Goal: Task Accomplishment & Management: Manage account settings

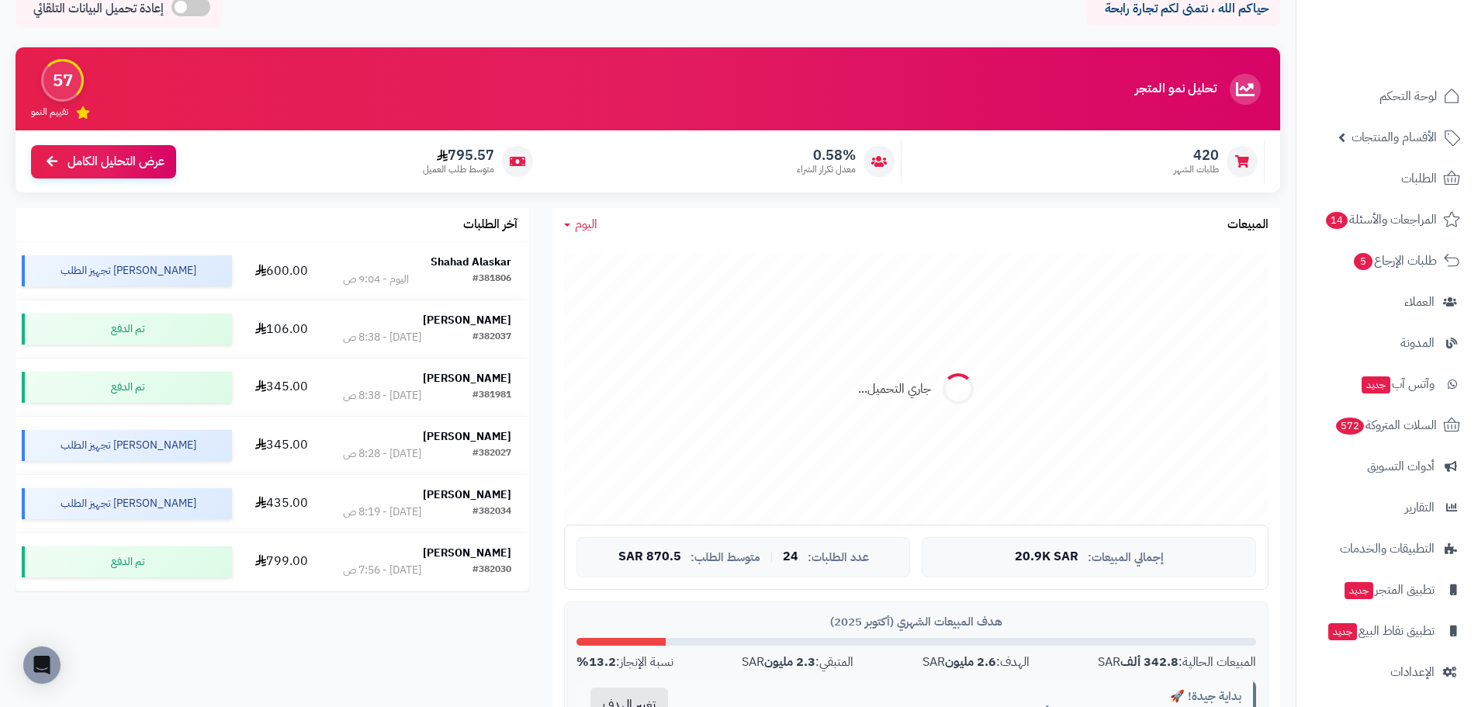
scroll to position [3, 0]
click at [578, 229] on span "اليوم" at bounding box center [586, 224] width 23 height 19
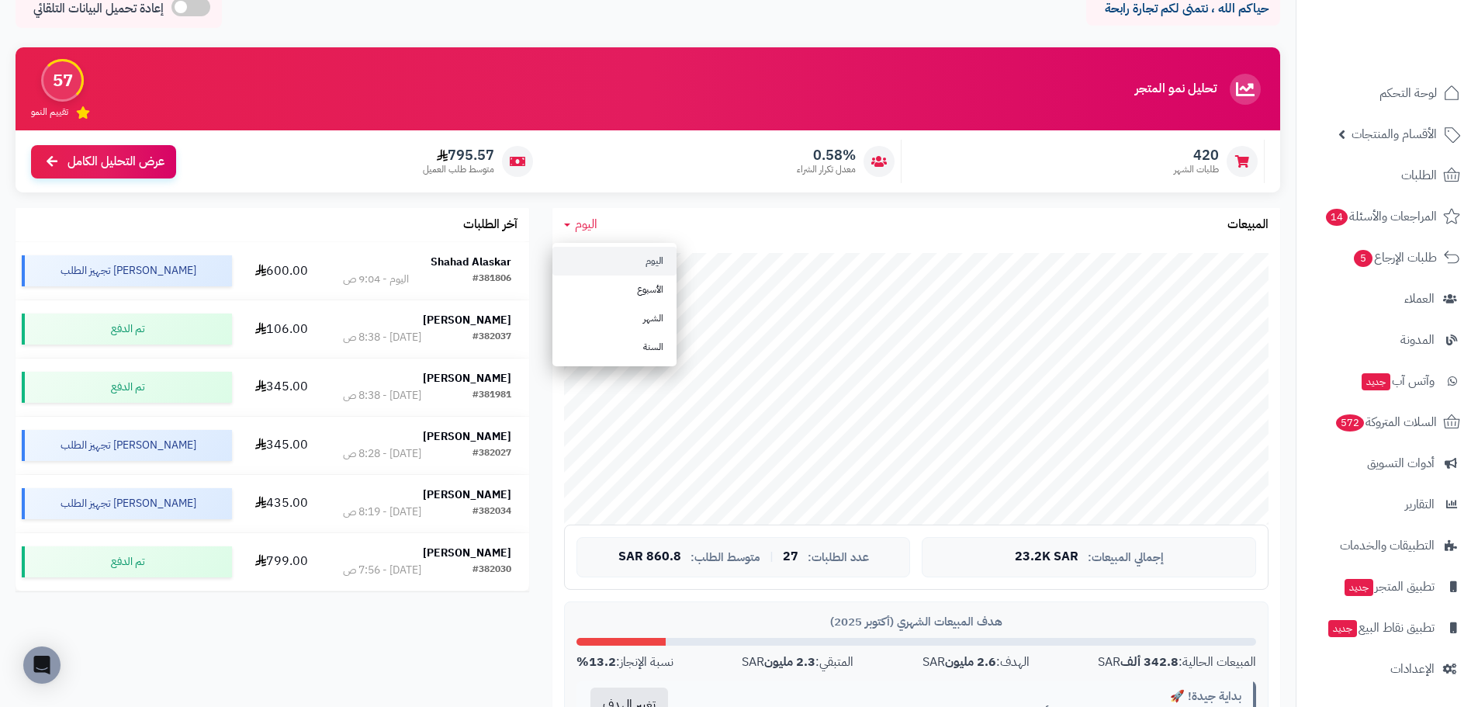
click at [606, 256] on link "اليوم" at bounding box center [615, 261] width 124 height 29
drag, startPoint x: 585, startPoint y: 221, endPoint x: 590, endPoint y: 233, distance: 12.5
click at [585, 221] on span "اليوم" at bounding box center [586, 224] width 23 height 19
click at [612, 269] on link "اليوم" at bounding box center [615, 261] width 124 height 29
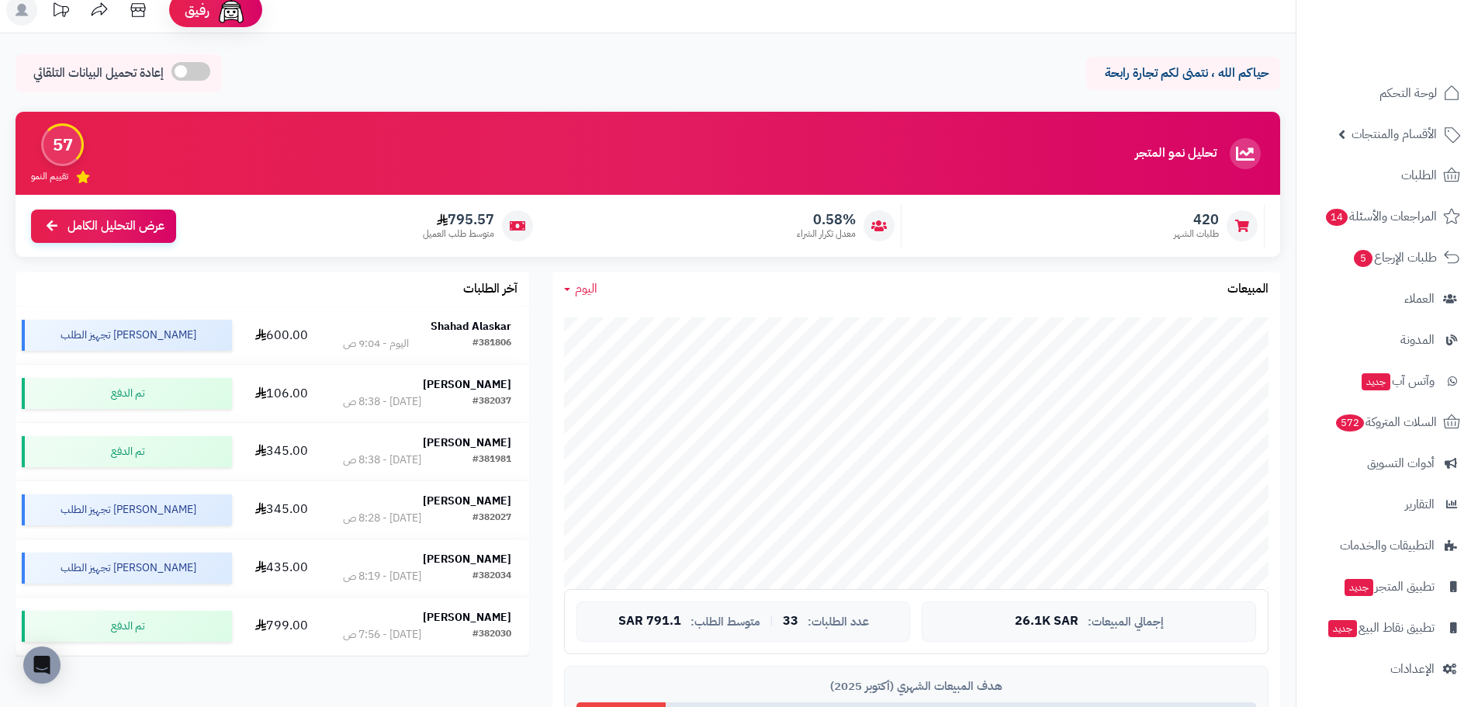
scroll to position [0, 0]
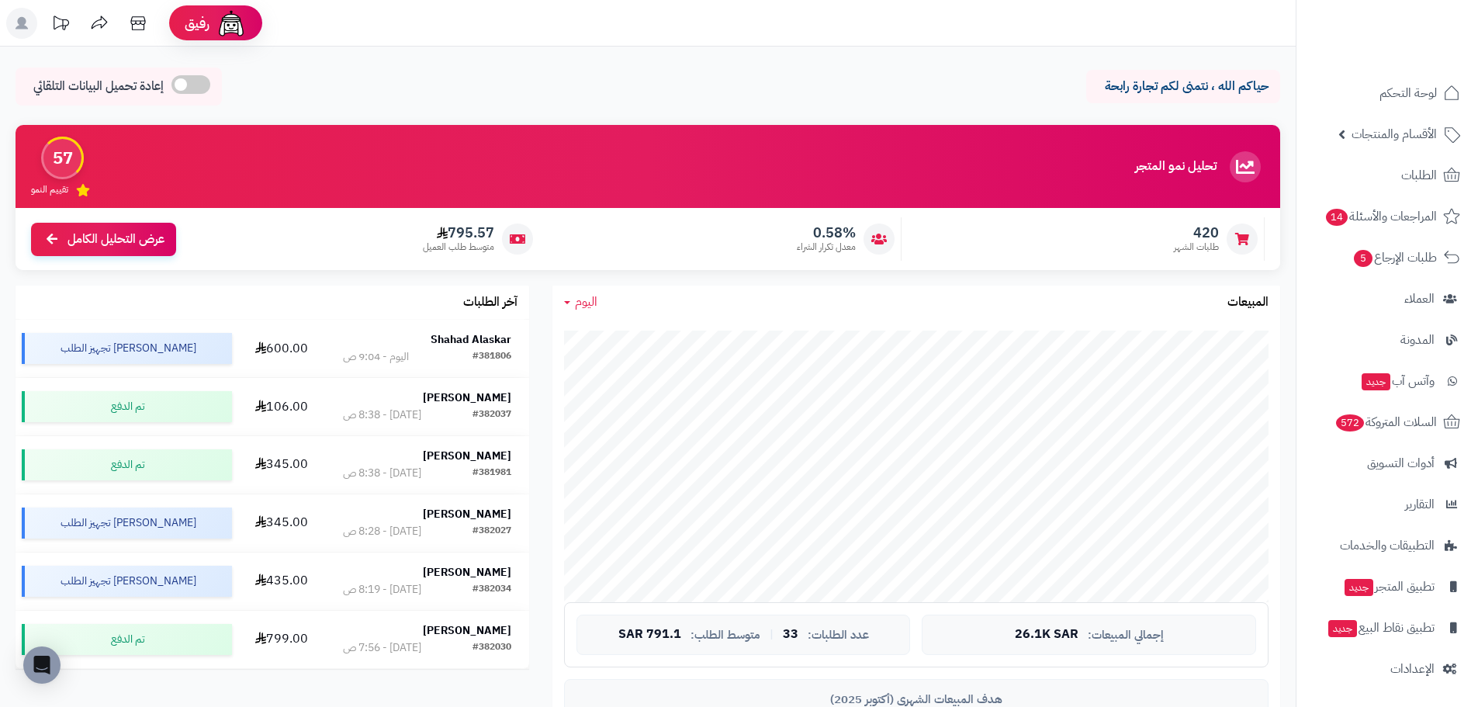
click at [573, 300] on link "اليوم" at bounding box center [580, 302] width 33 height 18
click at [626, 346] on link "اليوم" at bounding box center [615, 338] width 124 height 29
click at [584, 299] on span "اليوم" at bounding box center [586, 302] width 23 height 19
click at [615, 343] on link "اليوم" at bounding box center [615, 338] width 124 height 29
click at [579, 301] on span "اليوم" at bounding box center [586, 302] width 23 height 19
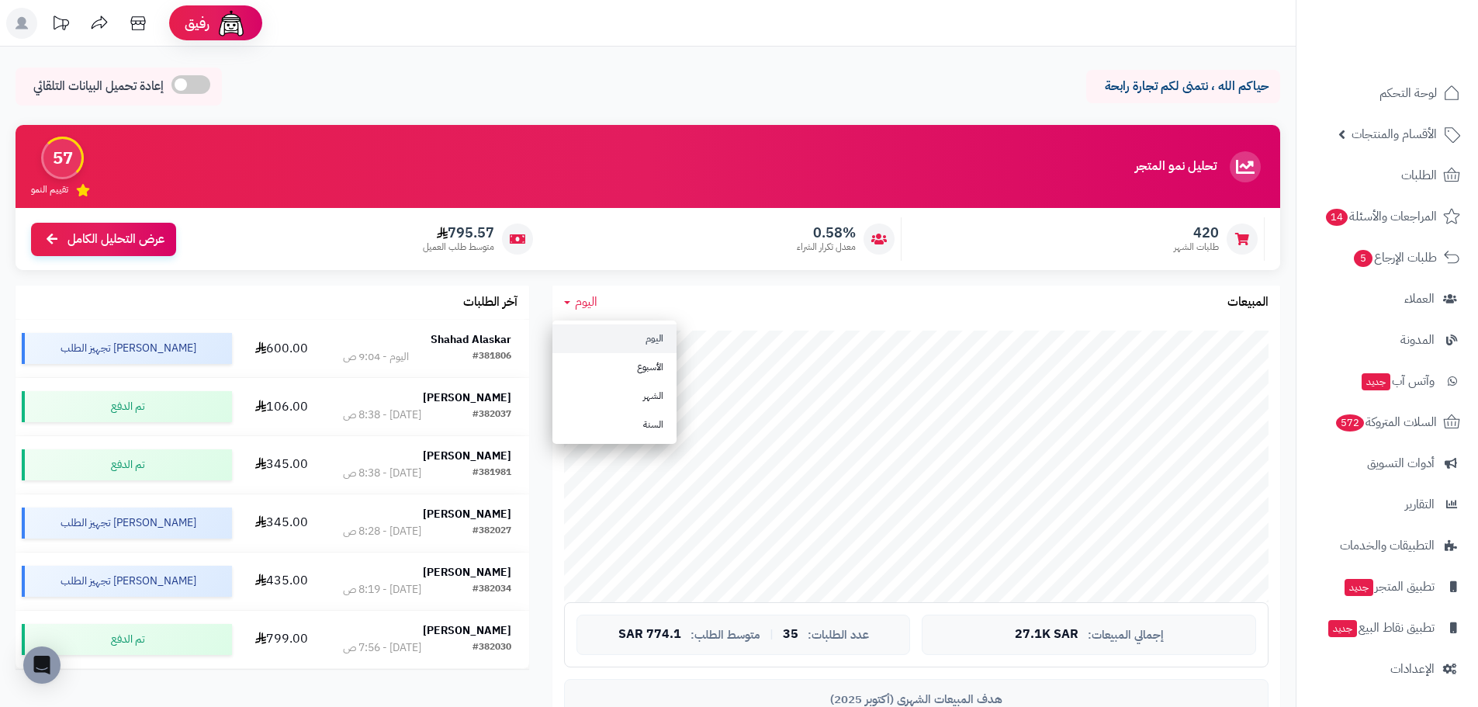
click at [615, 336] on link "اليوم" at bounding box center [615, 338] width 124 height 29
click at [570, 305] on link "اليوم" at bounding box center [580, 302] width 33 height 18
click at [623, 346] on link "اليوم" at bounding box center [615, 338] width 124 height 29
click at [1384, 141] on span "الأقسام والمنتجات" at bounding box center [1394, 134] width 85 height 22
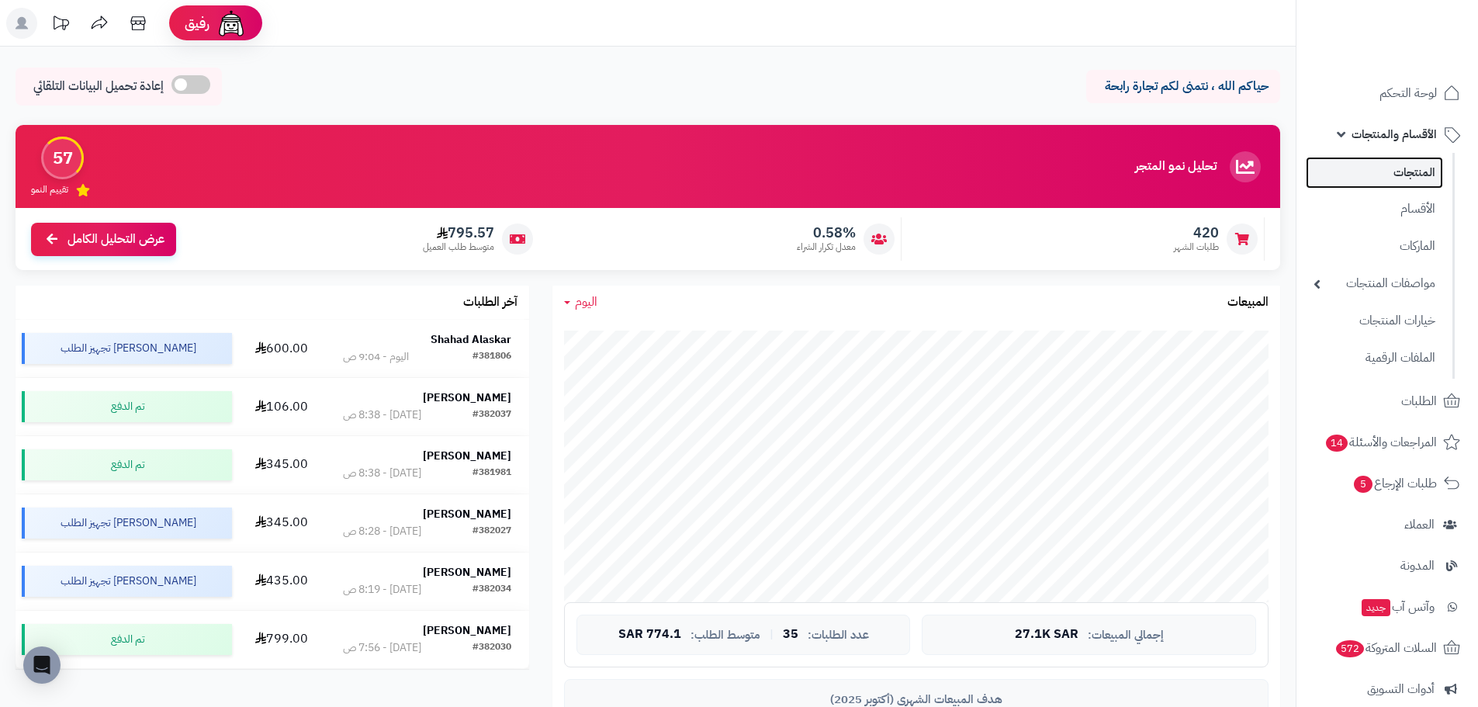
click at [1395, 181] on link "المنتجات" at bounding box center [1374, 173] width 137 height 32
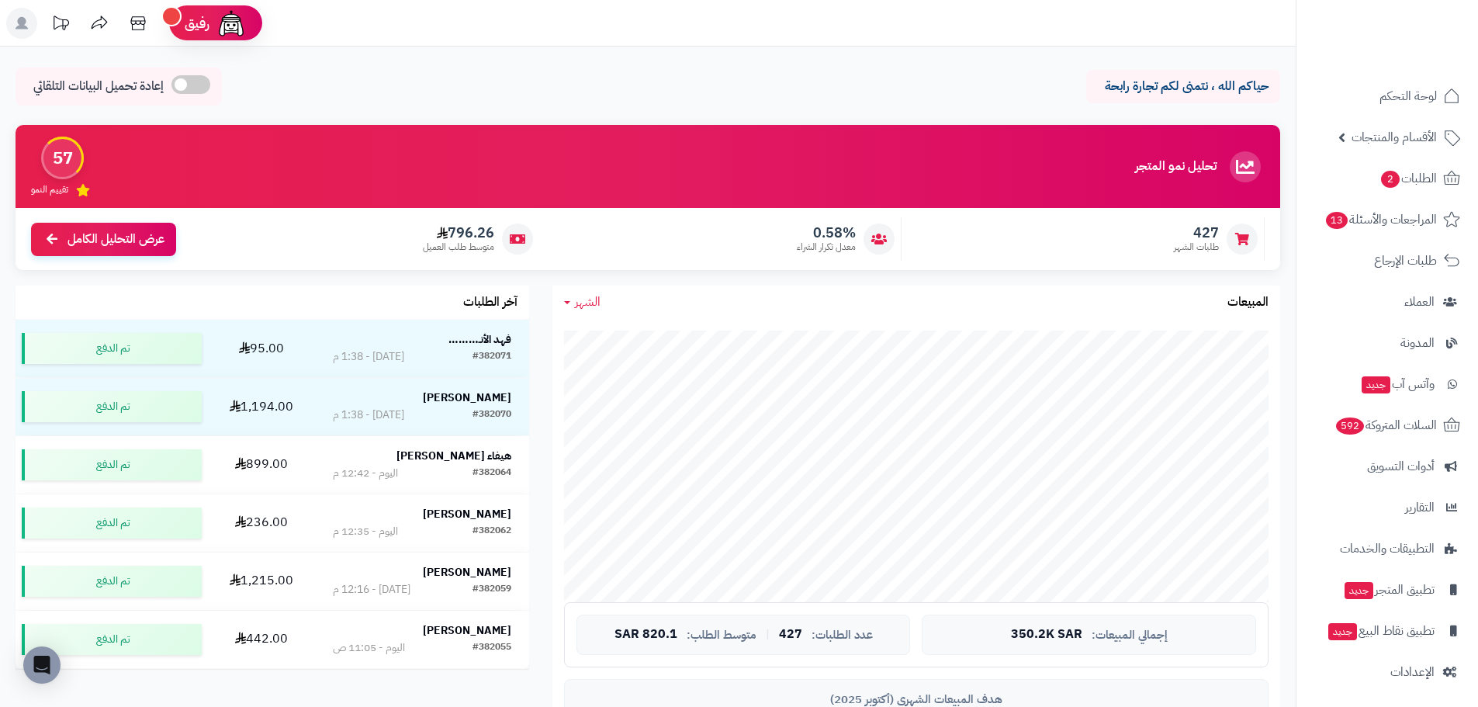
click at [570, 305] on link "الشهر" at bounding box center [582, 302] width 36 height 18
click at [623, 332] on link "اليوم" at bounding box center [615, 338] width 124 height 29
click at [1392, 660] on span "الإعدادات" at bounding box center [1413, 669] width 44 height 22
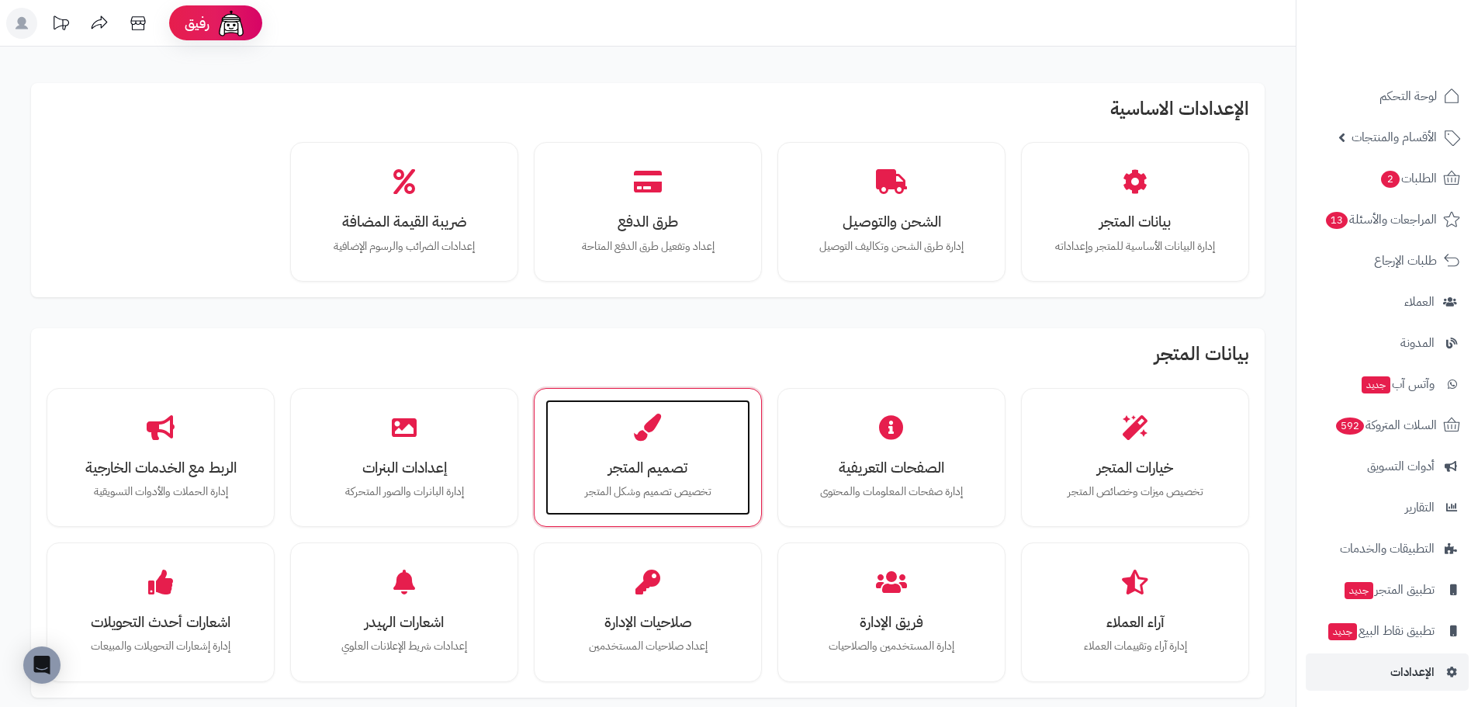
click at [606, 462] on h3 "تصميم المتجر" at bounding box center [648, 467] width 174 height 16
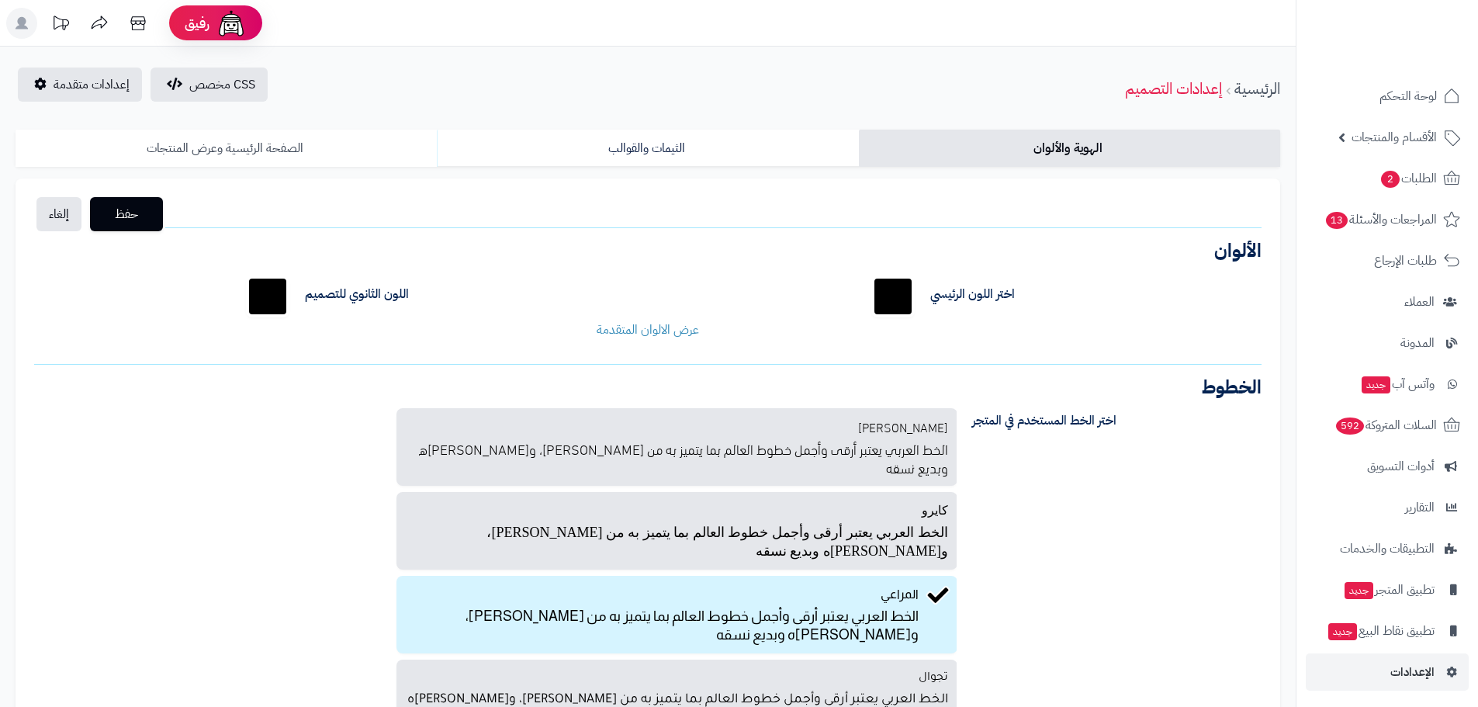
click at [261, 153] on link "الصفحة الرئيسية وعرض المنتجات" at bounding box center [226, 148] width 421 height 37
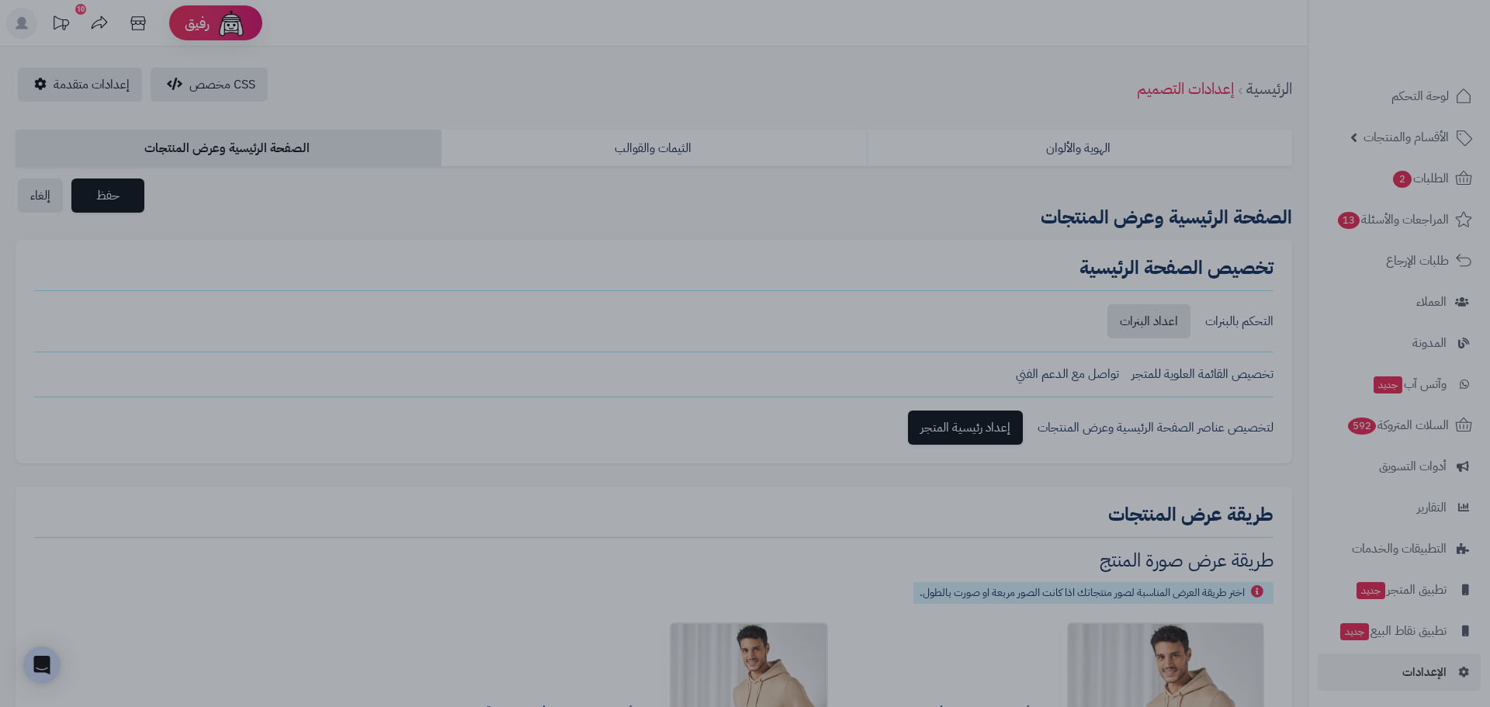
click at [98, 94] on div at bounding box center [745, 353] width 1490 height 707
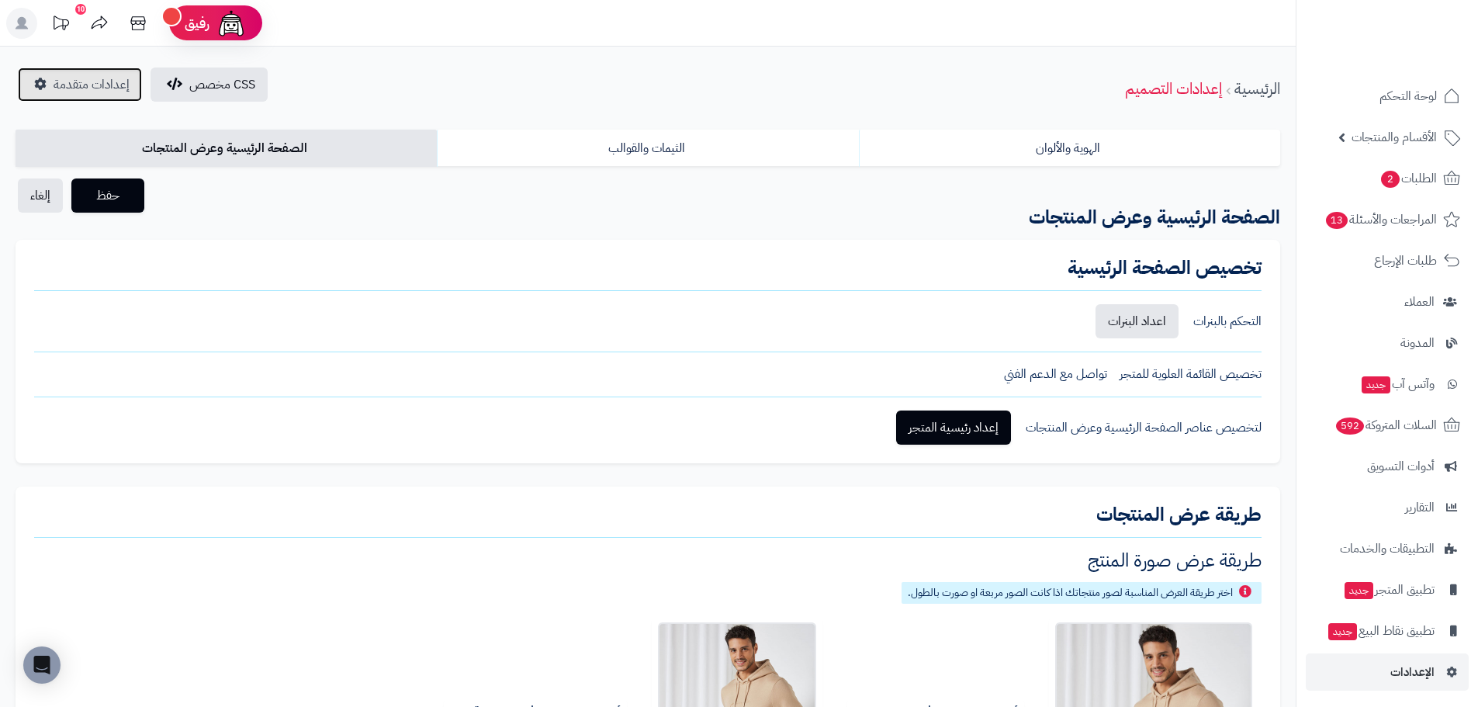
click at [91, 80] on span "إعدادات متقدمة" at bounding box center [92, 84] width 76 height 19
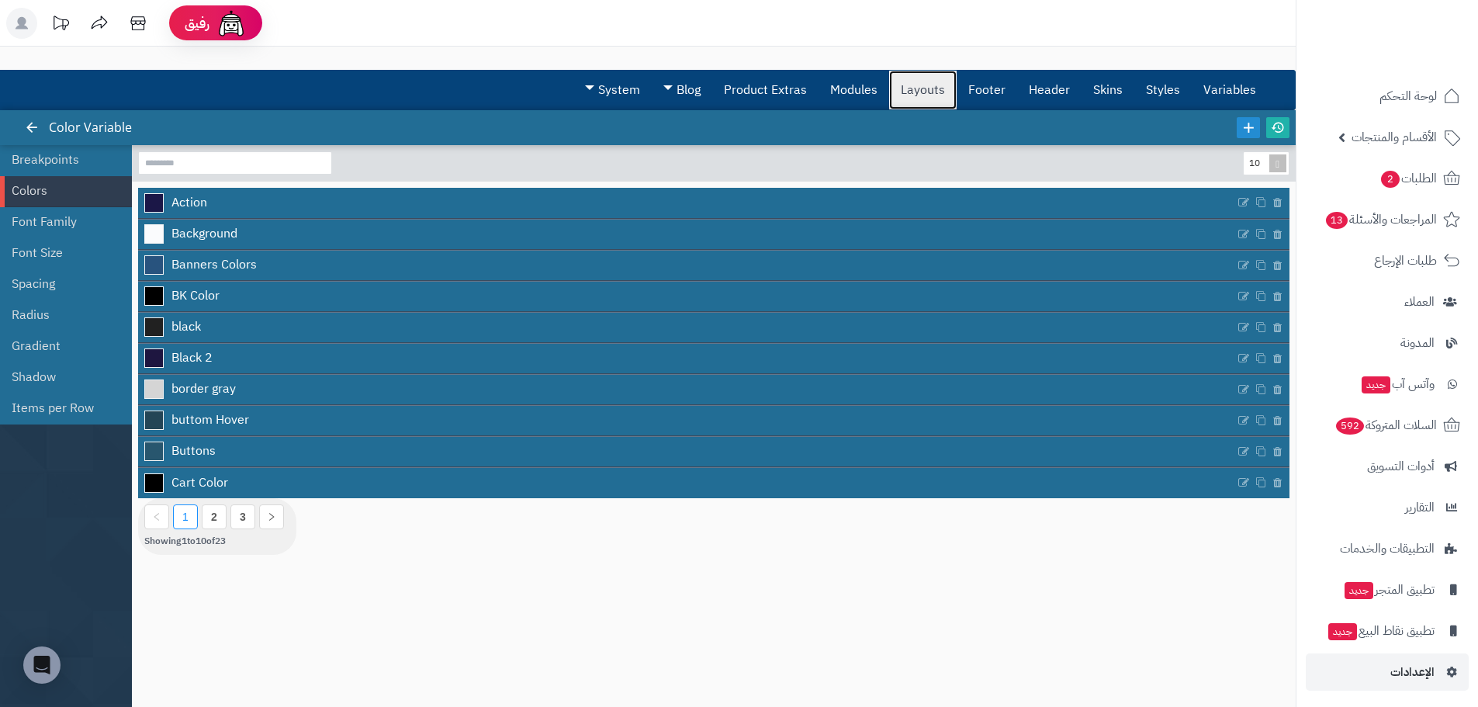
click at [924, 91] on link "Layouts" at bounding box center [923, 90] width 68 height 39
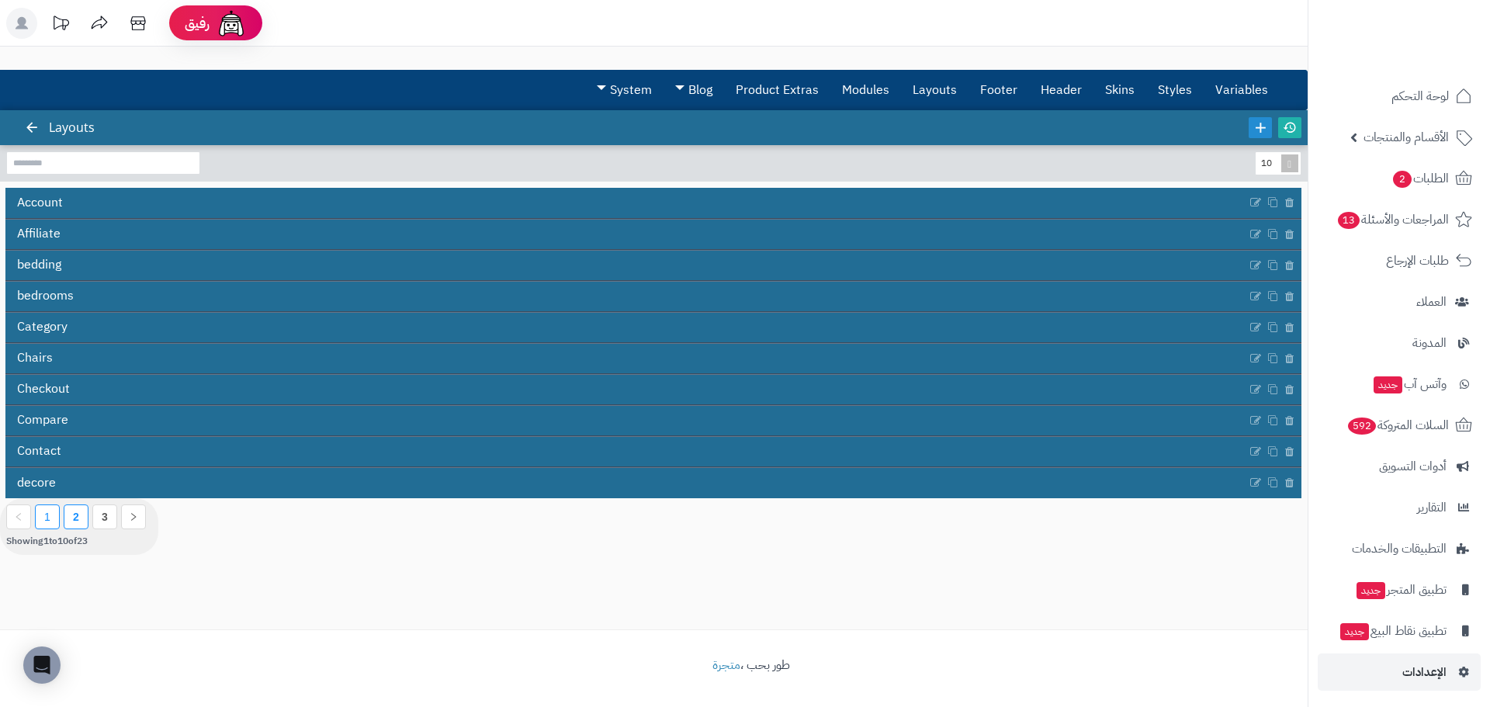
click at [79, 518] on li "2" at bounding box center [76, 516] width 25 height 25
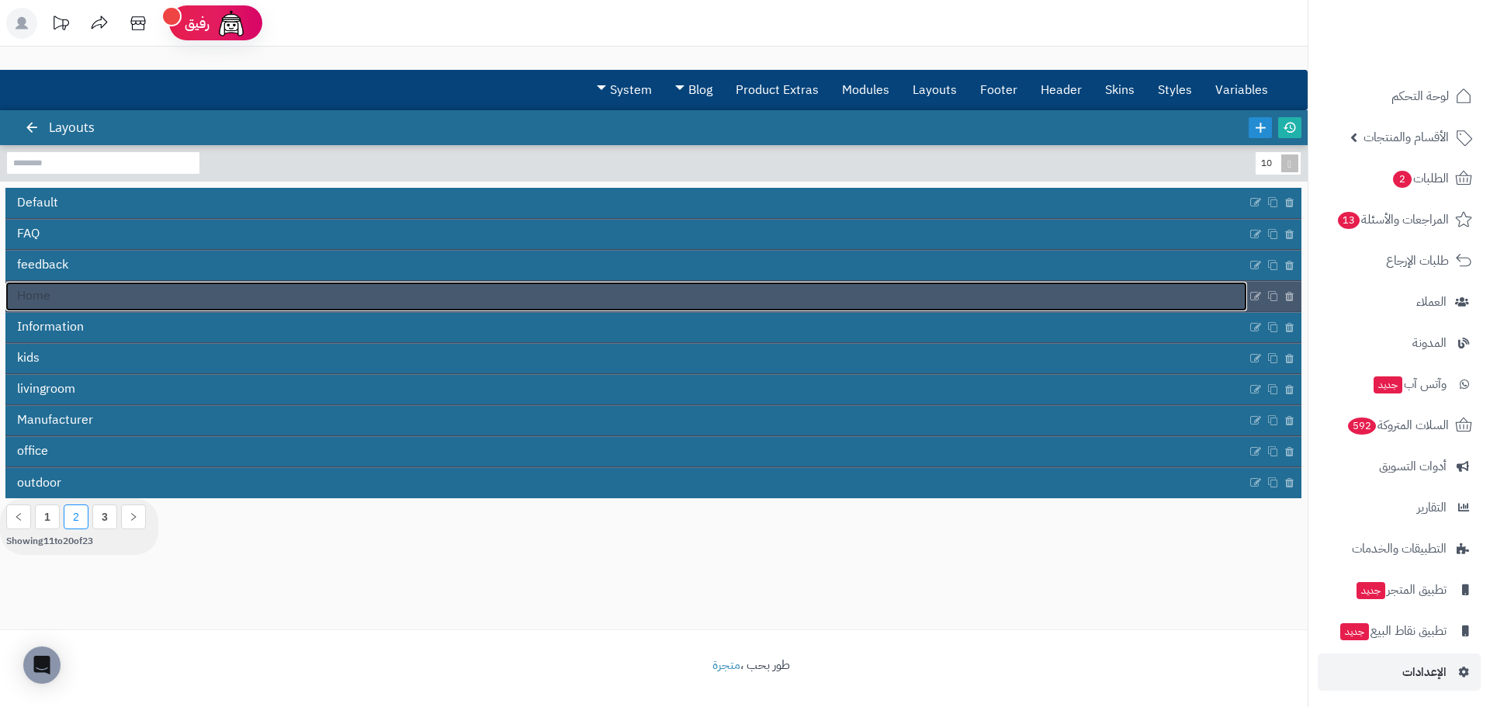
click at [104, 286] on link "Home" at bounding box center [626, 296] width 1242 height 29
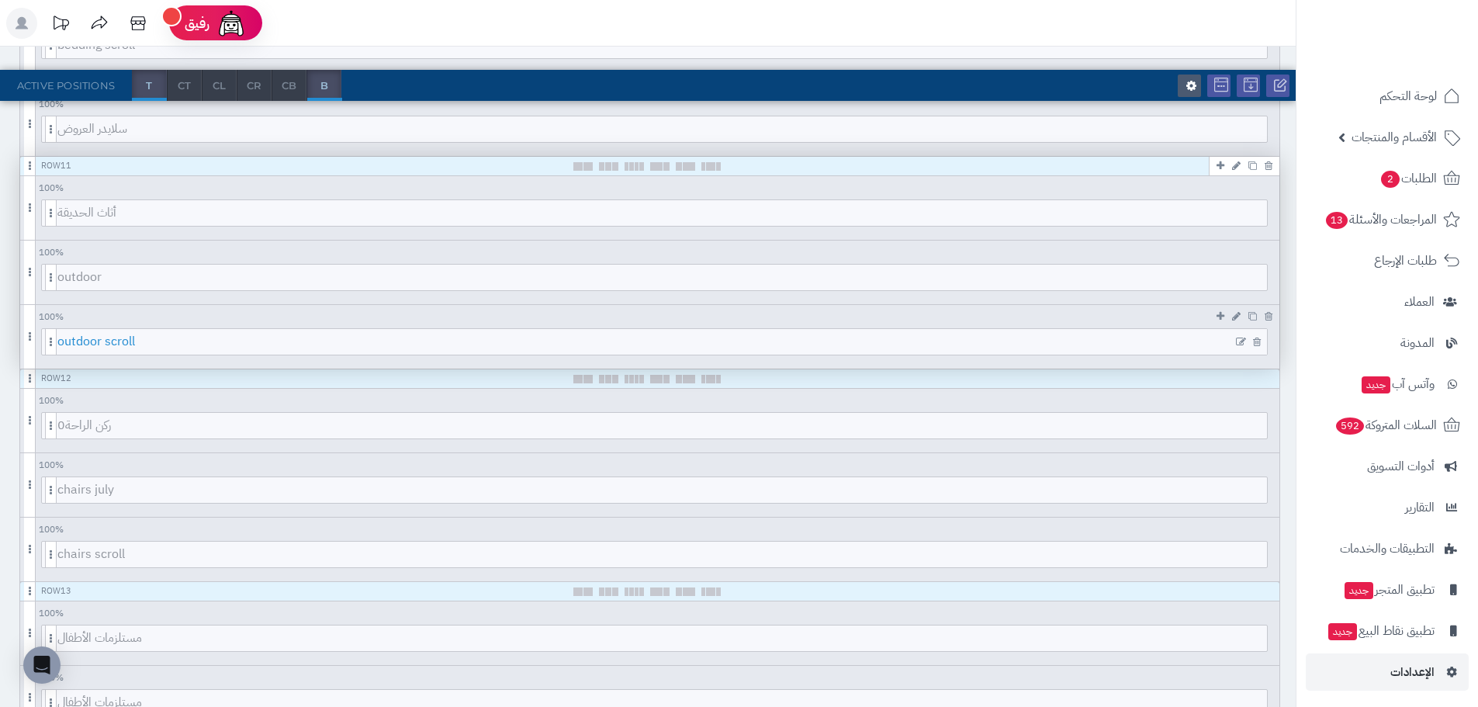
scroll to position [1707, 0]
click at [1241, 279] on icon at bounding box center [1241, 277] width 10 height 11
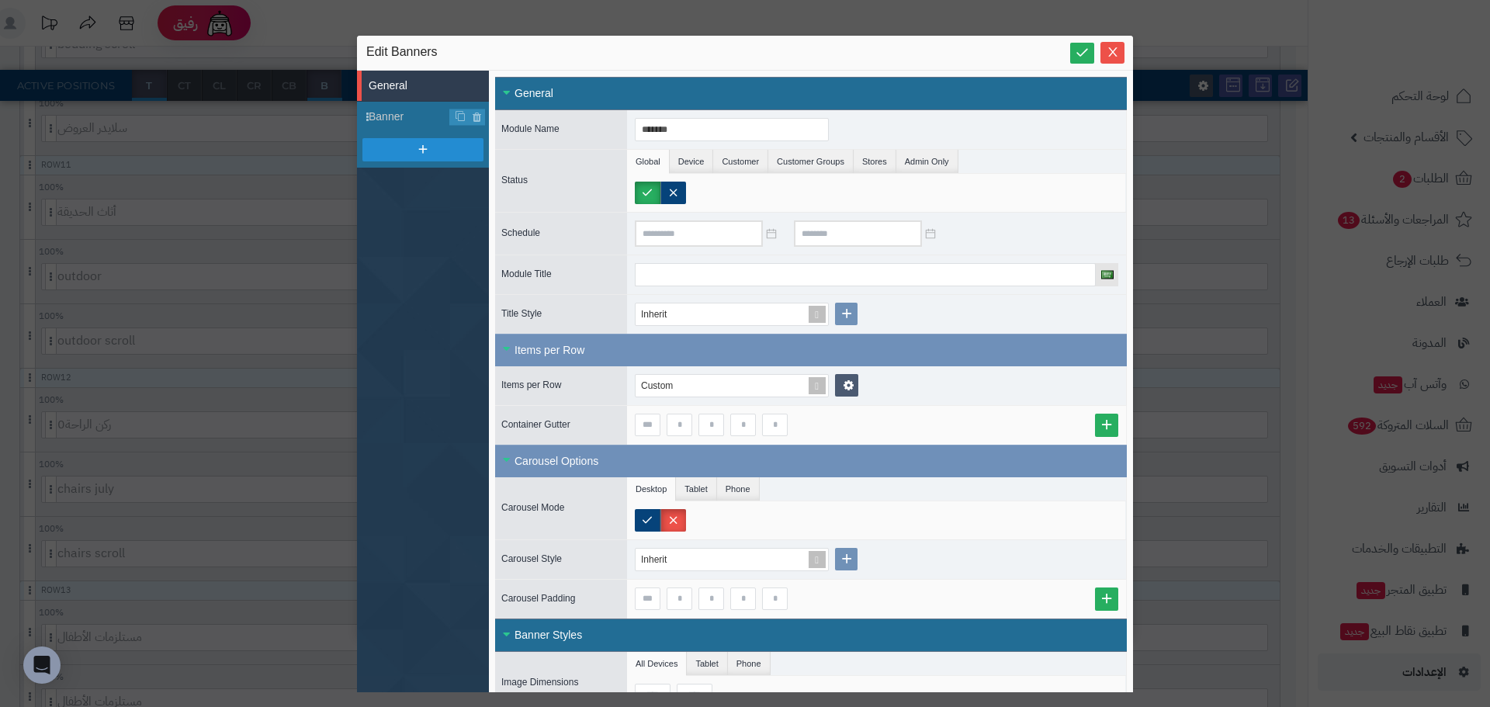
click at [1231, 332] on div "sentinelStart Edit Banners General Banner Close All Open All General Module Nam…" at bounding box center [745, 353] width 1490 height 707
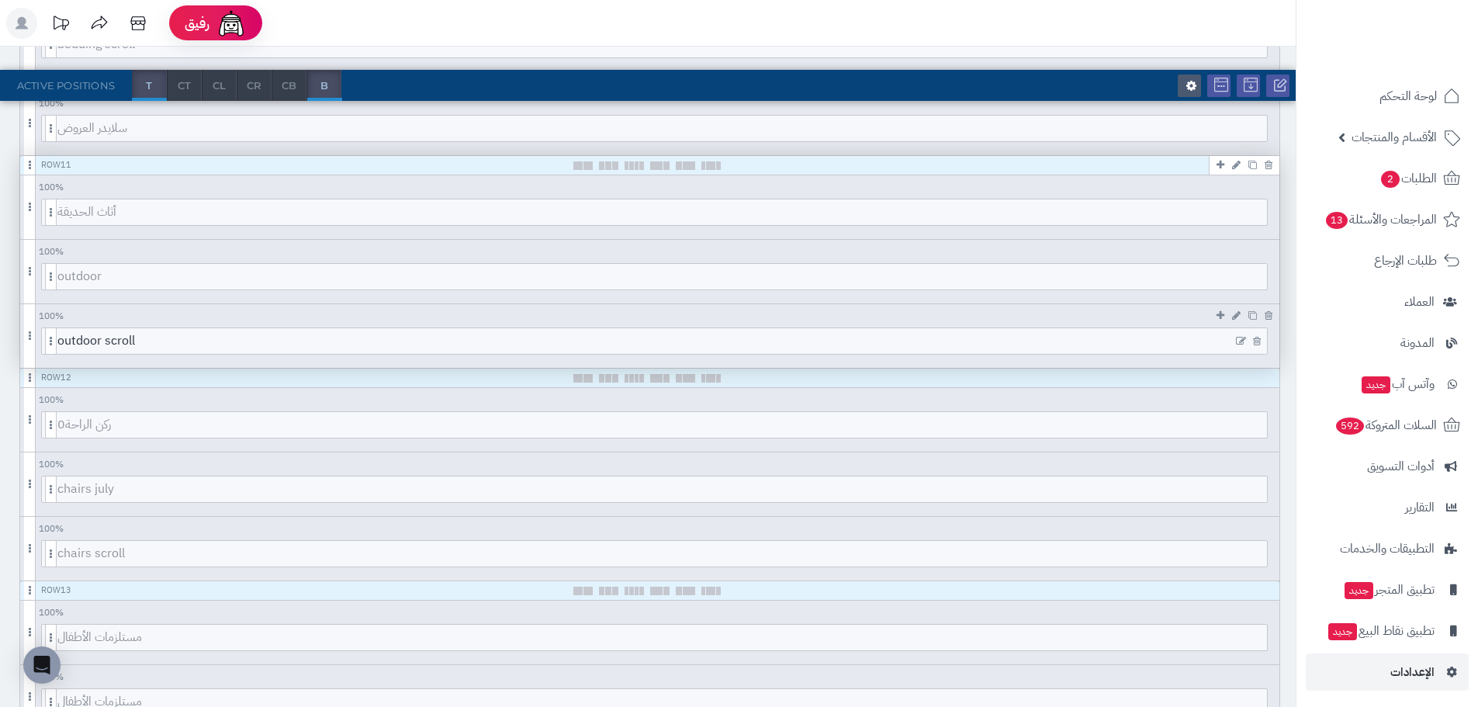
click at [1237, 341] on icon at bounding box center [1241, 341] width 10 height 11
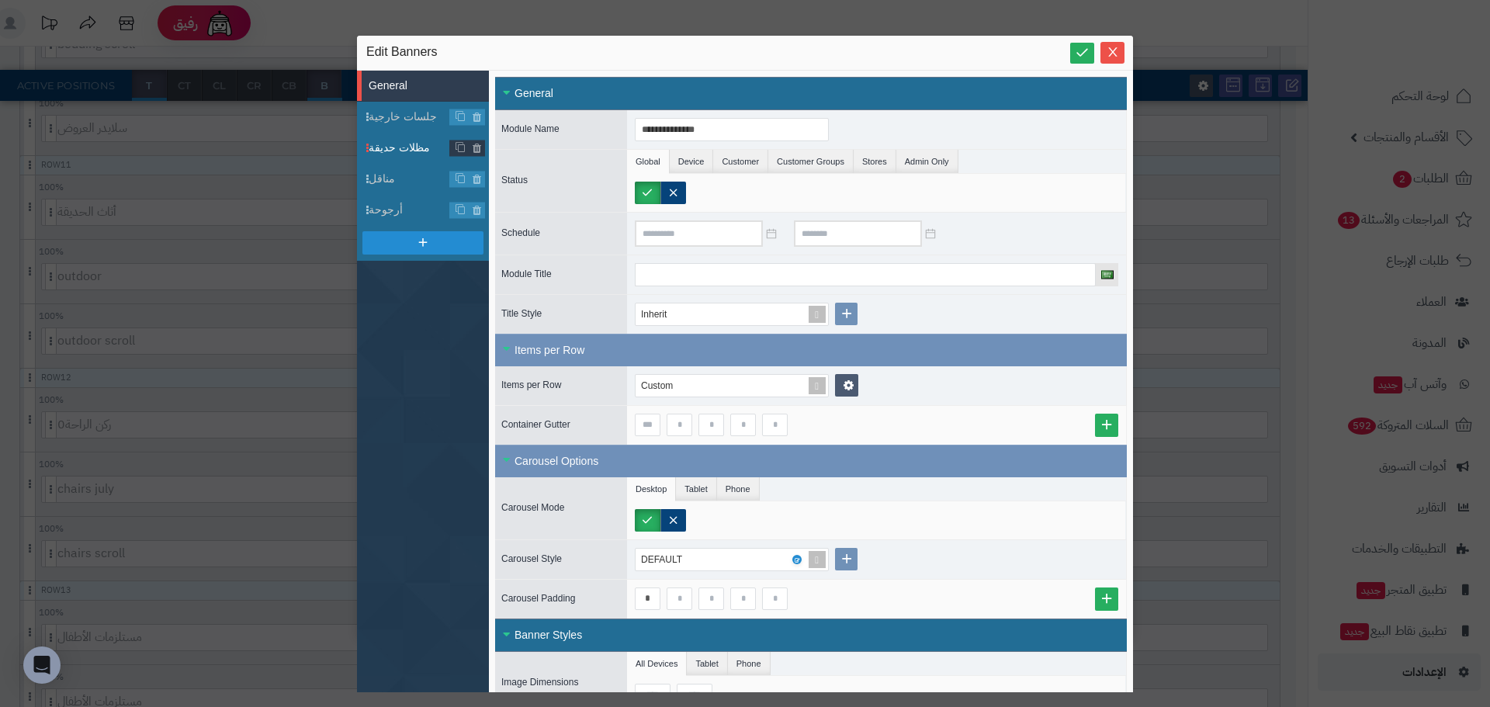
drag, startPoint x: 393, startPoint y: 123, endPoint x: 407, endPoint y: 161, distance: 40.8
click at [393, 123] on span "جلسات خارجية" at bounding box center [409, 117] width 81 height 16
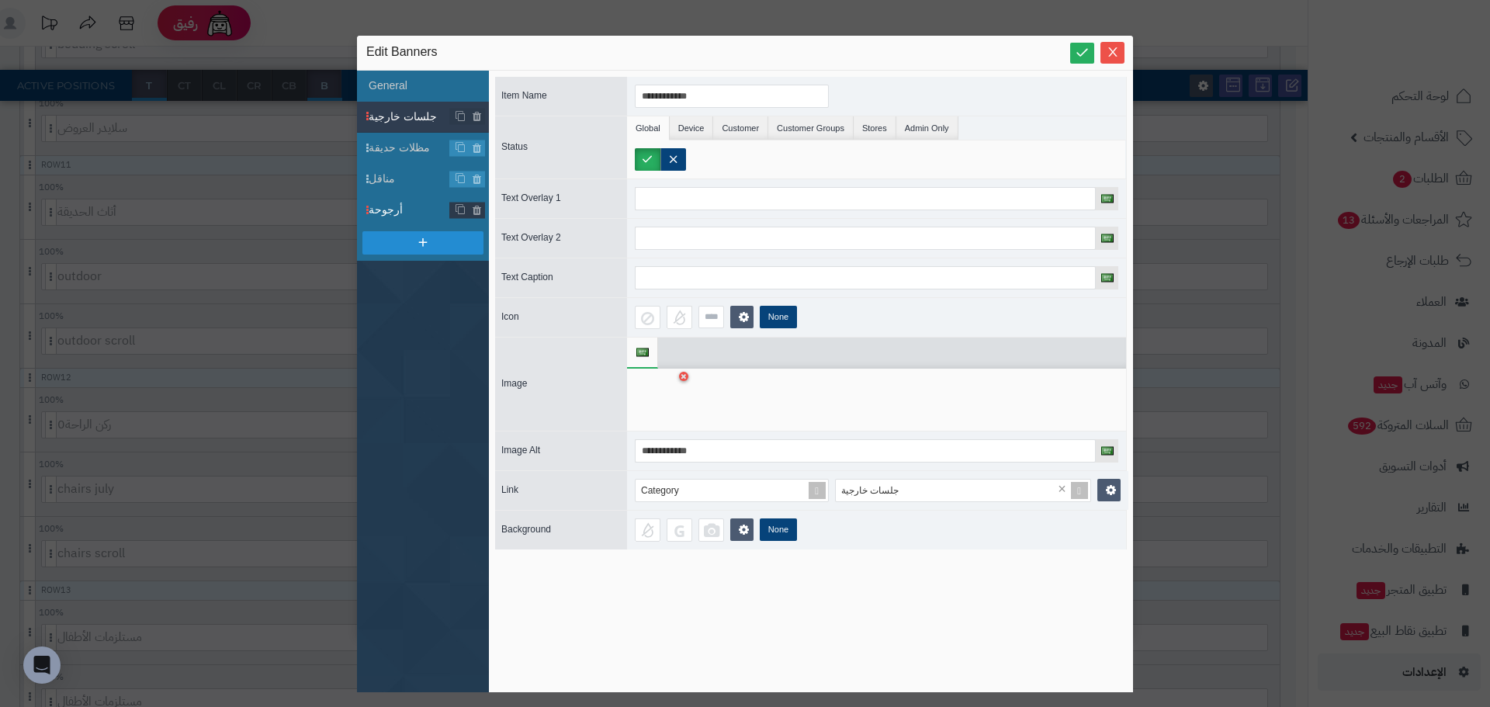
click at [392, 215] on span "أرجوحة" at bounding box center [409, 210] width 81 height 16
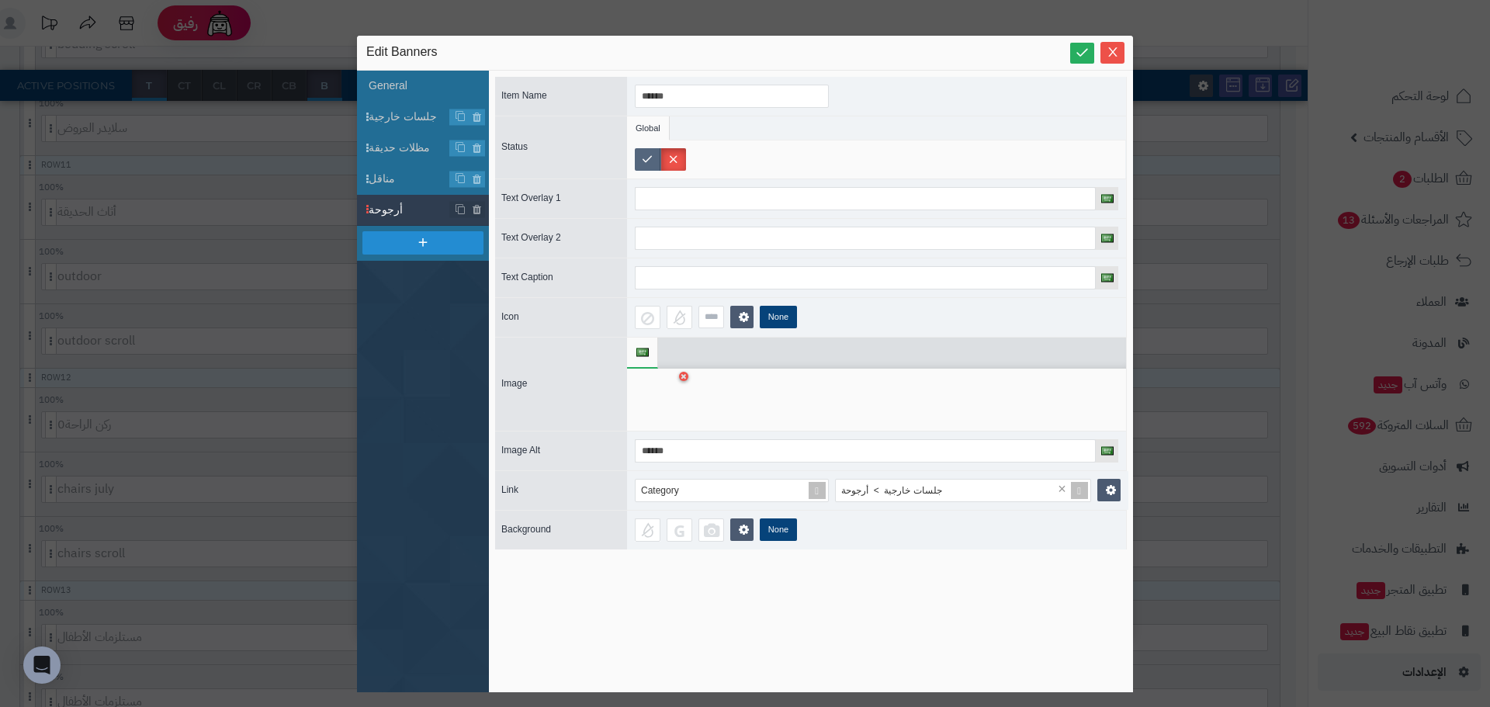
click at [648, 164] on label at bounding box center [648, 159] width 26 height 23
click at [685, 378] on icon at bounding box center [684, 376] width 6 height 9
click at [658, 396] on icon at bounding box center [660, 400] width 50 height 47
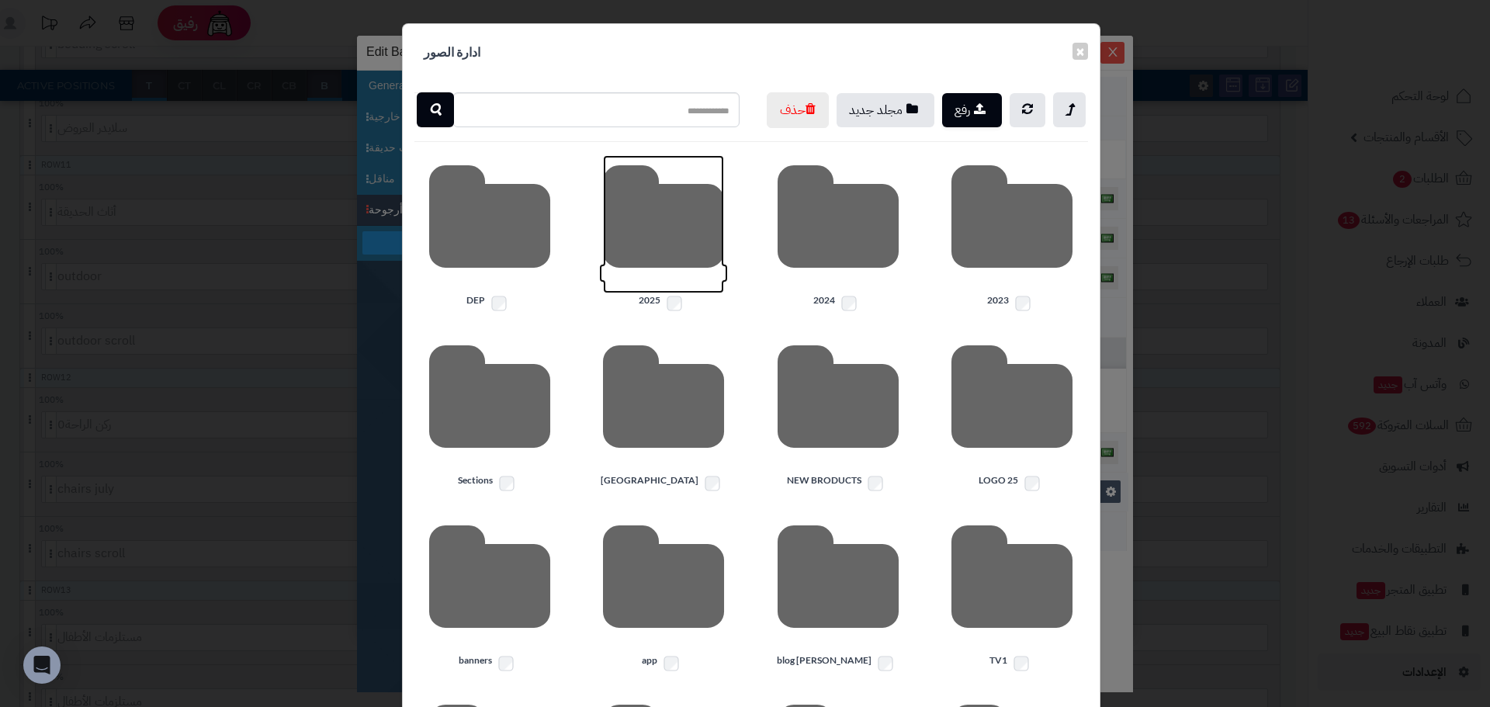
click at [657, 267] on icon at bounding box center [663, 224] width 121 height 138
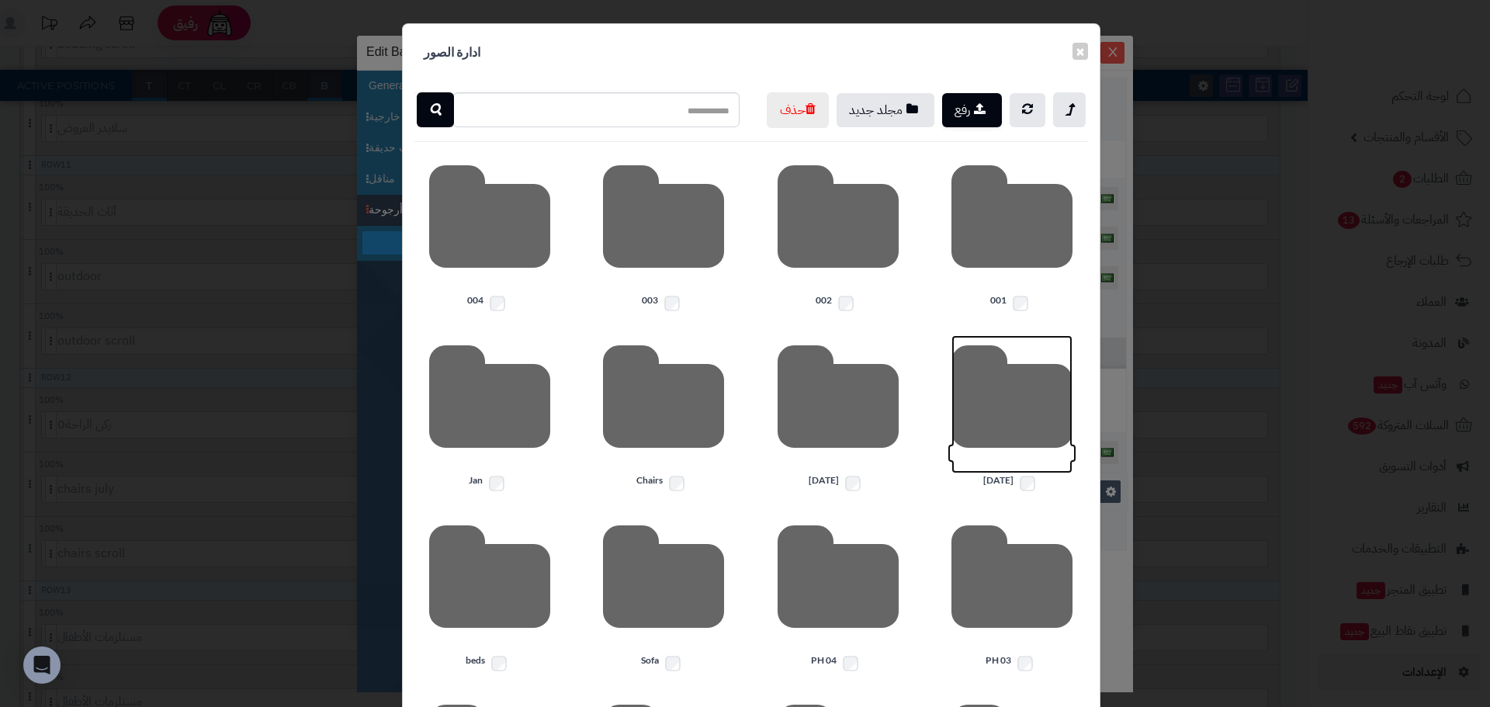
click at [1027, 450] on icon at bounding box center [1011, 404] width 121 height 138
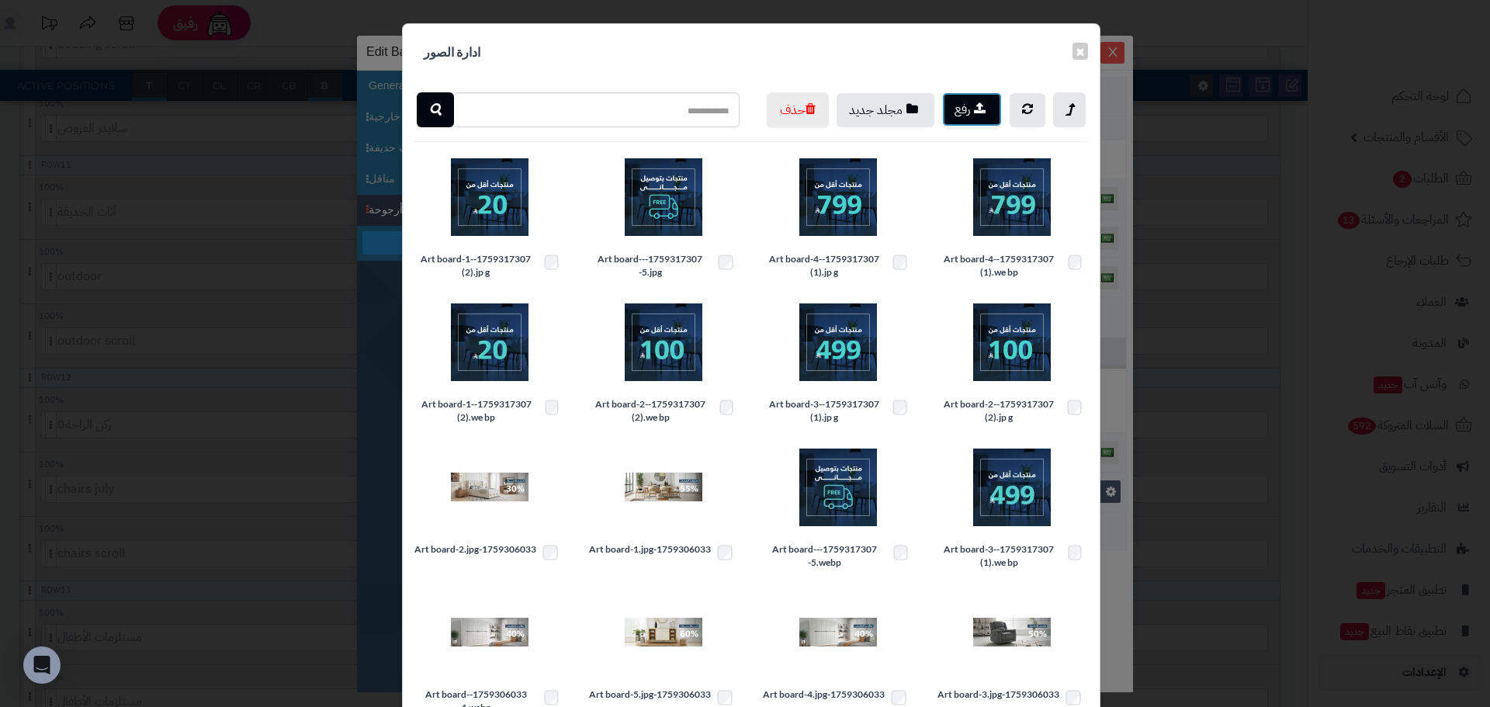
click at [975, 106] on button "رفع" at bounding box center [972, 109] width 60 height 34
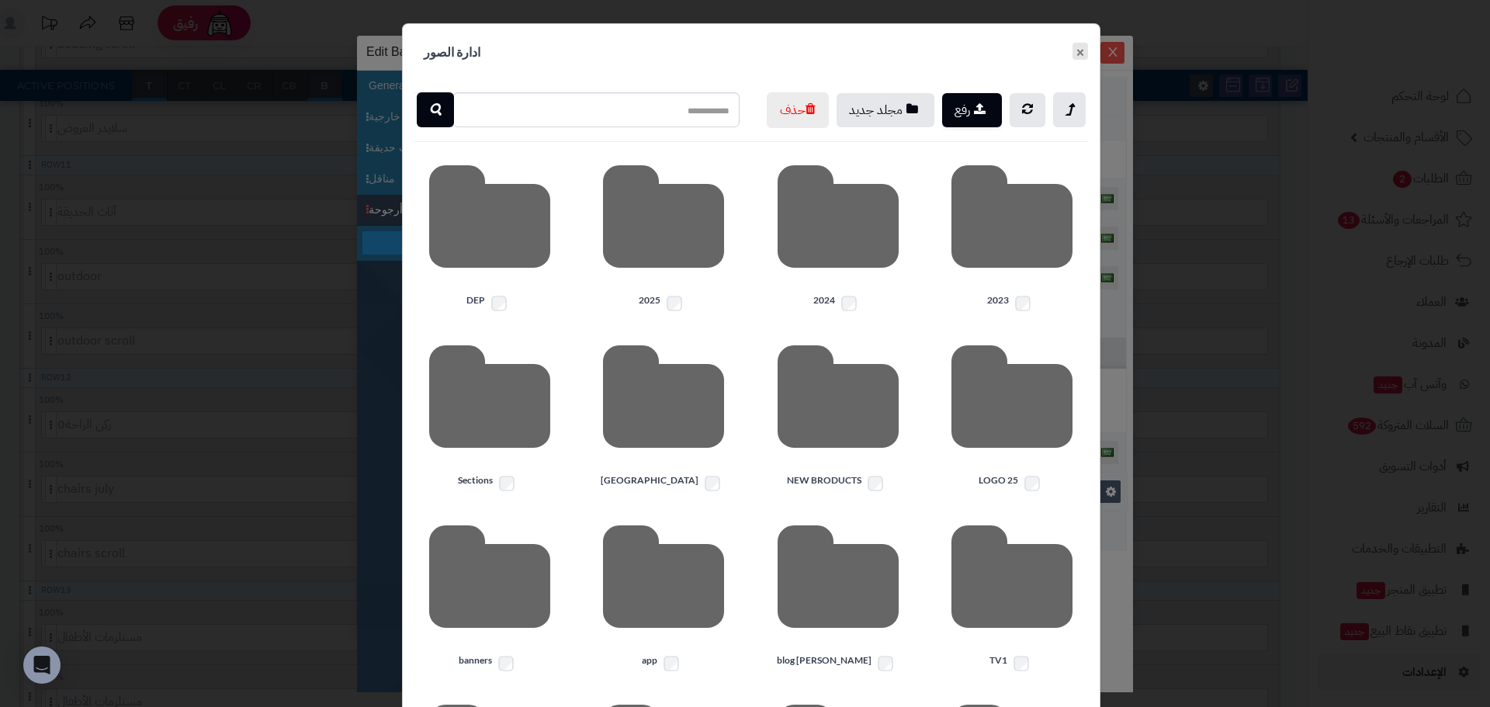
click at [1081, 55] on button "×" at bounding box center [1080, 51] width 16 height 17
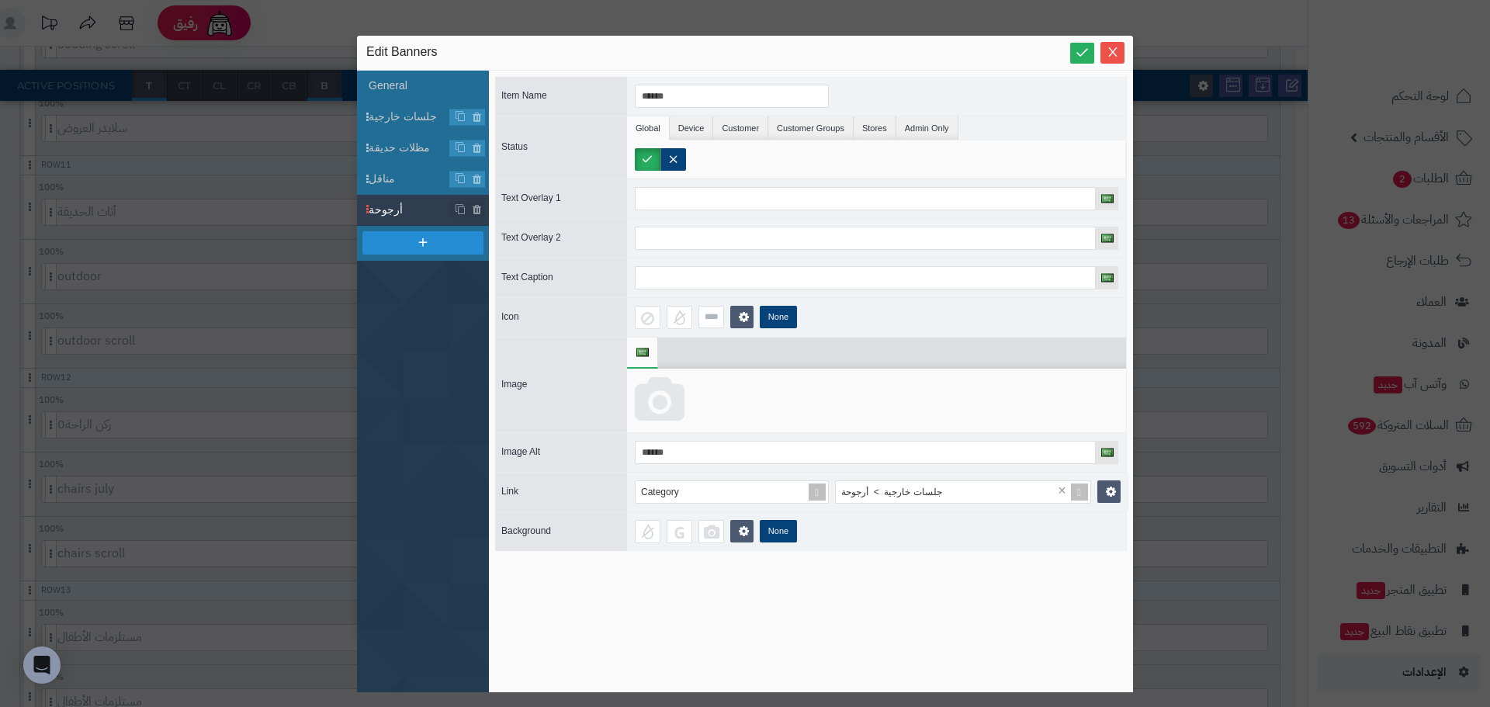
click at [646, 393] on icon at bounding box center [660, 400] width 50 height 47
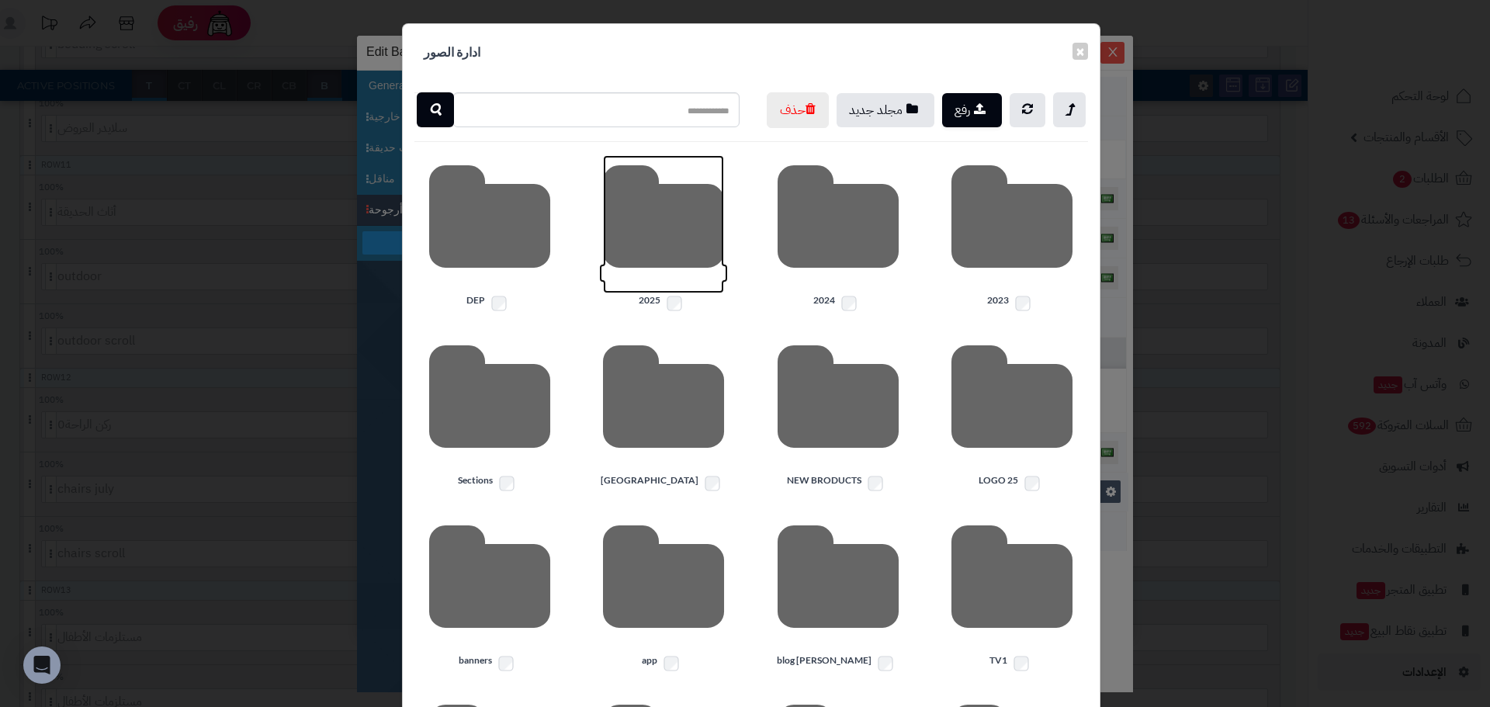
click at [644, 273] on icon at bounding box center [663, 224] width 121 height 138
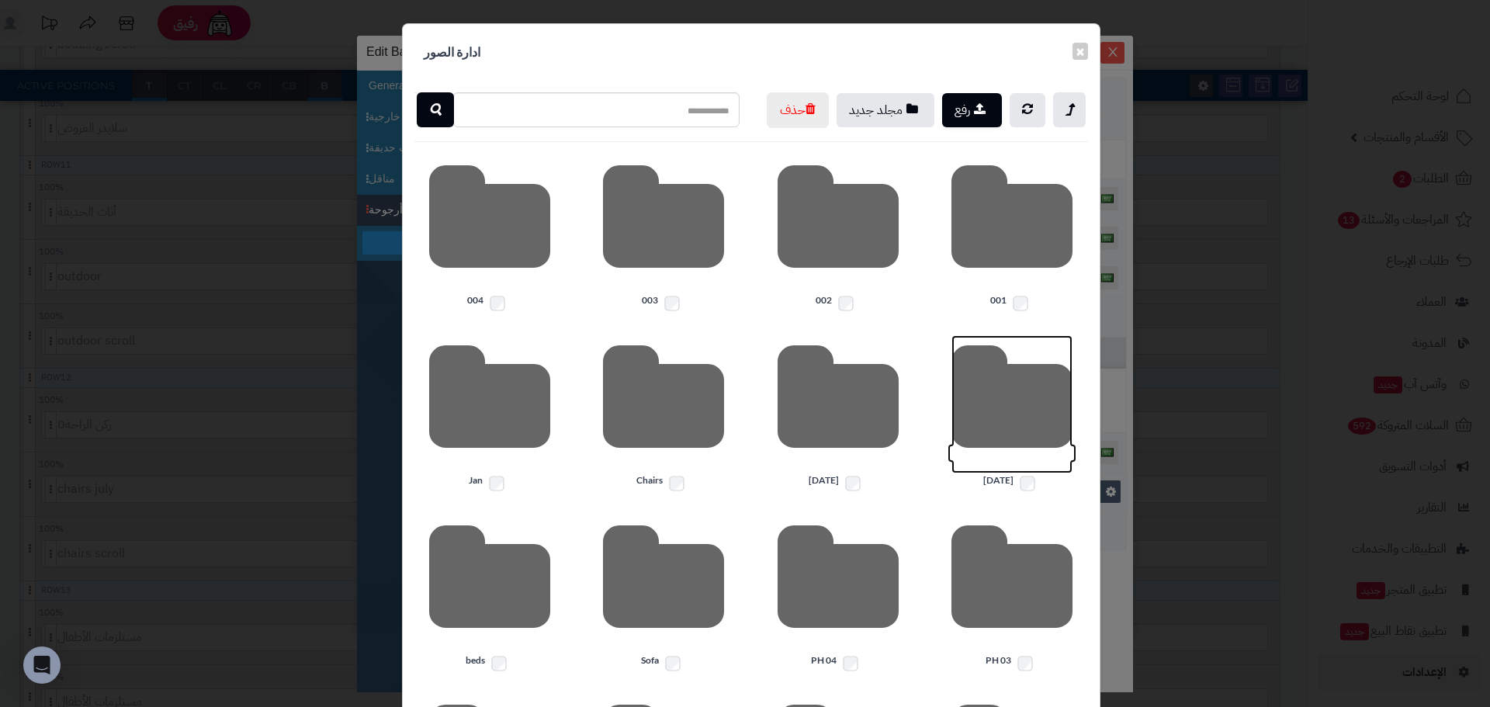
click at [1024, 455] on icon at bounding box center [1011, 404] width 121 height 138
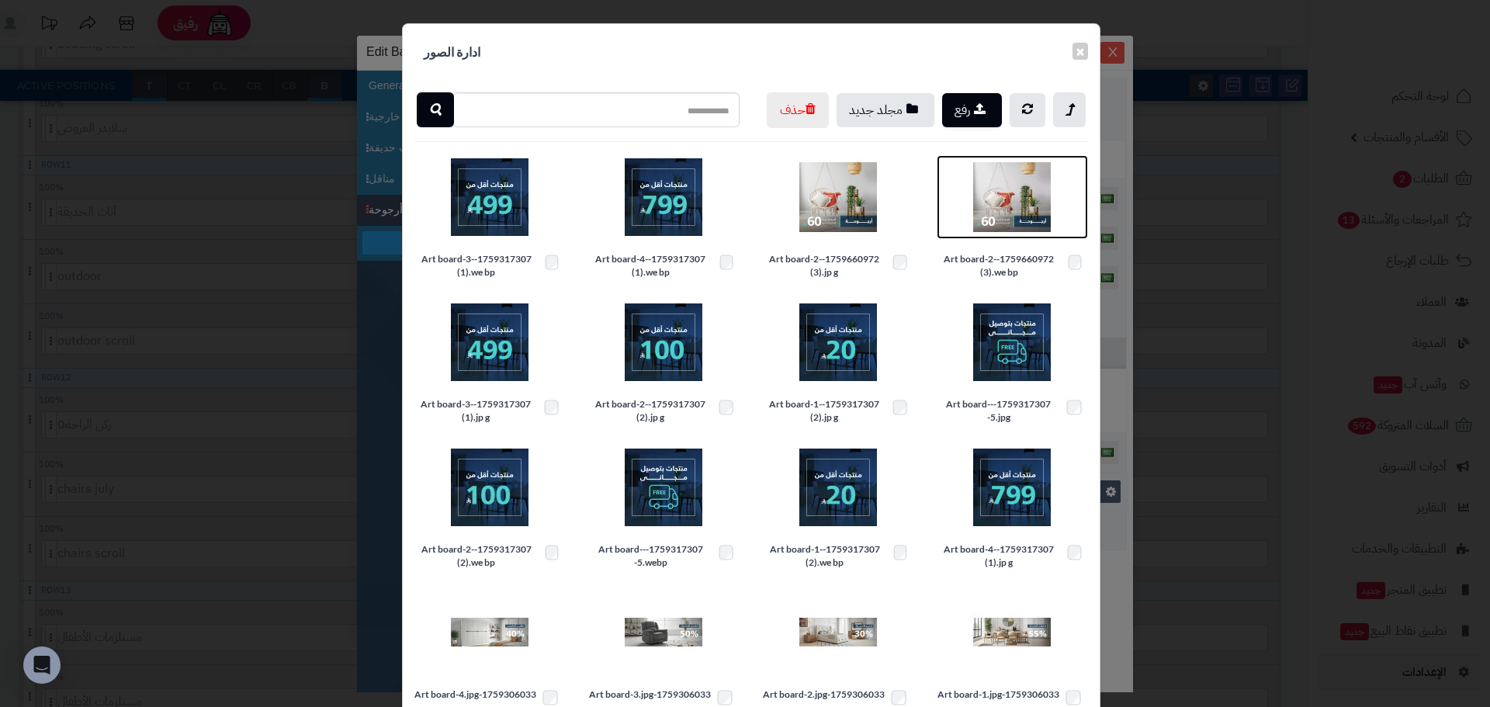
click at [991, 222] on img at bounding box center [1012, 197] width 78 height 78
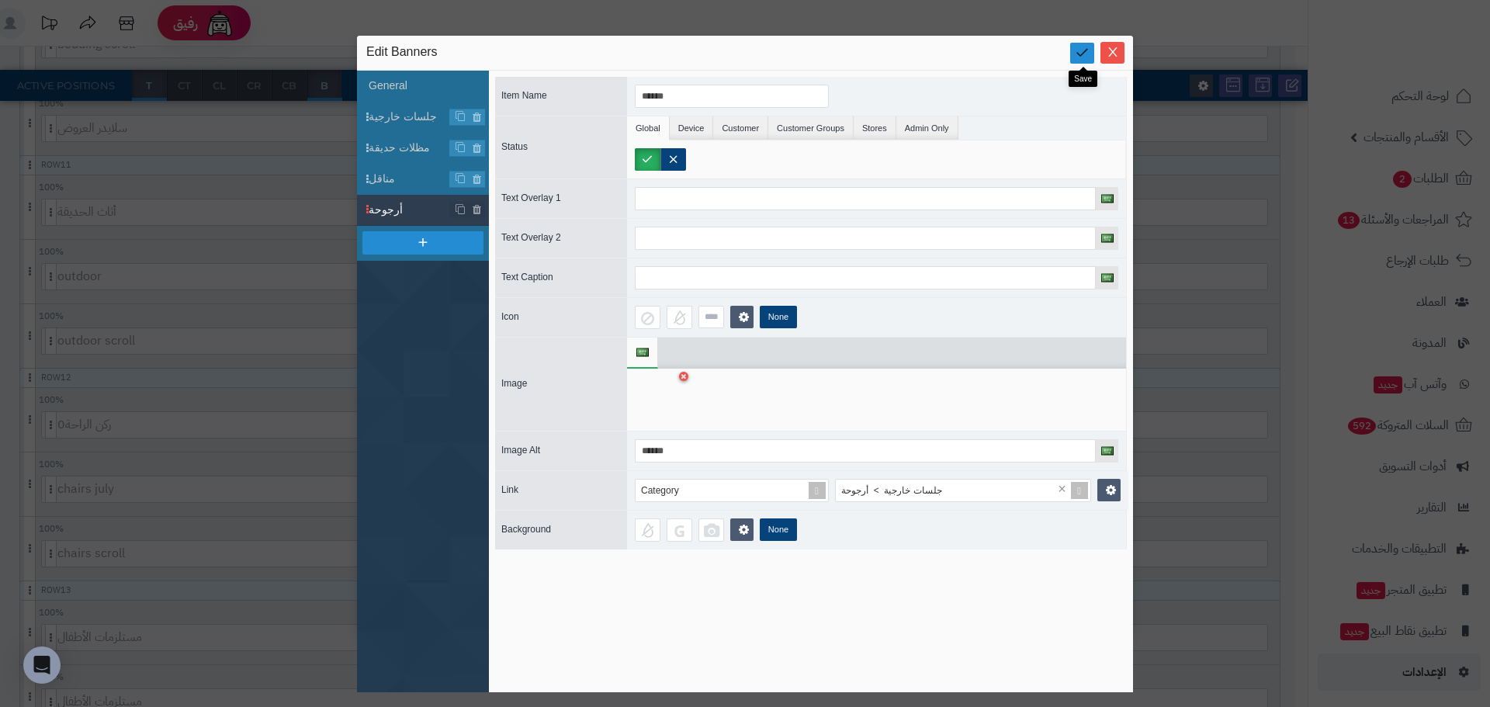
click at [1079, 58] on icon at bounding box center [1082, 52] width 15 height 15
click at [1110, 55] on icon "Close" at bounding box center [1112, 51] width 9 height 9
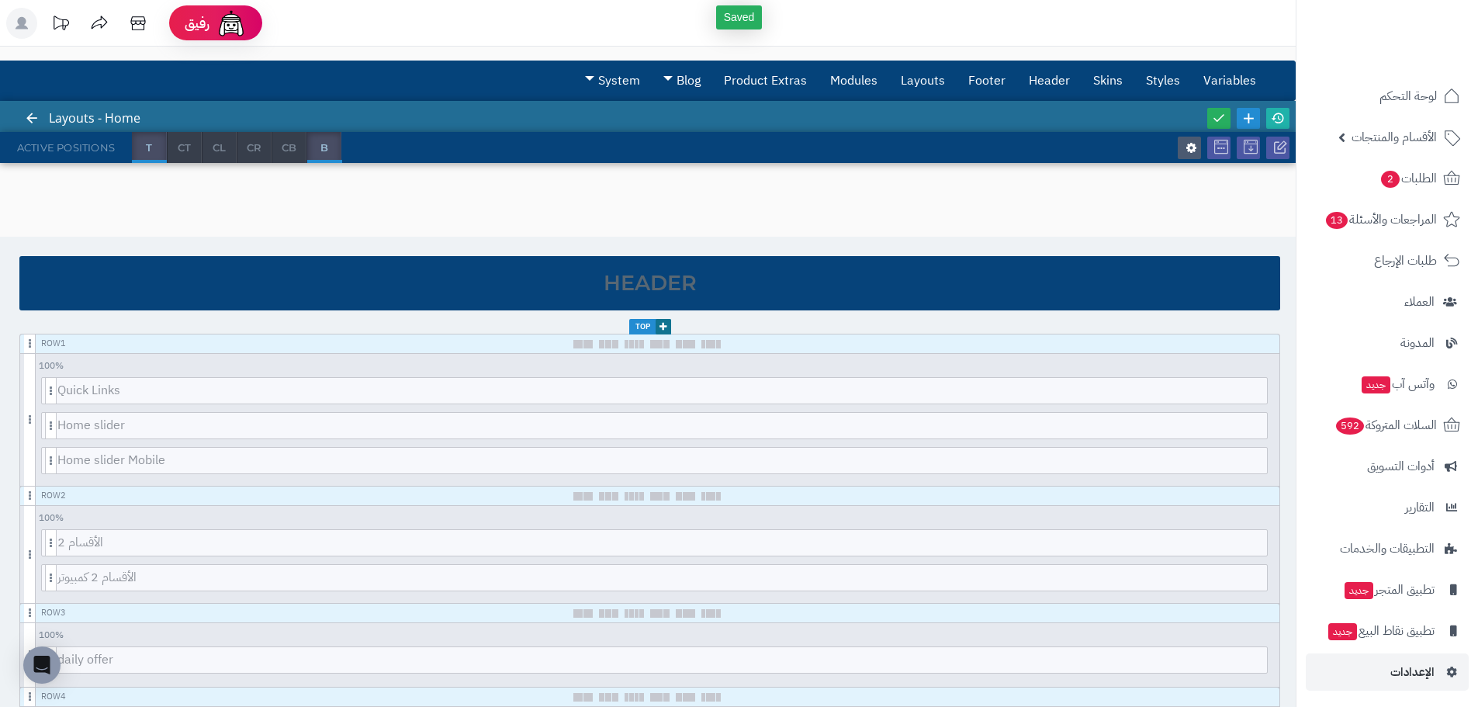
scroll to position [0, 0]
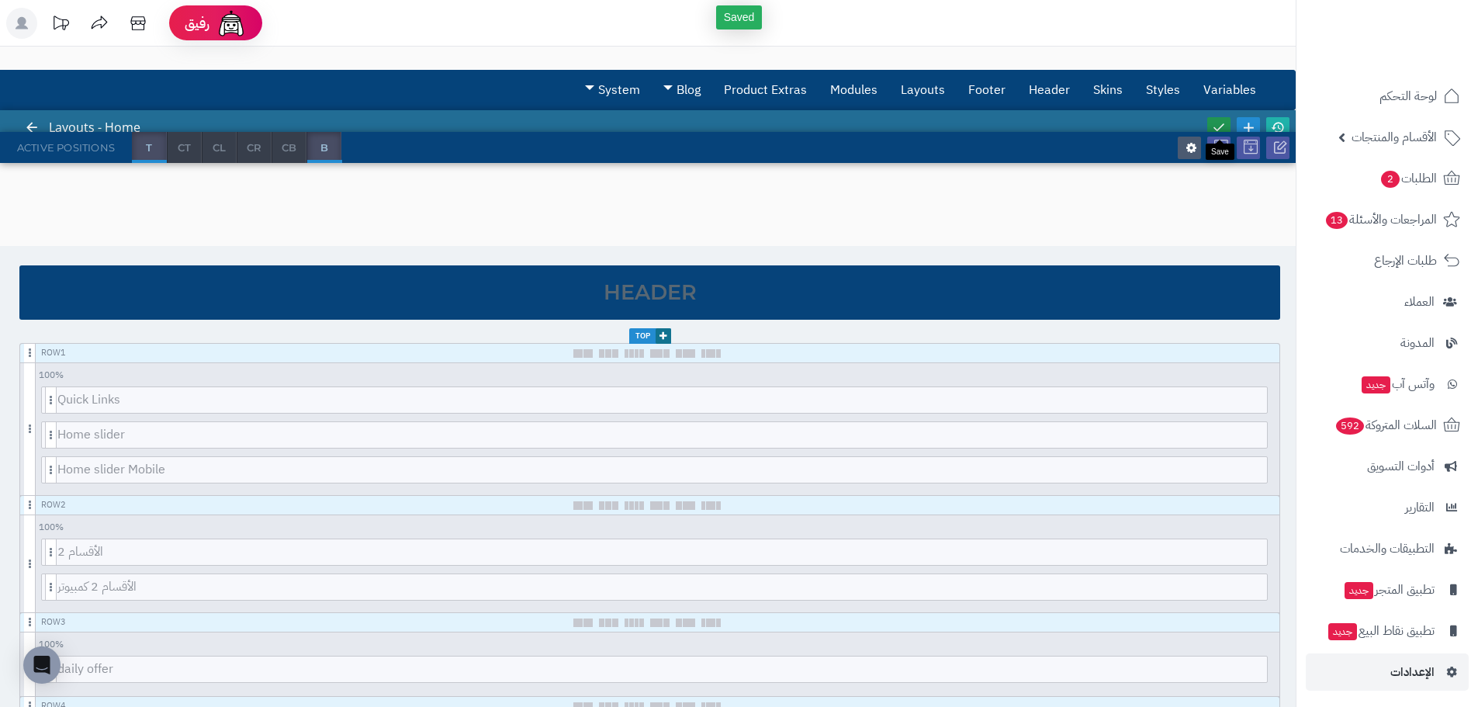
click at [1218, 130] on icon at bounding box center [1219, 127] width 14 height 14
click at [1278, 128] on icon at bounding box center [1278, 127] width 14 height 14
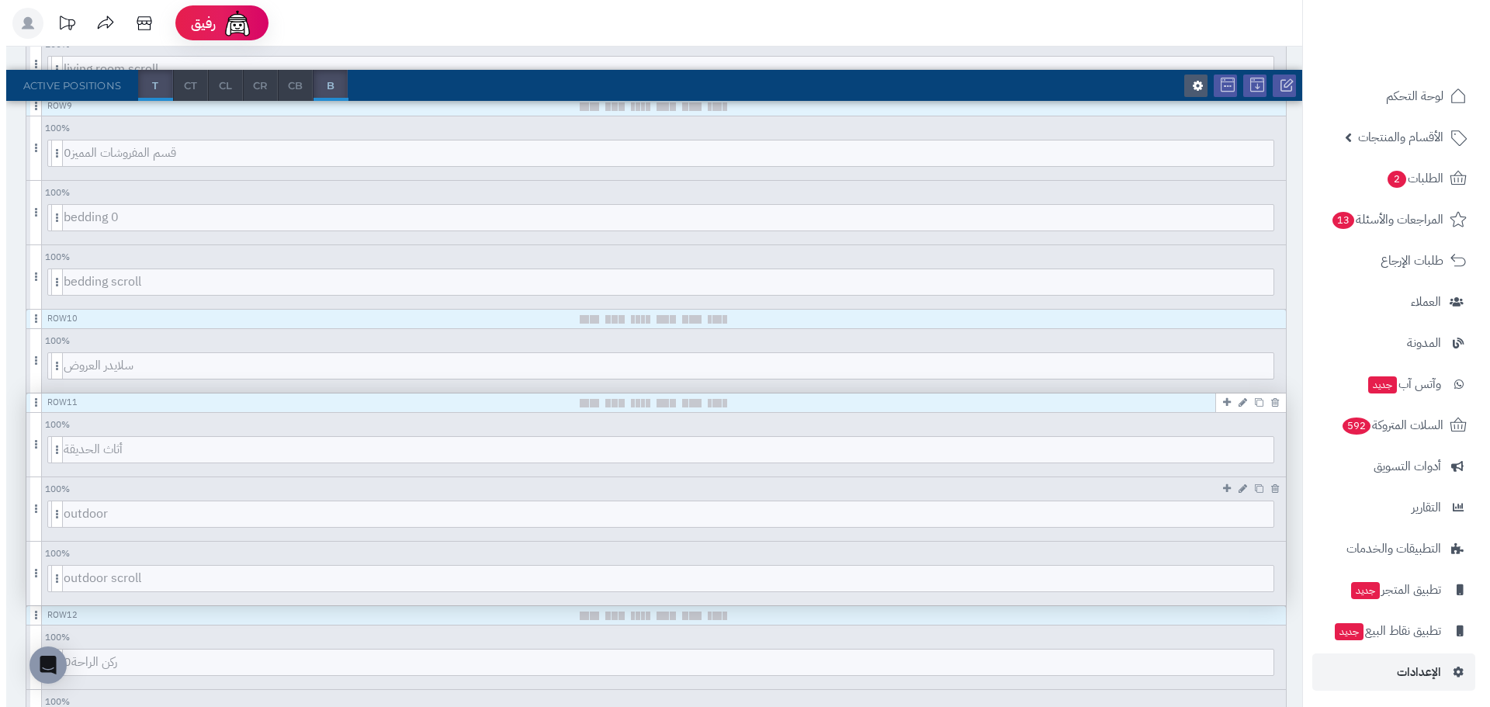
scroll to position [1474, 0]
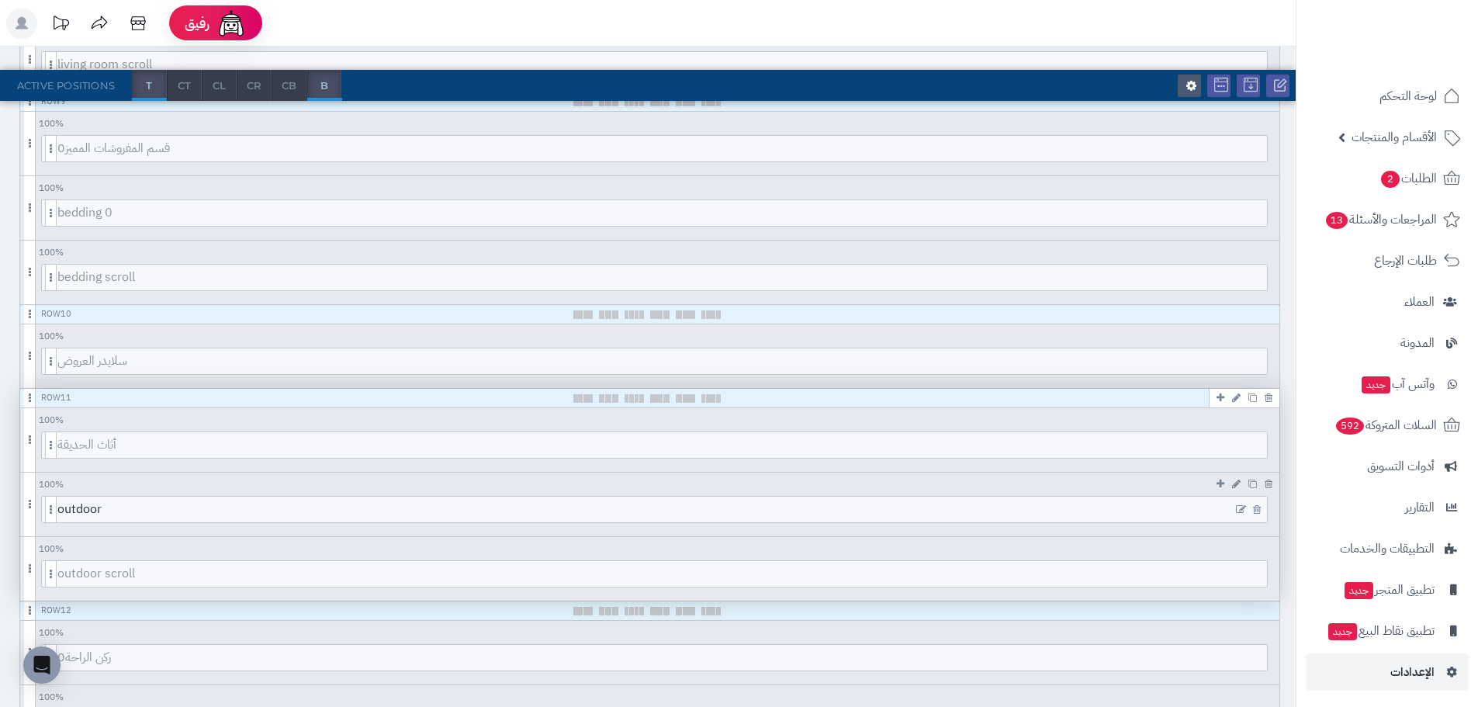
click at [1239, 513] on icon at bounding box center [1241, 509] width 10 height 11
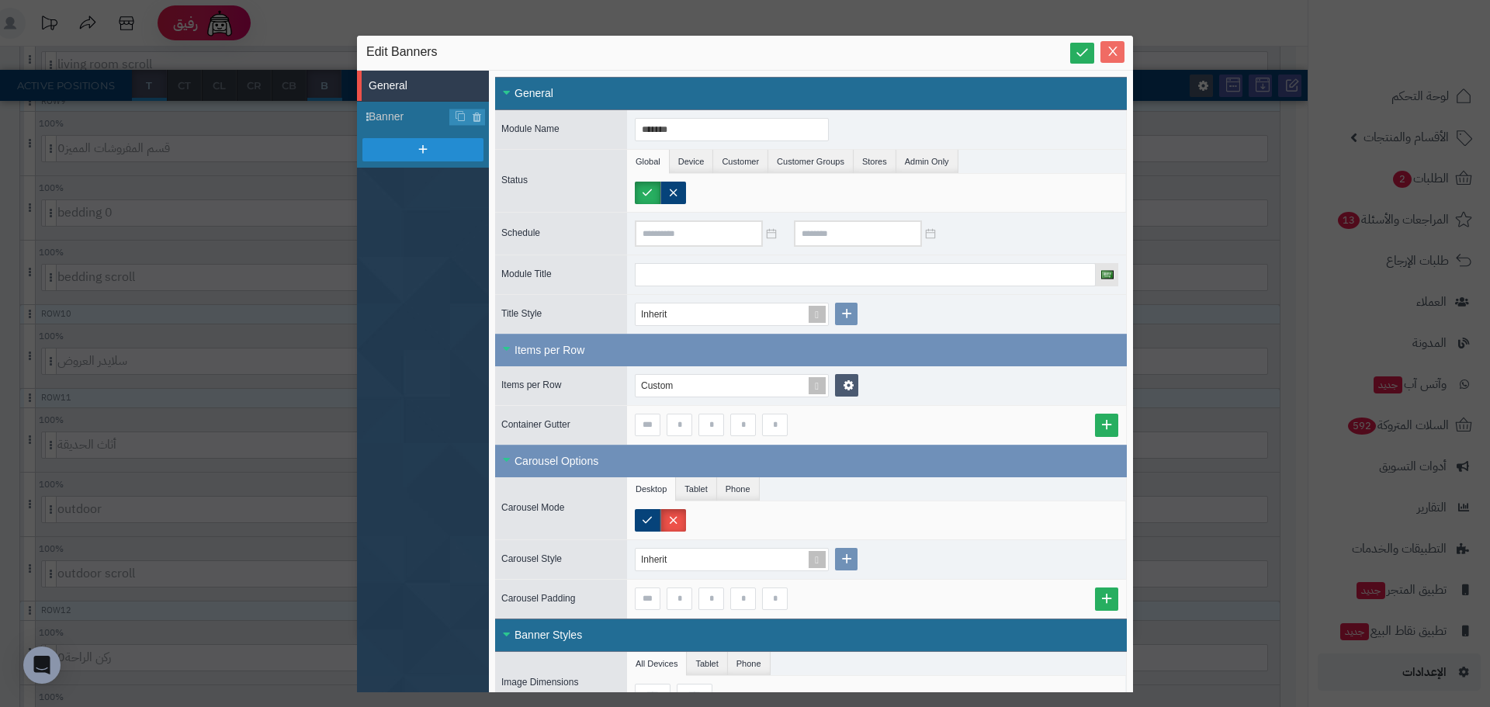
click at [1114, 54] on icon "Close" at bounding box center [1112, 51] width 9 height 9
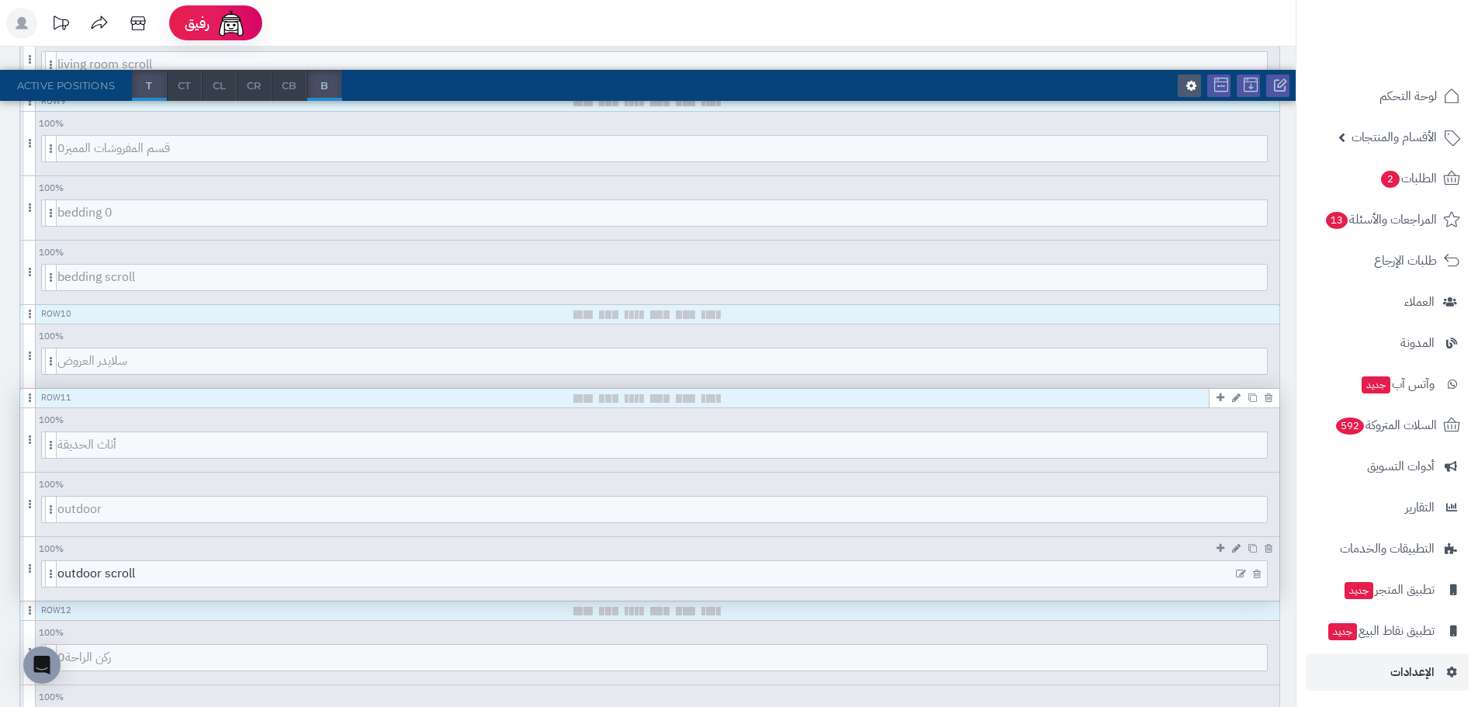
click at [1242, 572] on icon at bounding box center [1241, 574] width 10 height 11
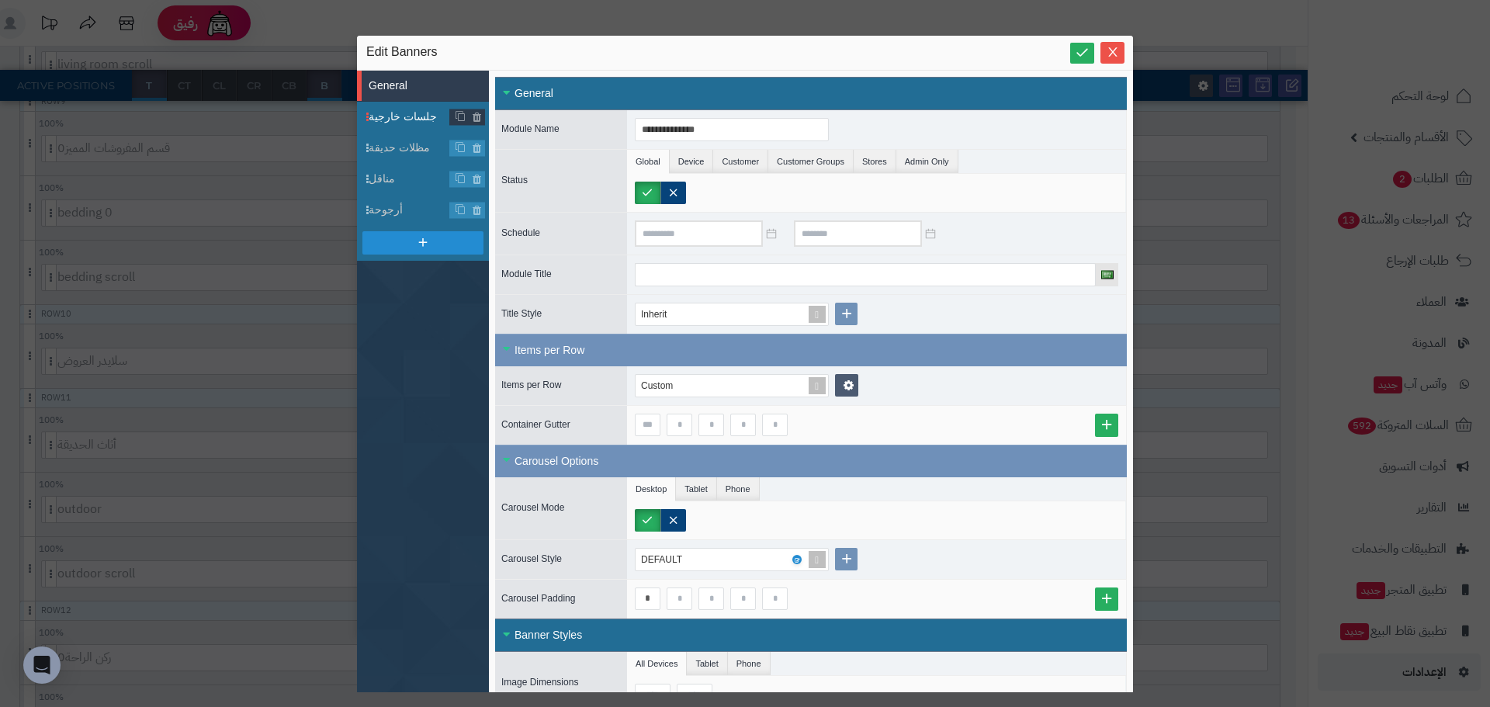
click at [404, 110] on span "جلسات خارجية" at bounding box center [409, 117] width 81 height 16
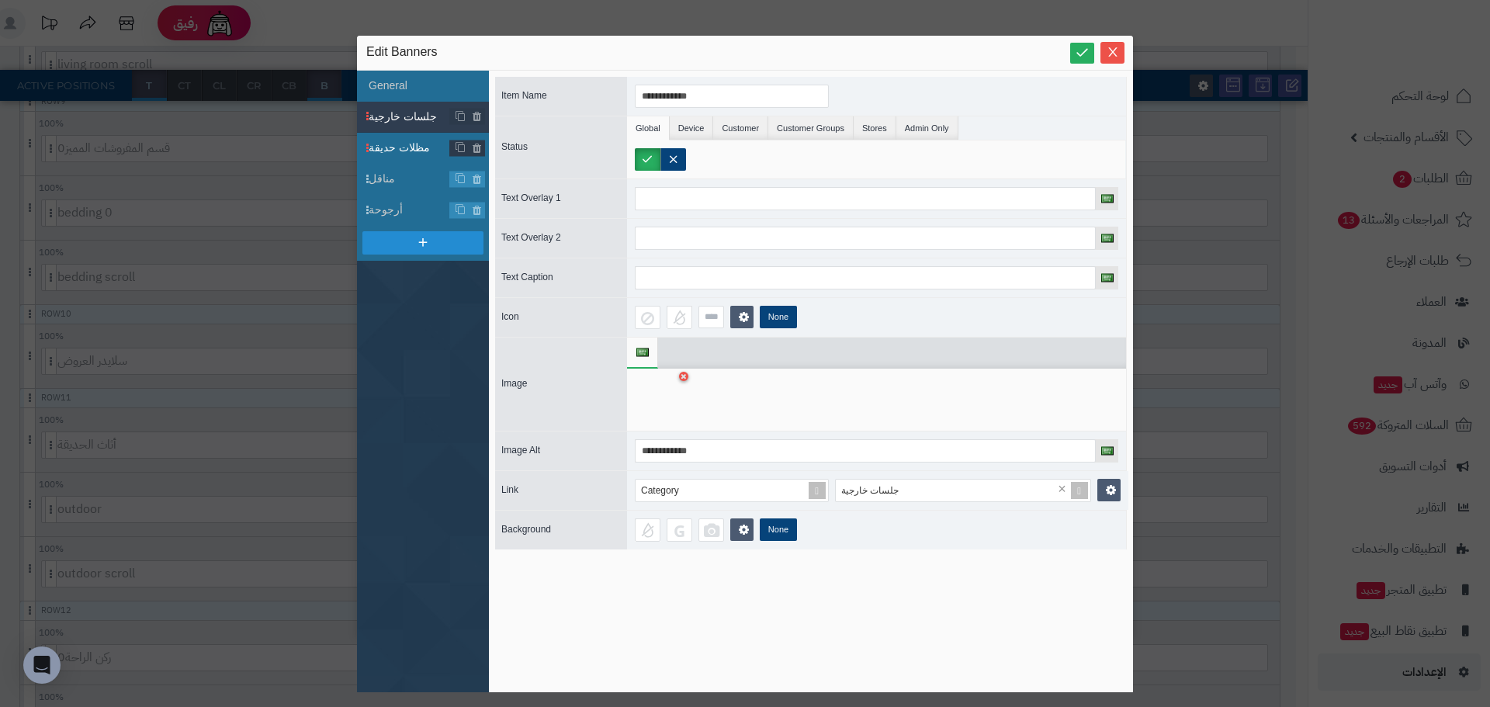
click at [404, 147] on span "مظلات حديقة" at bounding box center [409, 148] width 81 height 16
click at [400, 181] on span "مناقل" at bounding box center [409, 179] width 81 height 16
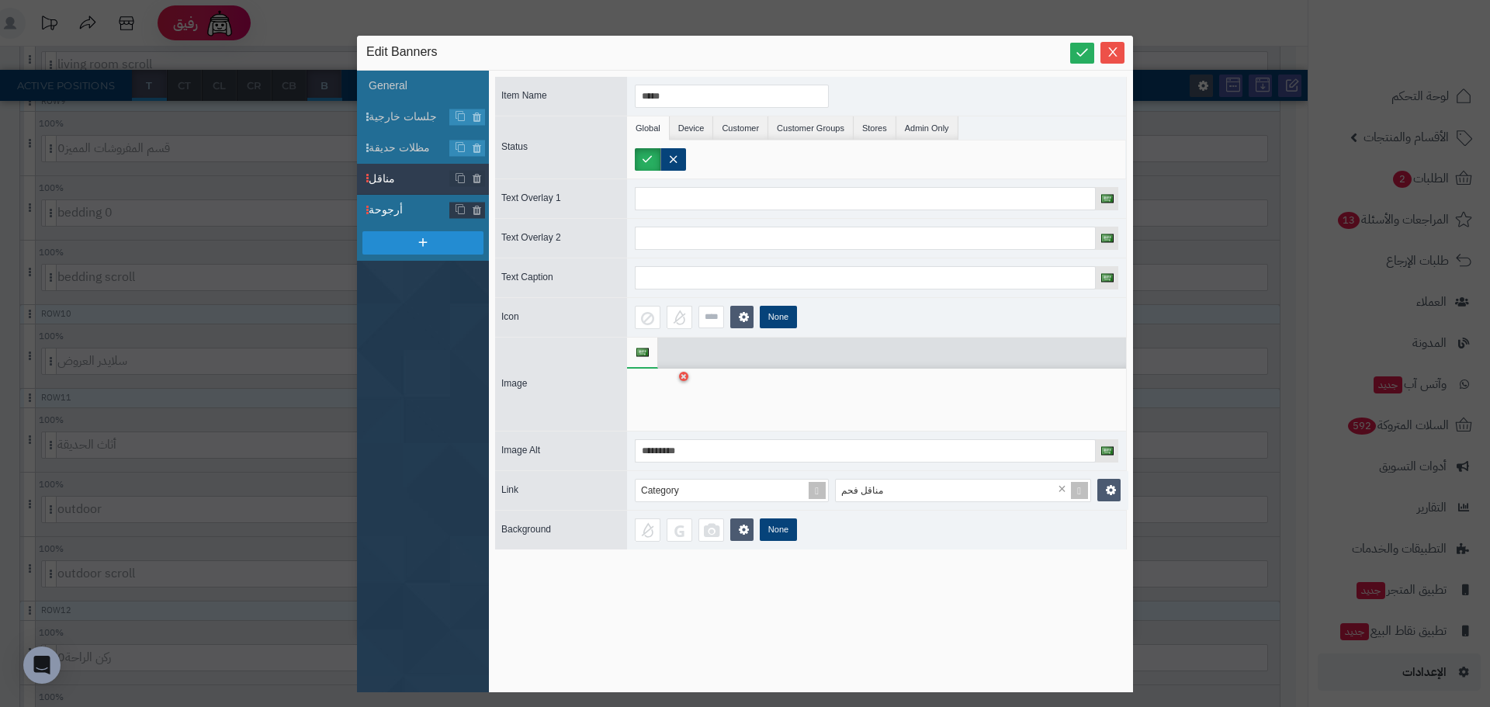
click at [406, 207] on span "أرجوحة" at bounding box center [409, 210] width 81 height 16
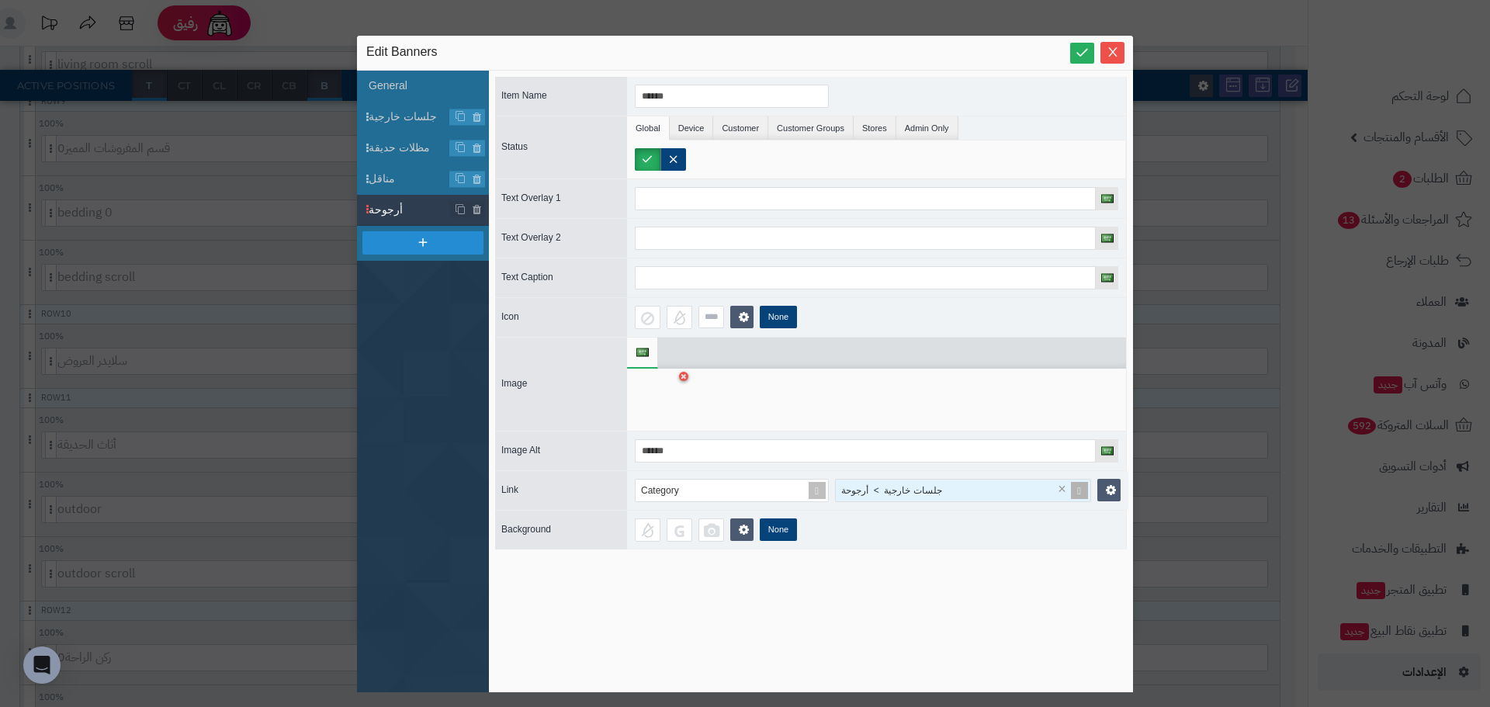
click at [927, 491] on span "جلسات خارجية > أرجوحة" at bounding box center [891, 490] width 101 height 11
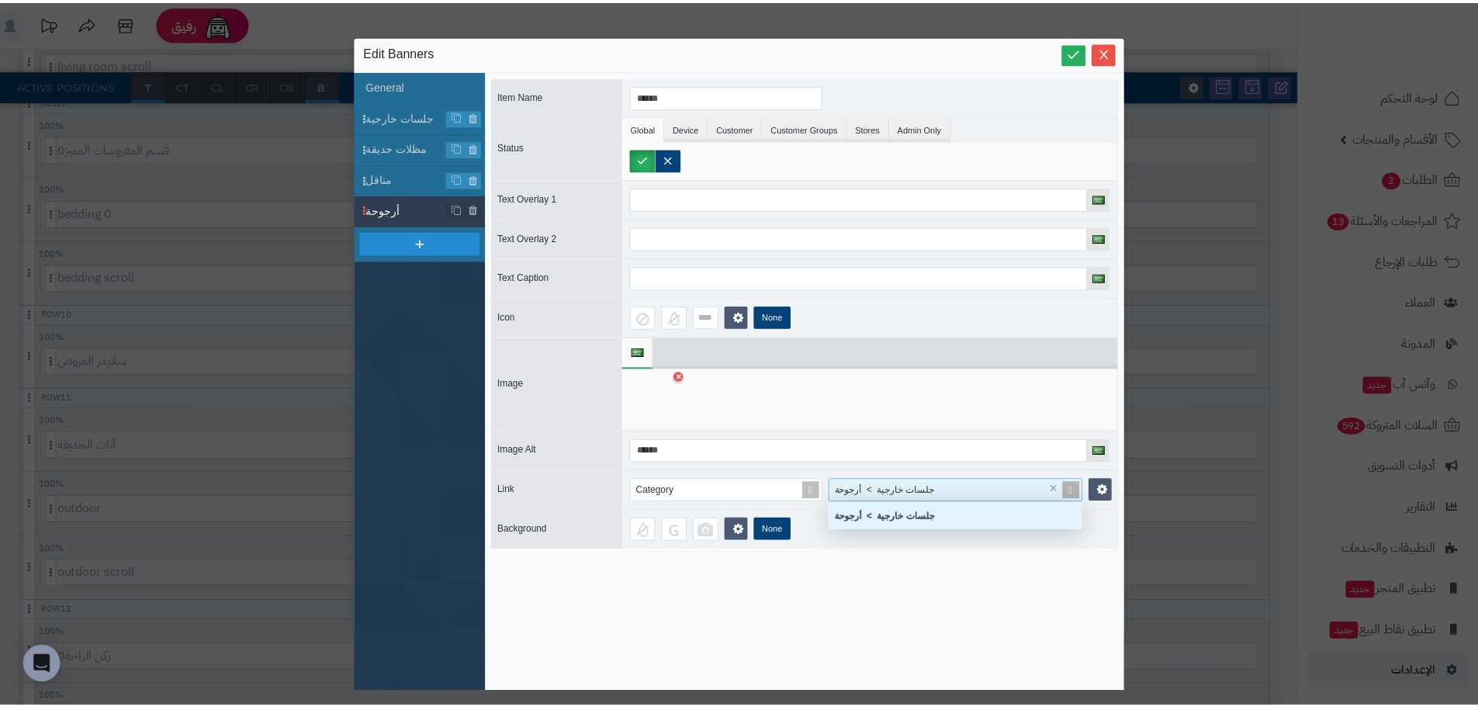
scroll to position [16, 244]
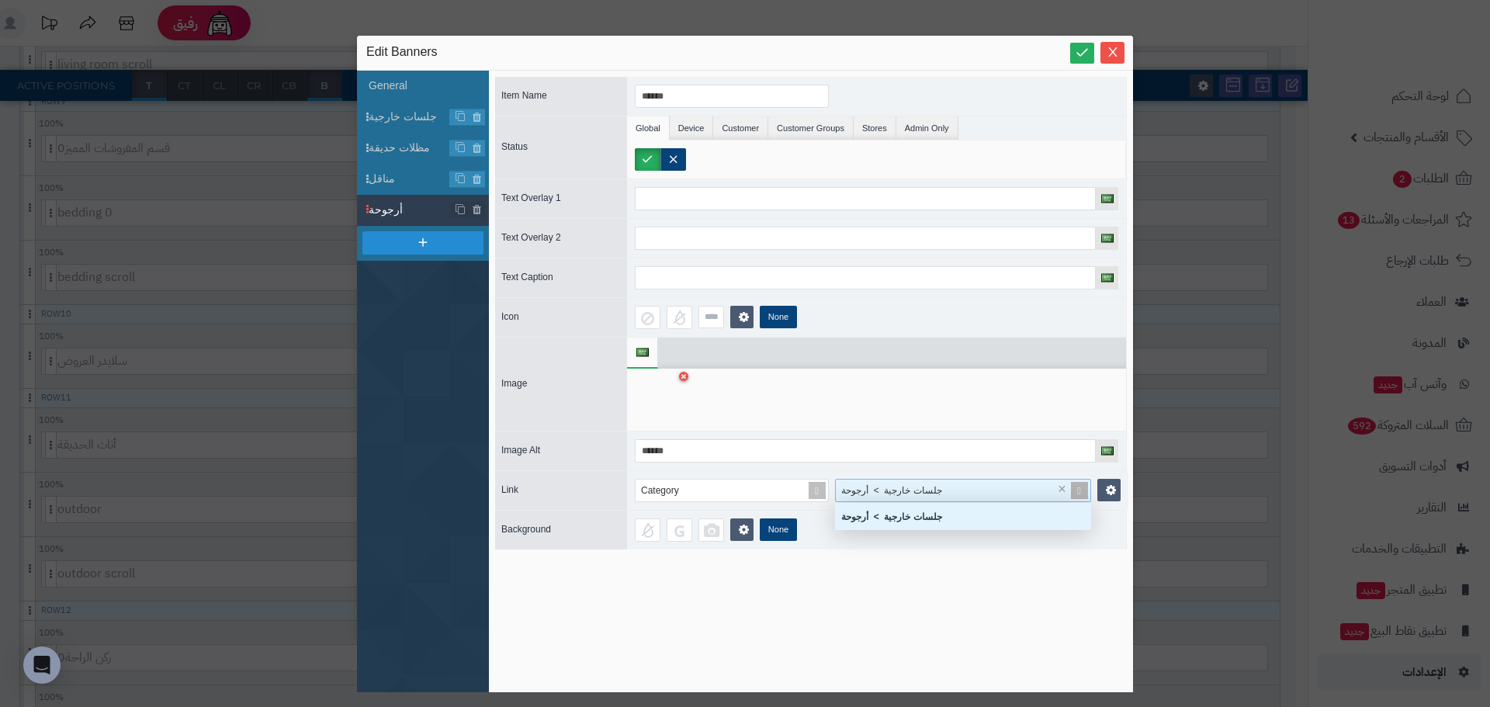
click at [944, 490] on div "جلسات خارجية > أرجوحة" at bounding box center [954, 491] width 237 height 22
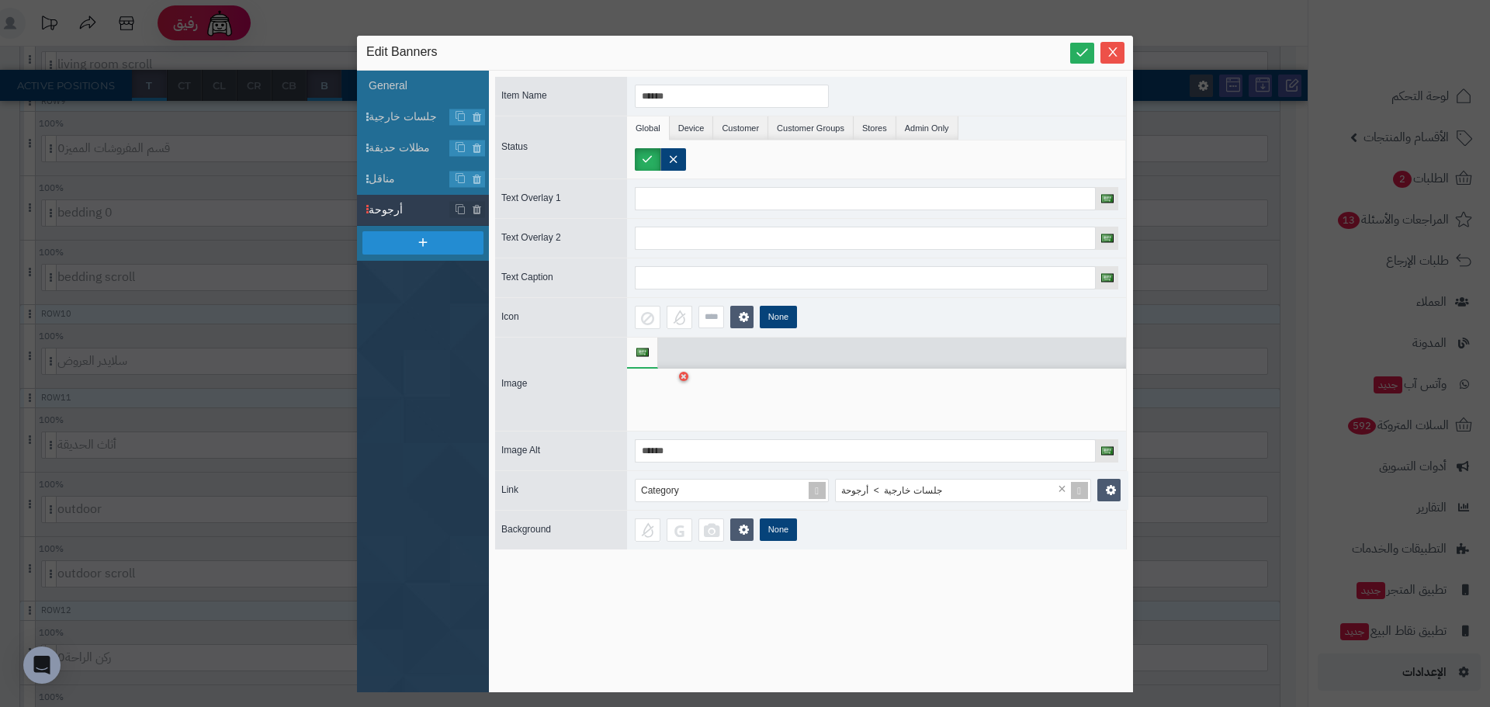
click at [1017, 584] on div "Item Name ****** Status Global Device Customer Customer Groups Stores Admin Onl…" at bounding box center [811, 381] width 632 height 609
click at [1085, 54] on icon at bounding box center [1082, 52] width 15 height 15
click at [1111, 54] on icon "Close" at bounding box center [1113, 51] width 12 height 12
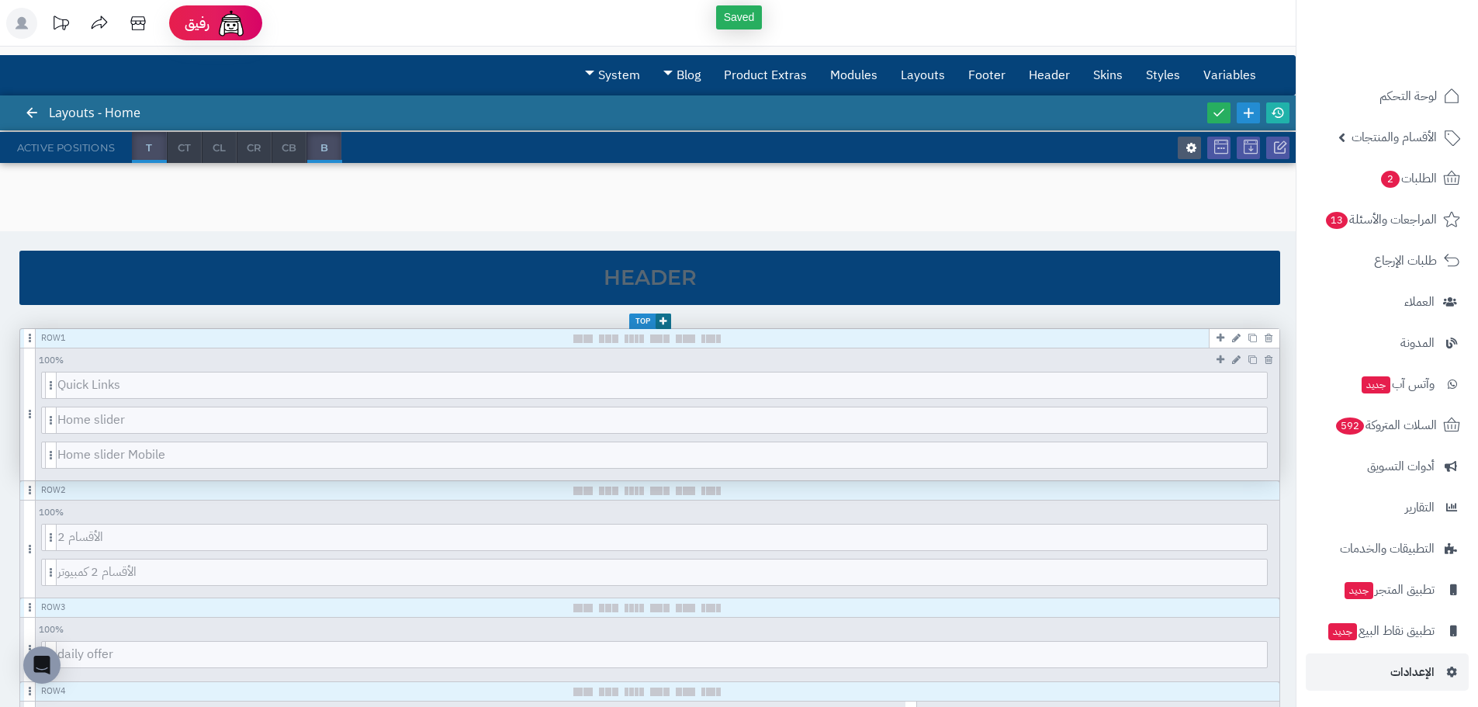
scroll to position [0, 0]
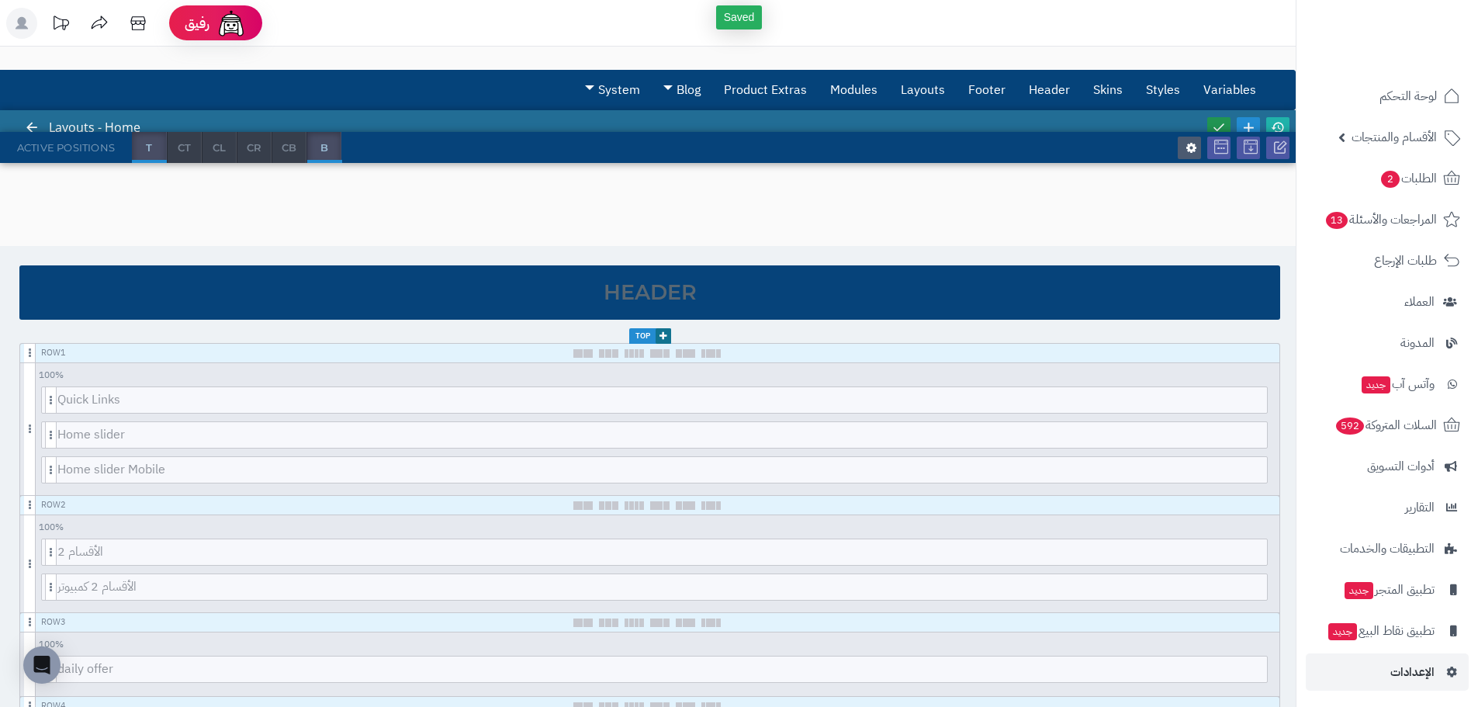
click at [1216, 124] on icon at bounding box center [1219, 127] width 14 height 14
click at [1278, 127] on icon at bounding box center [1278, 127] width 14 height 14
click at [1368, 681] on link "الإعدادات" at bounding box center [1387, 671] width 163 height 37
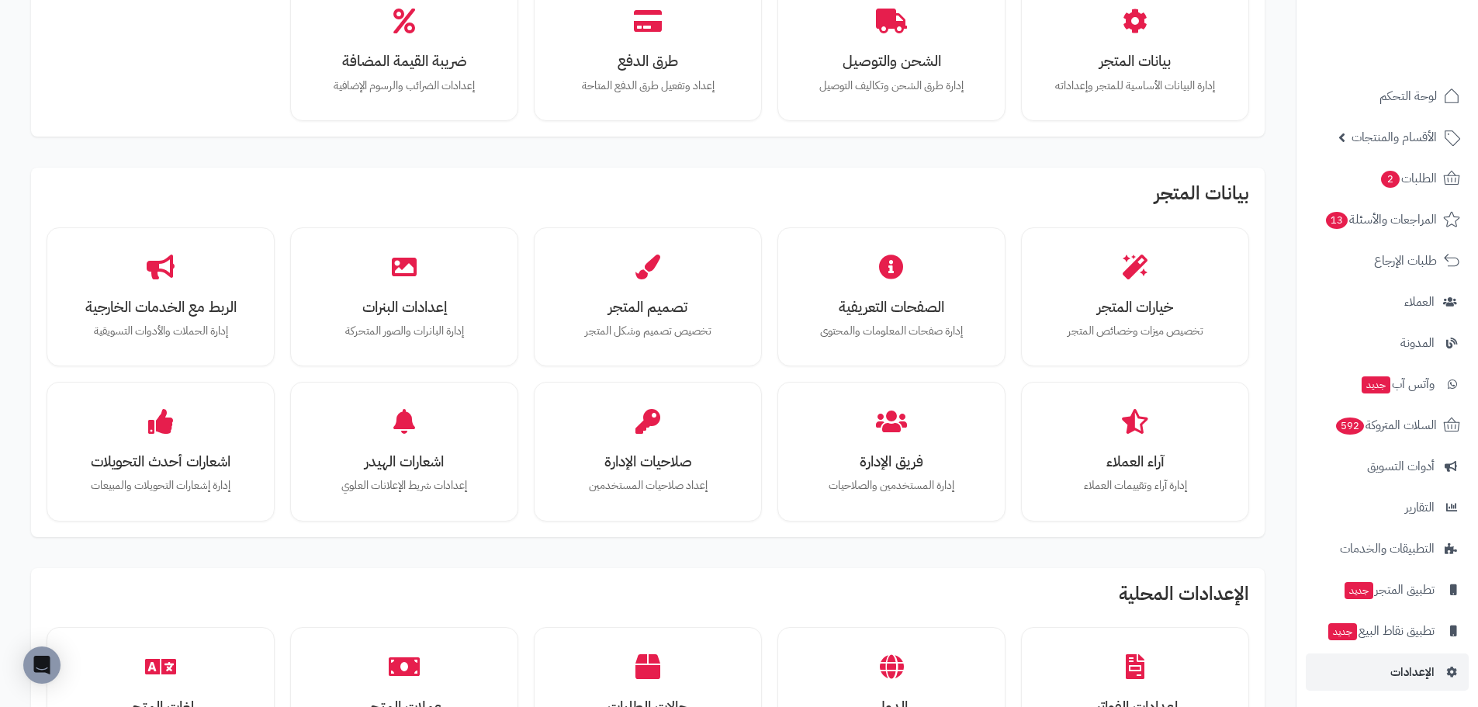
scroll to position [621, 0]
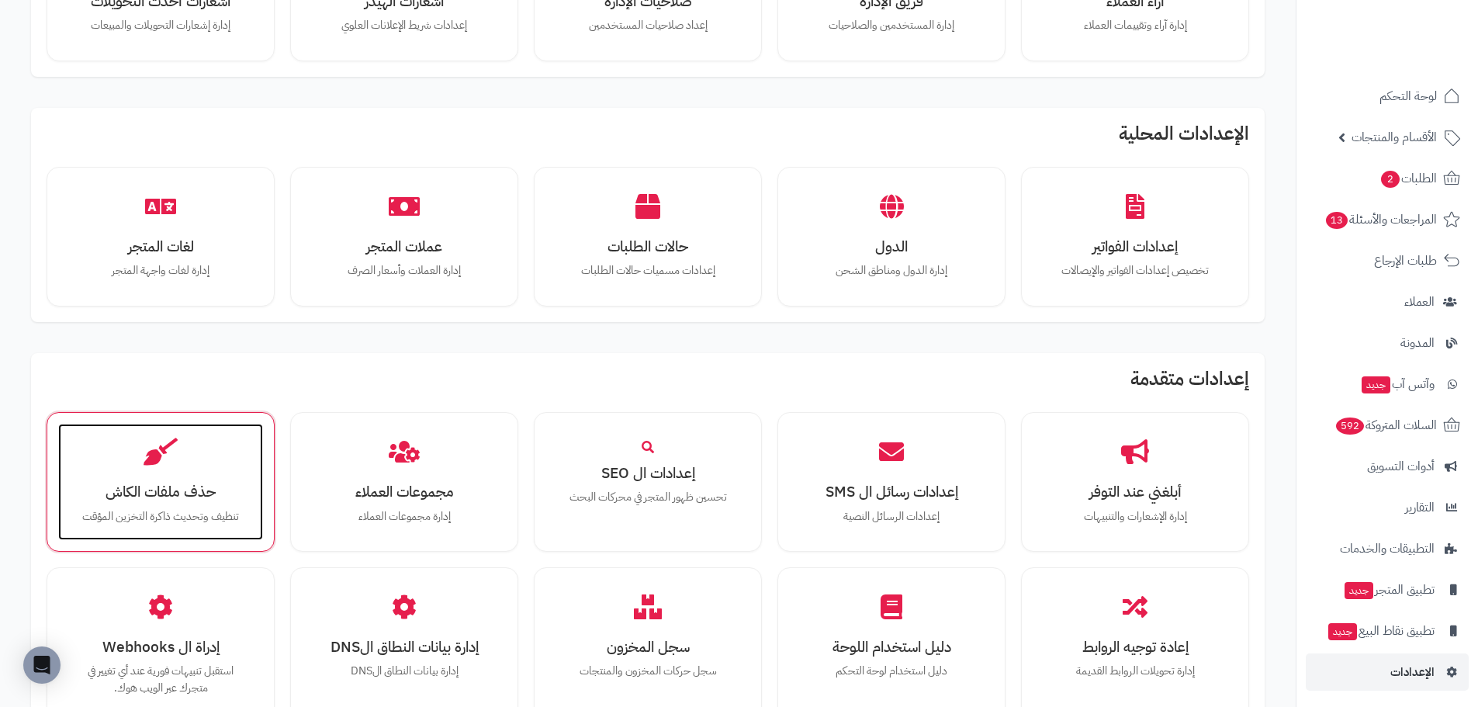
click at [171, 466] on div "حذف ملفات الكاش تنظيف وتحديث ذاكرة التخزين المؤقت" at bounding box center [160, 482] width 205 height 116
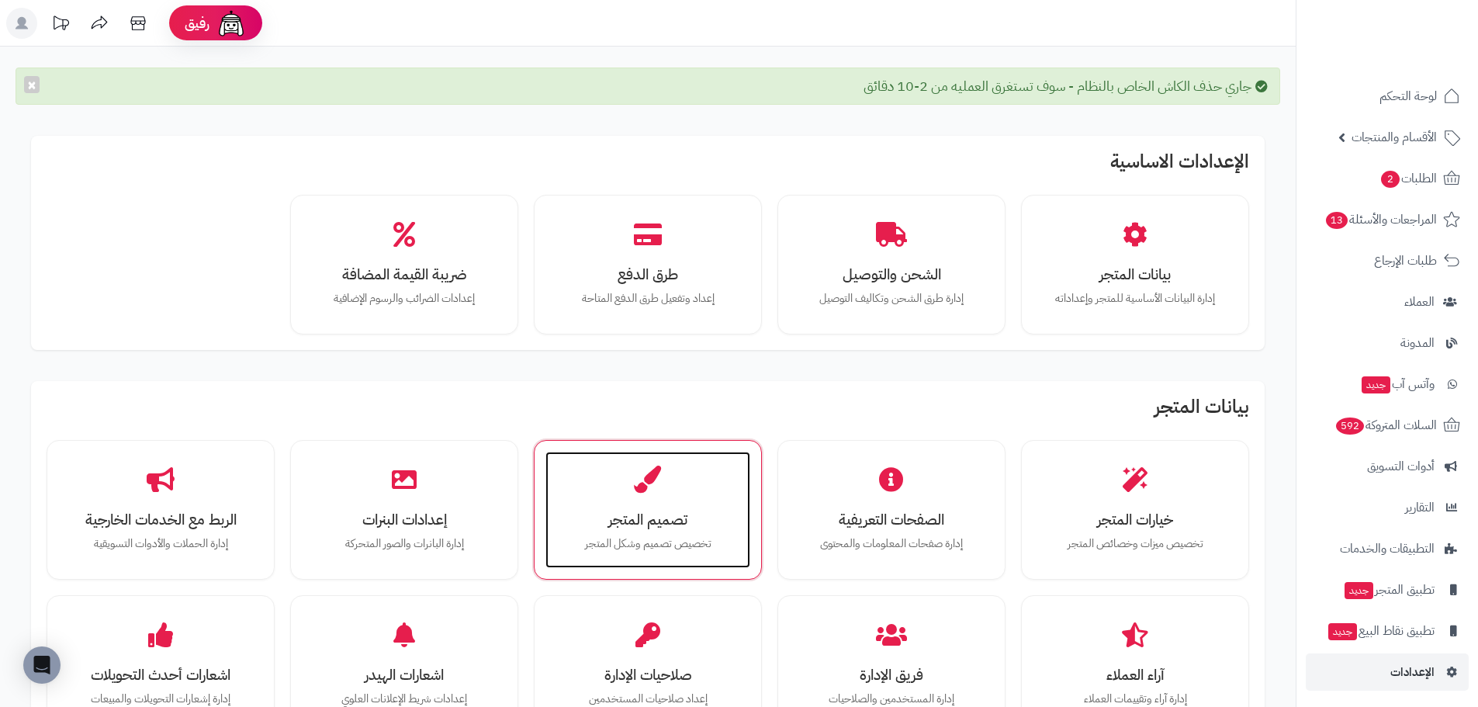
click at [681, 499] on div "تصميم المتجر تخصيص تصميم وشكل المتجر" at bounding box center [648, 510] width 205 height 116
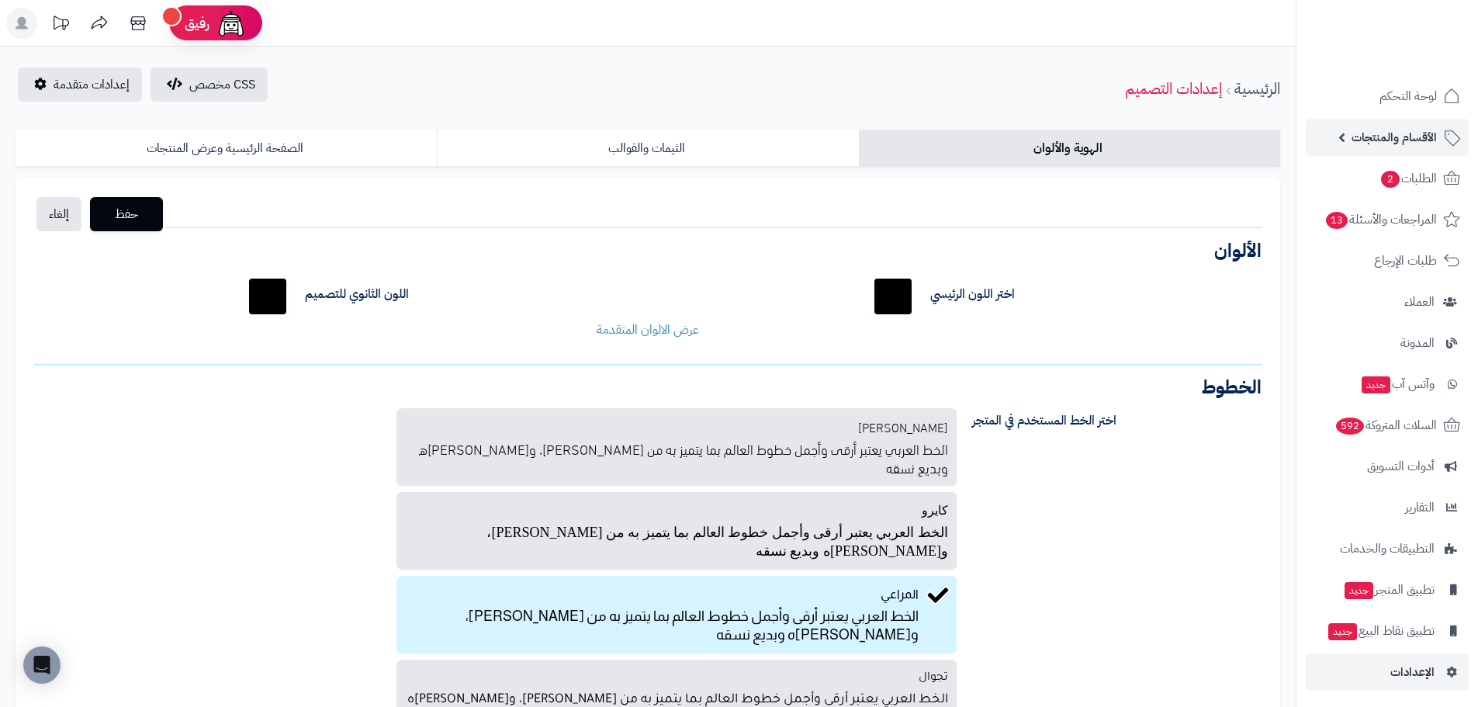
click at [1394, 132] on span "الأقسام والمنتجات" at bounding box center [1394, 137] width 85 height 22
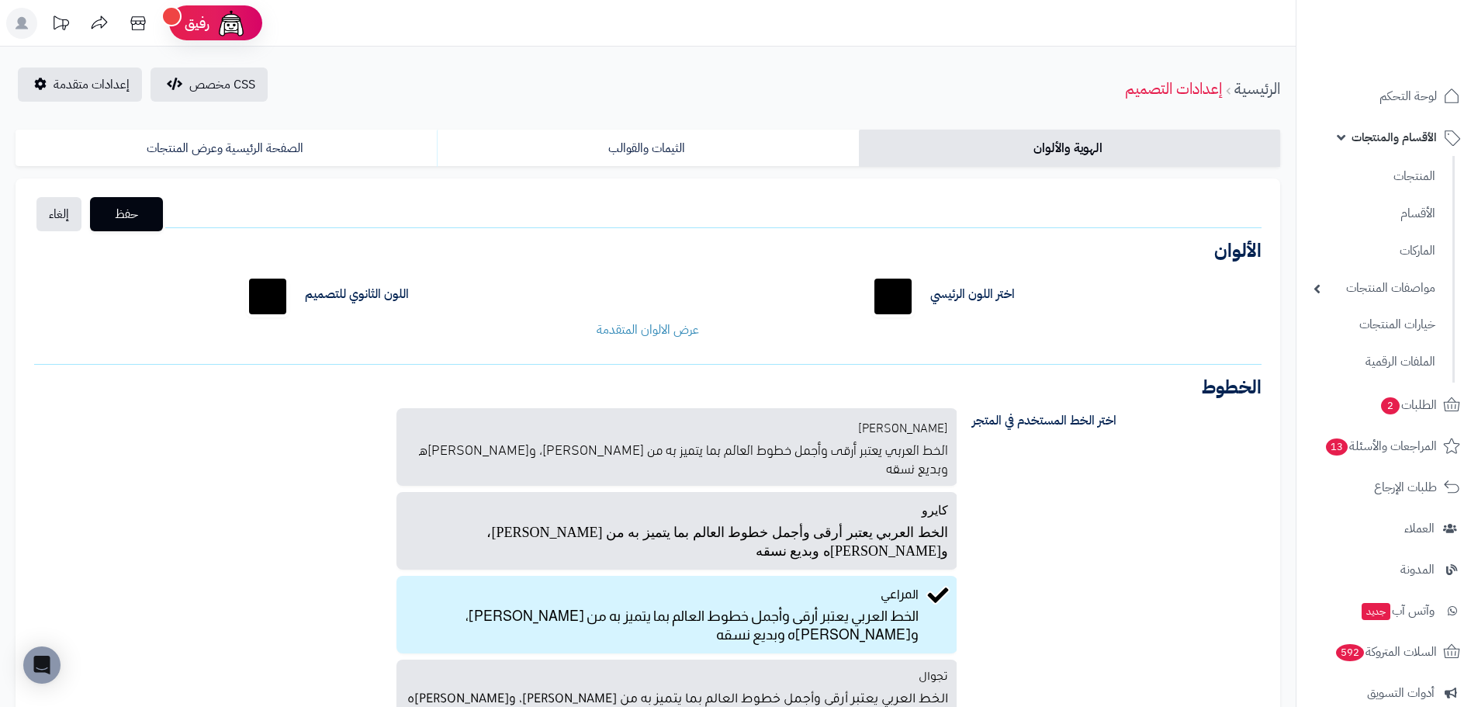
click at [1420, 194] on ul "المنتجات الأقسام الماركات مواصفات المنتجات مواصفات المنتجات أنواع المواصفات خيا…" at bounding box center [1376, 269] width 158 height 227
click at [1416, 206] on link "الأقسام" at bounding box center [1374, 213] width 137 height 32
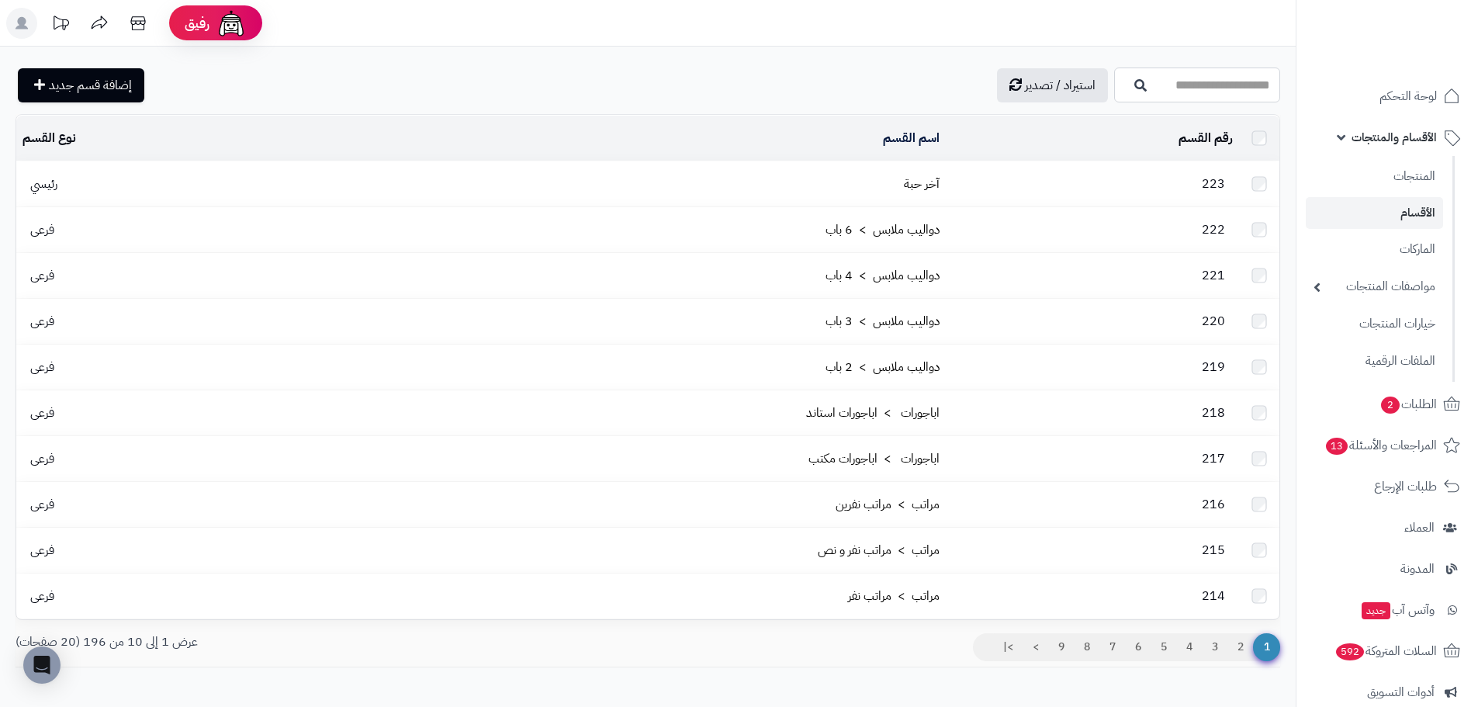
click at [1125, 95] on input "اسم القسم" at bounding box center [1197, 85] width 166 height 35
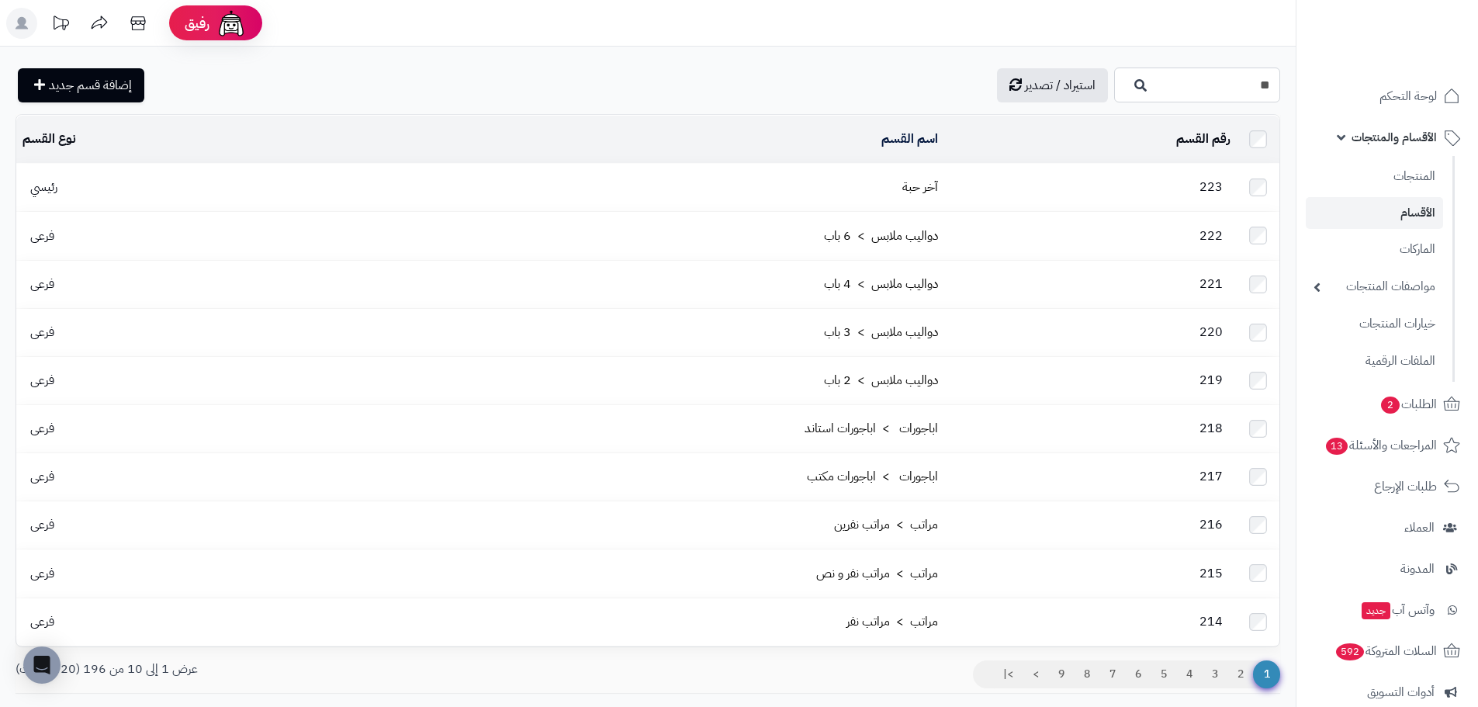
type input "*"
click at [1128, 126] on link "جلسات خارجية > أرجوحة" at bounding box center [1197, 122] width 166 height 29
type input "**********"
click at [1135, 84] on icon "button" at bounding box center [1141, 84] width 12 height 12
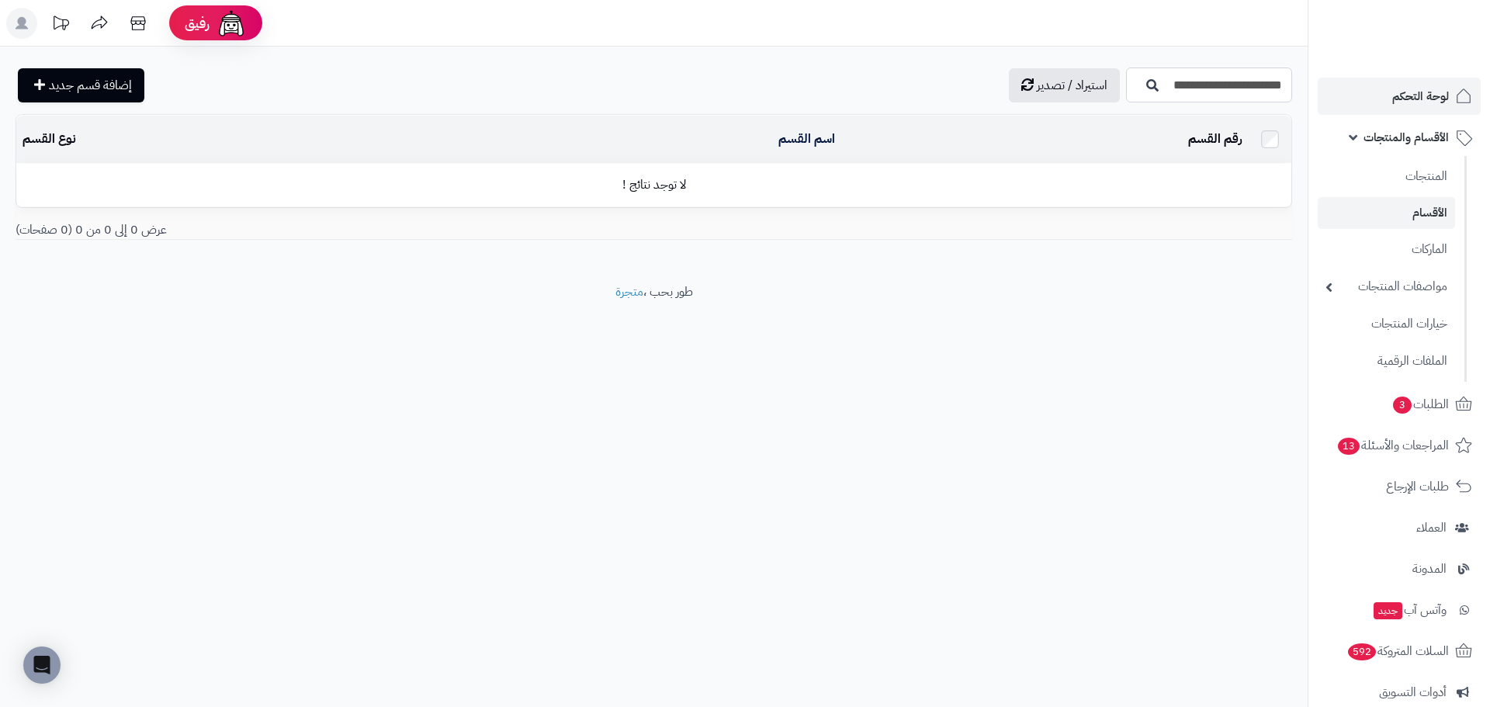
drag, startPoint x: 1194, startPoint y: 85, endPoint x: 1416, endPoint y: 88, distance: 222.0
click at [1415, 88] on div "رفيق ! الطلبات معالجة مكتمل إرجاع المنتجات العملاء المتواجدون الان 233279 عملاء…" at bounding box center [745, 353] width 1490 height 707
type input "******"
click at [1146, 90] on icon "button" at bounding box center [1152, 84] width 12 height 12
drag, startPoint x: 1280, startPoint y: 89, endPoint x: 1313, endPoint y: 88, distance: 32.6
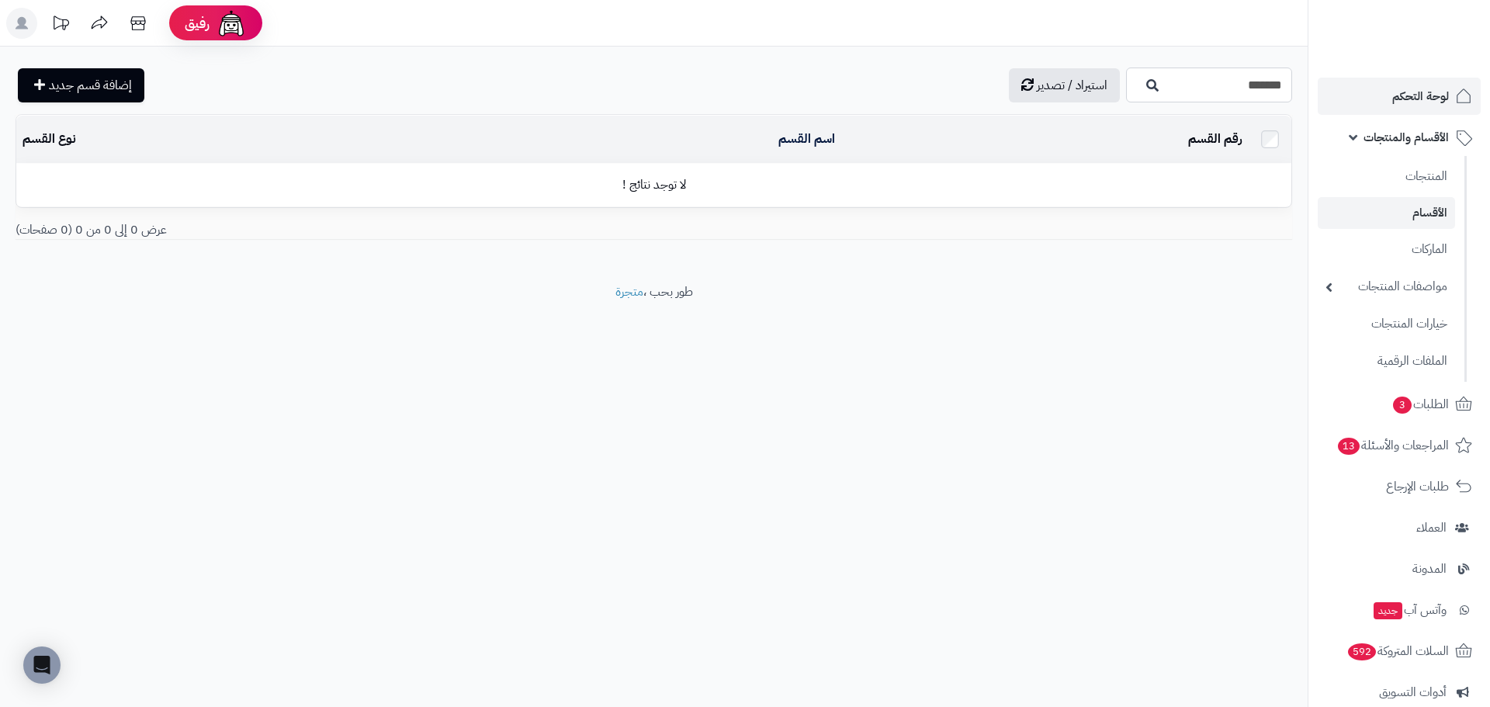
click at [1313, 88] on div "رفيق ! الطلبات معالجة مكتمل إرجاع المنتجات العملاء المتواجدون الان 233279 عملاء…" at bounding box center [745, 353] width 1490 height 707
drag, startPoint x: 1245, startPoint y: 88, endPoint x: 1258, endPoint y: 88, distance: 13.2
click at [1258, 88] on input "******" at bounding box center [1209, 85] width 166 height 35
type input "*****"
click at [1126, 92] on div "***** جلسات خارجية > أرجوحة" at bounding box center [1209, 85] width 166 height 35
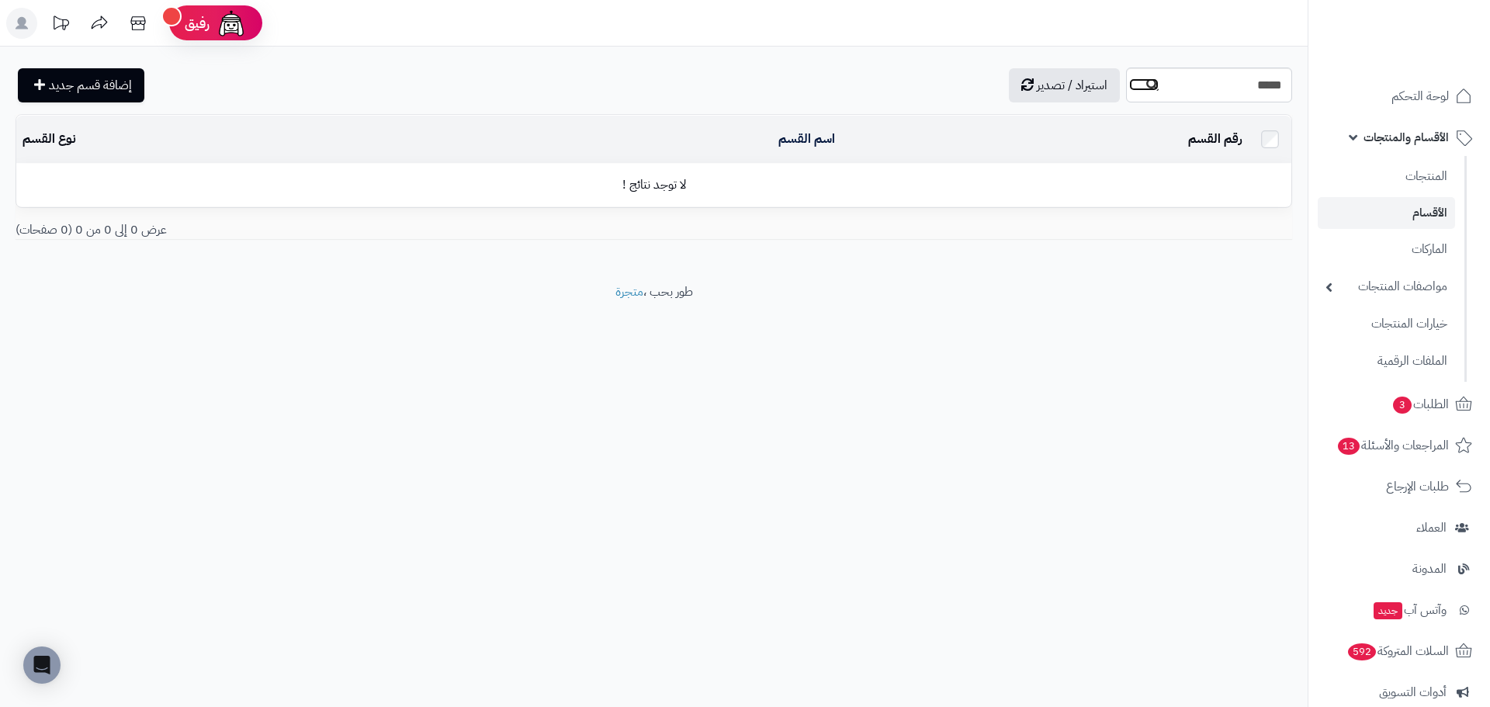
click at [1146, 82] on icon "button" at bounding box center [1152, 84] width 12 height 12
click at [1187, 95] on input "*****" at bounding box center [1209, 85] width 166 height 35
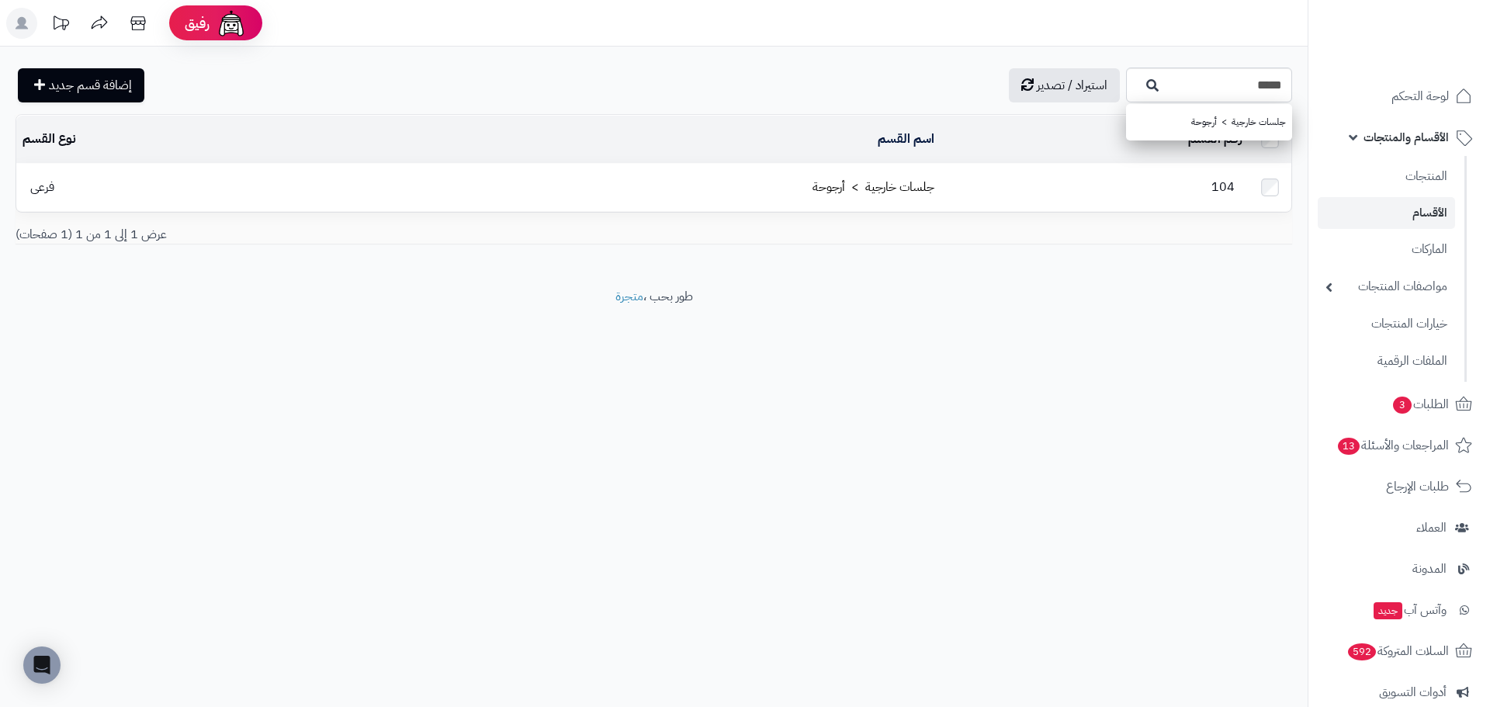
click at [972, 183] on td "104" at bounding box center [1095, 187] width 308 height 47
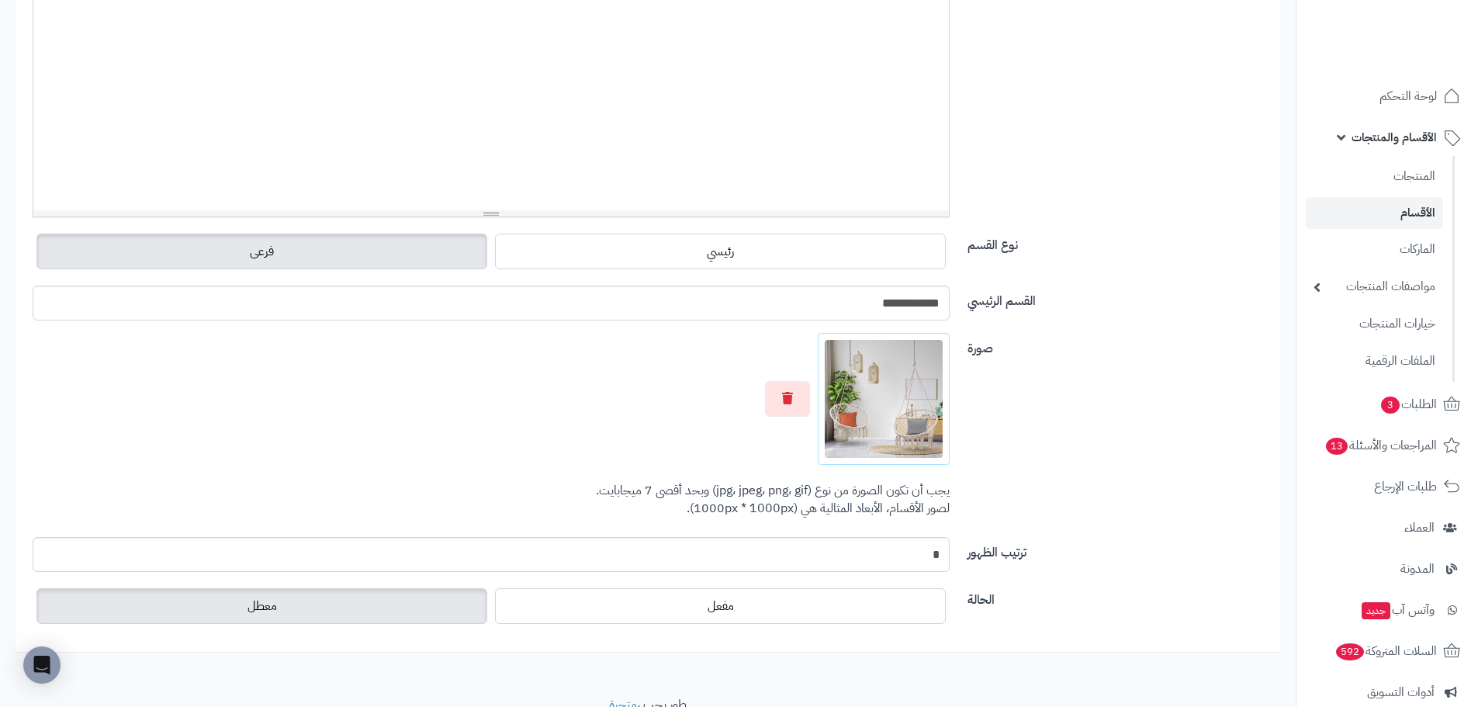
scroll to position [388, 0]
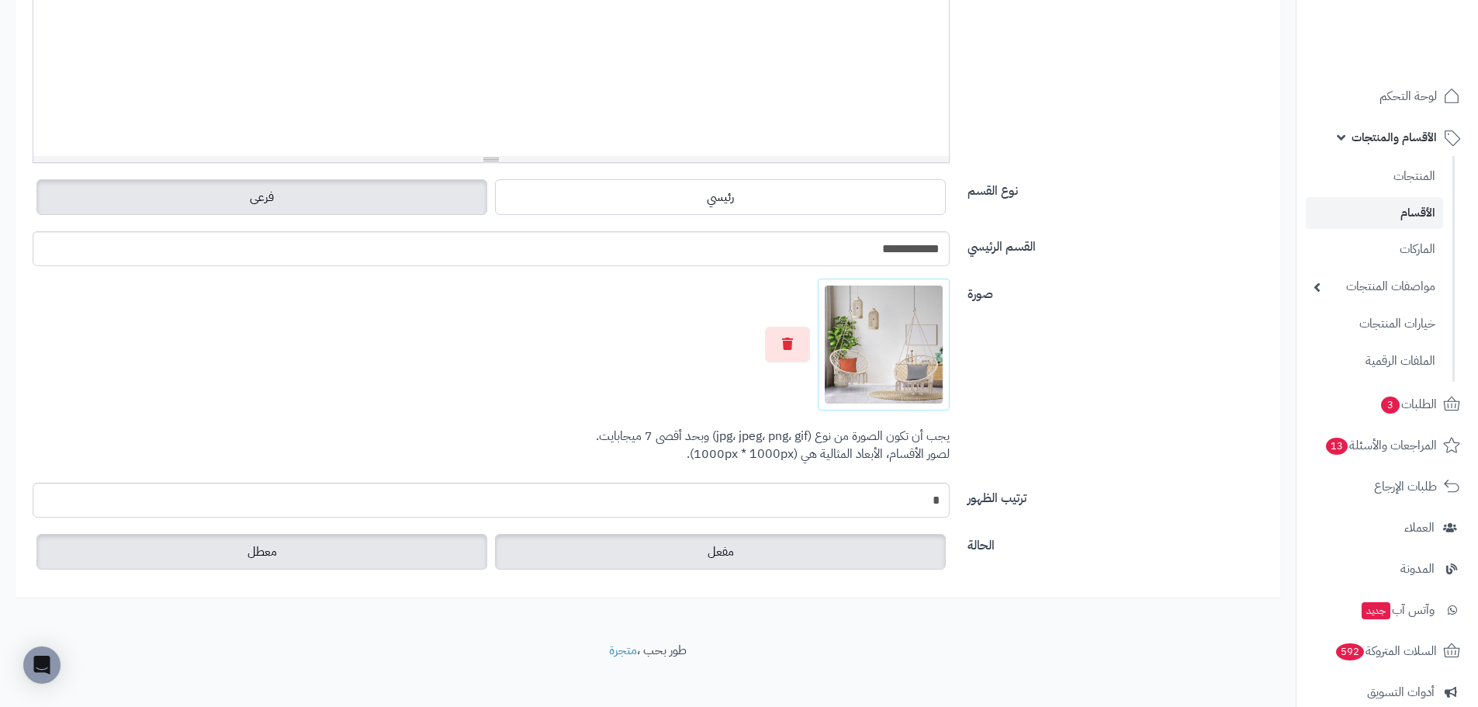
click at [616, 545] on label "مفعل" at bounding box center [720, 552] width 451 height 36
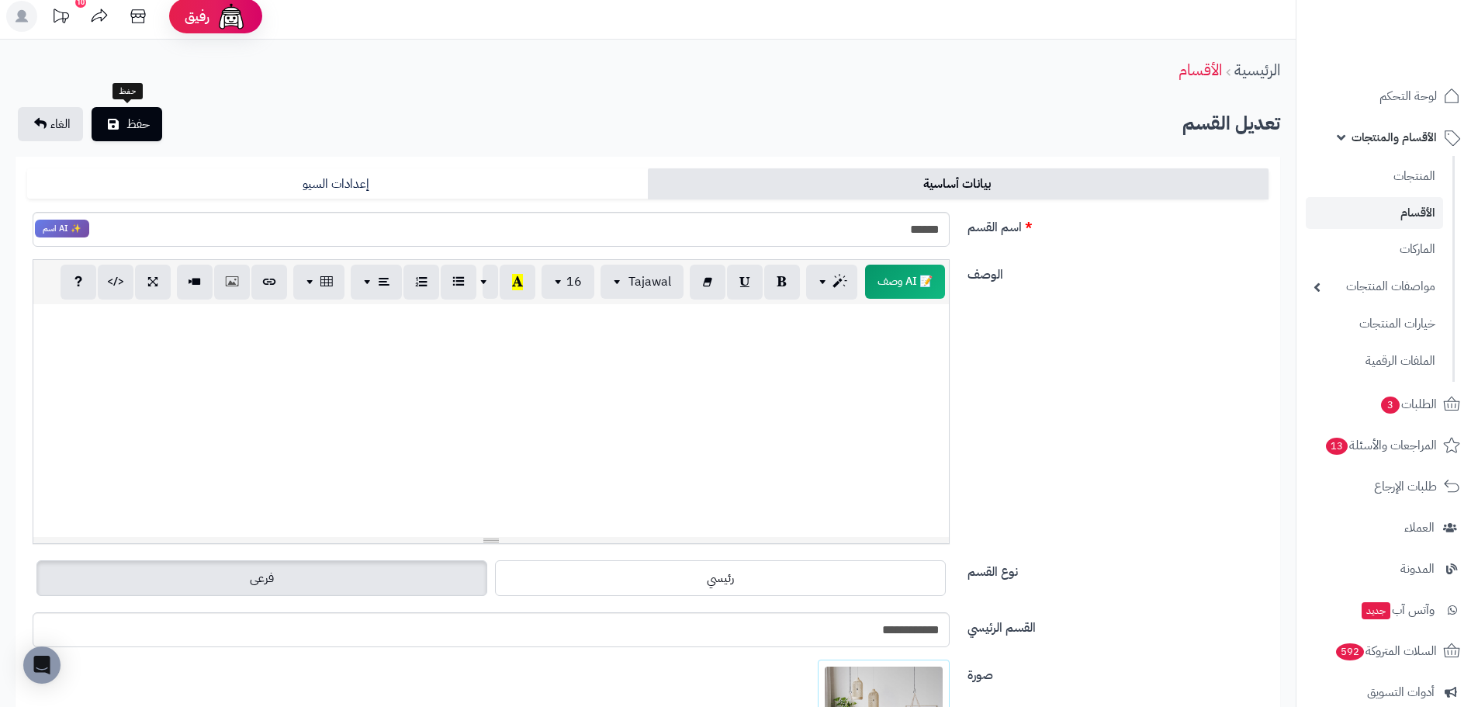
scroll to position [0, 0]
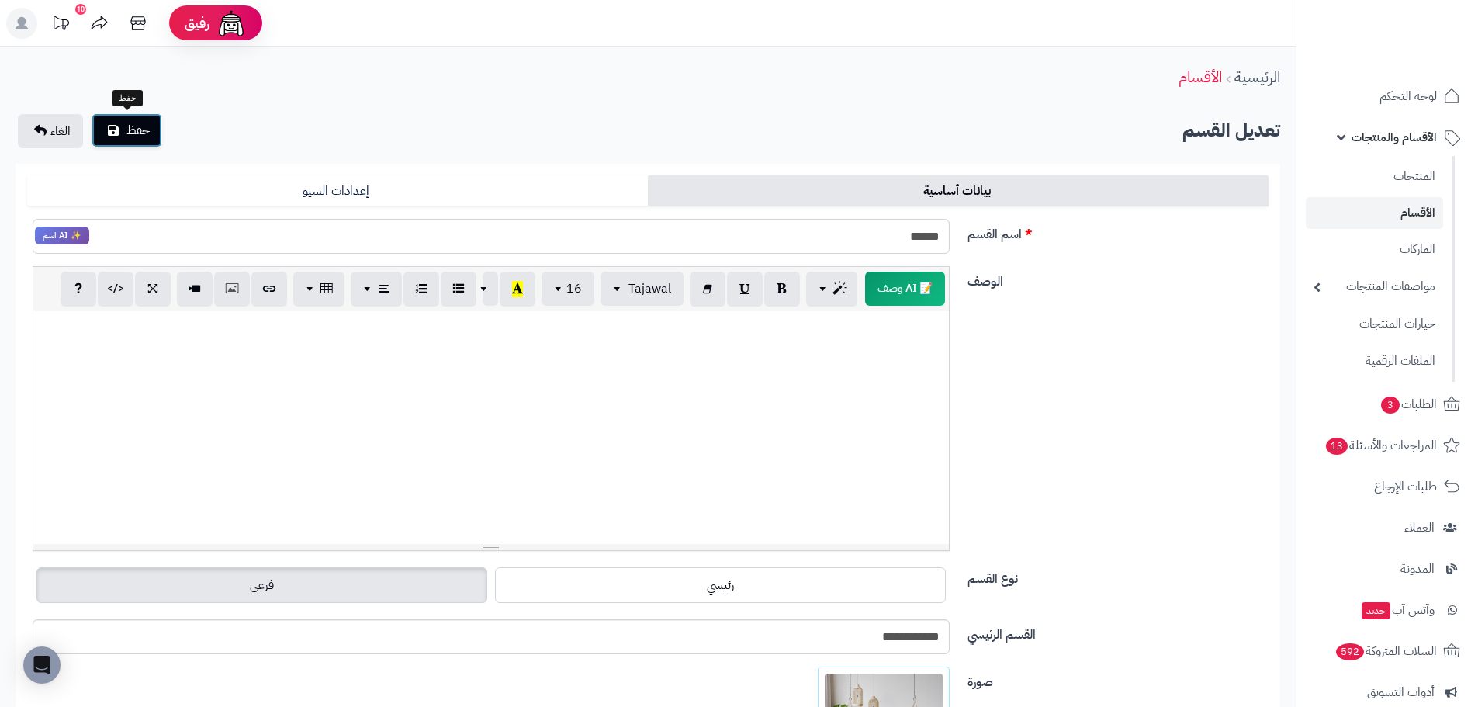
click at [111, 116] on button "حفظ" at bounding box center [127, 130] width 71 height 34
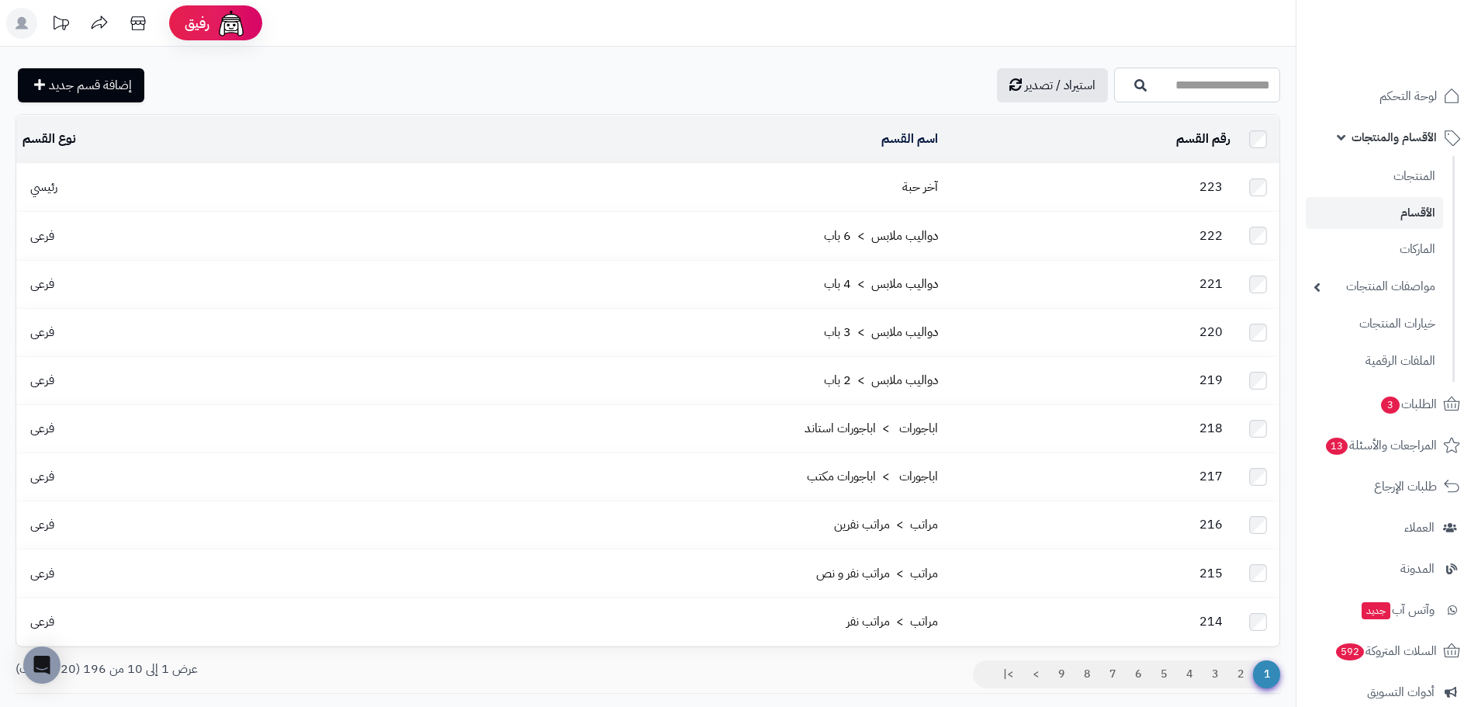
click at [1114, 93] on input "اسم القسم" at bounding box center [1197, 85] width 166 height 35
click at [1124, 114] on link "جلسات خارجية > أرجوحة" at bounding box center [1197, 122] width 166 height 29
type input "**********"
click at [1117, 85] on button "button" at bounding box center [1132, 85] width 31 height 14
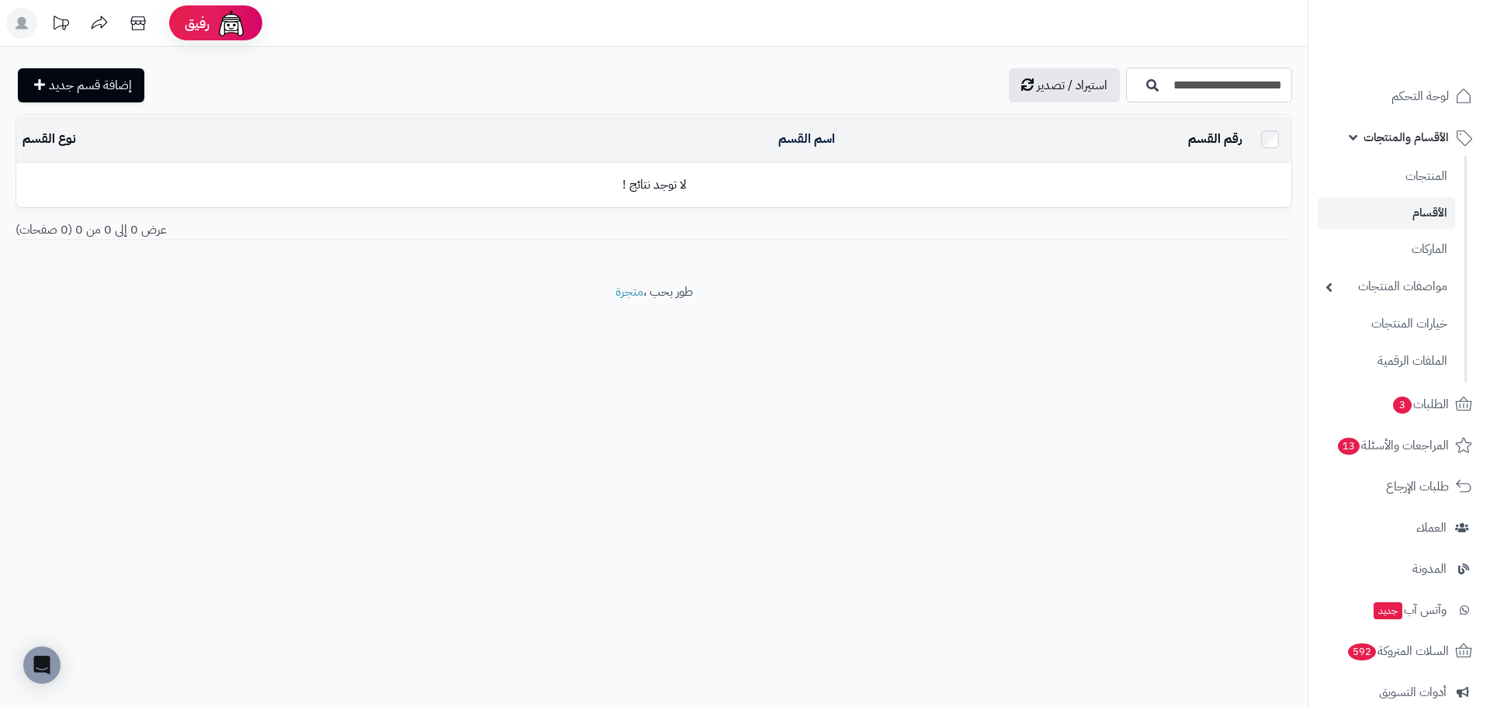
drag, startPoint x: 1191, startPoint y: 85, endPoint x: 1344, endPoint y: 74, distance: 153.3
click at [1344, 74] on div "رفيق ! الطلبات معالجة مكتمل إرجاع المنتجات العملاء المتواجدون الان 233279 عملاء…" at bounding box center [745, 353] width 1490 height 707
click at [1235, 88] on input "******" at bounding box center [1209, 85] width 166 height 35
type input "*****"
click at [975, 174] on td "104" at bounding box center [1095, 187] width 308 height 47
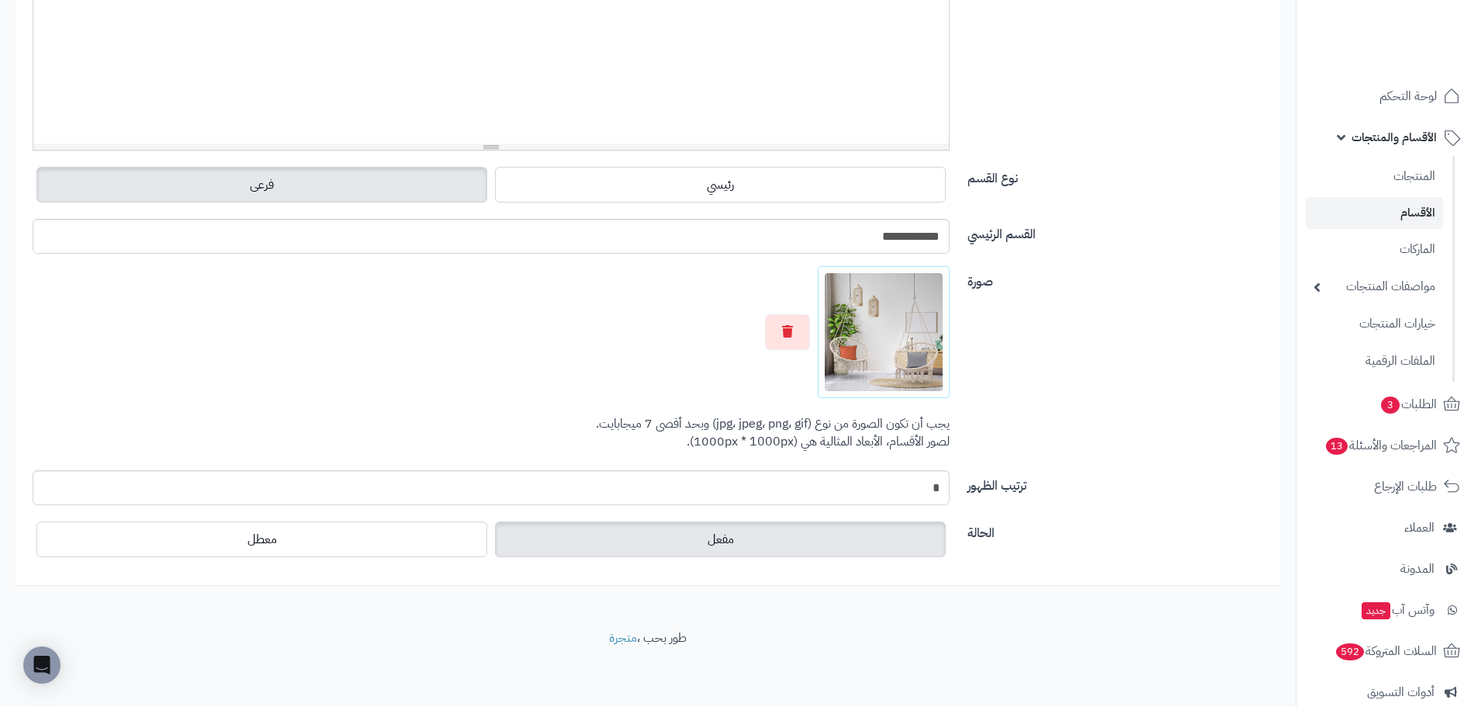
scroll to position [400, 0]
click at [601, 536] on label "مفعل" at bounding box center [720, 539] width 451 height 36
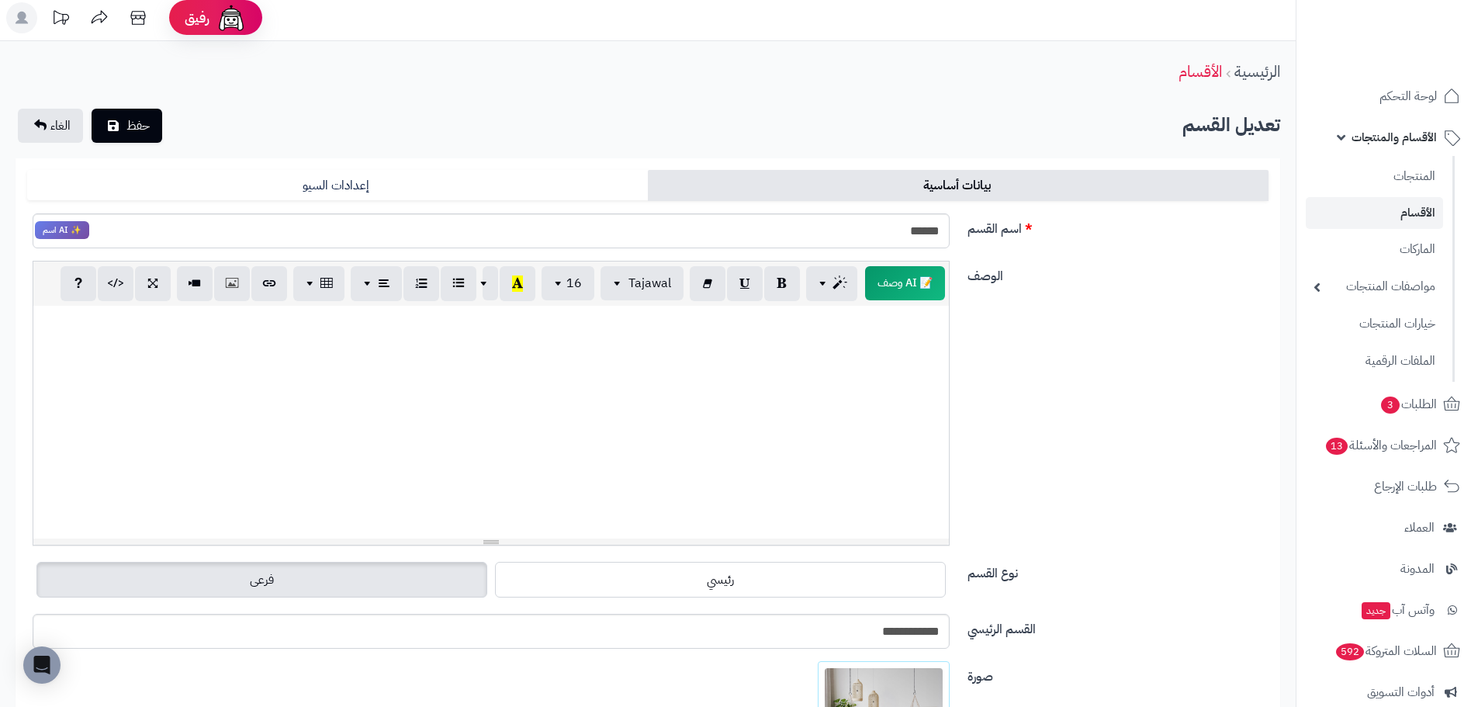
scroll to position [0, 0]
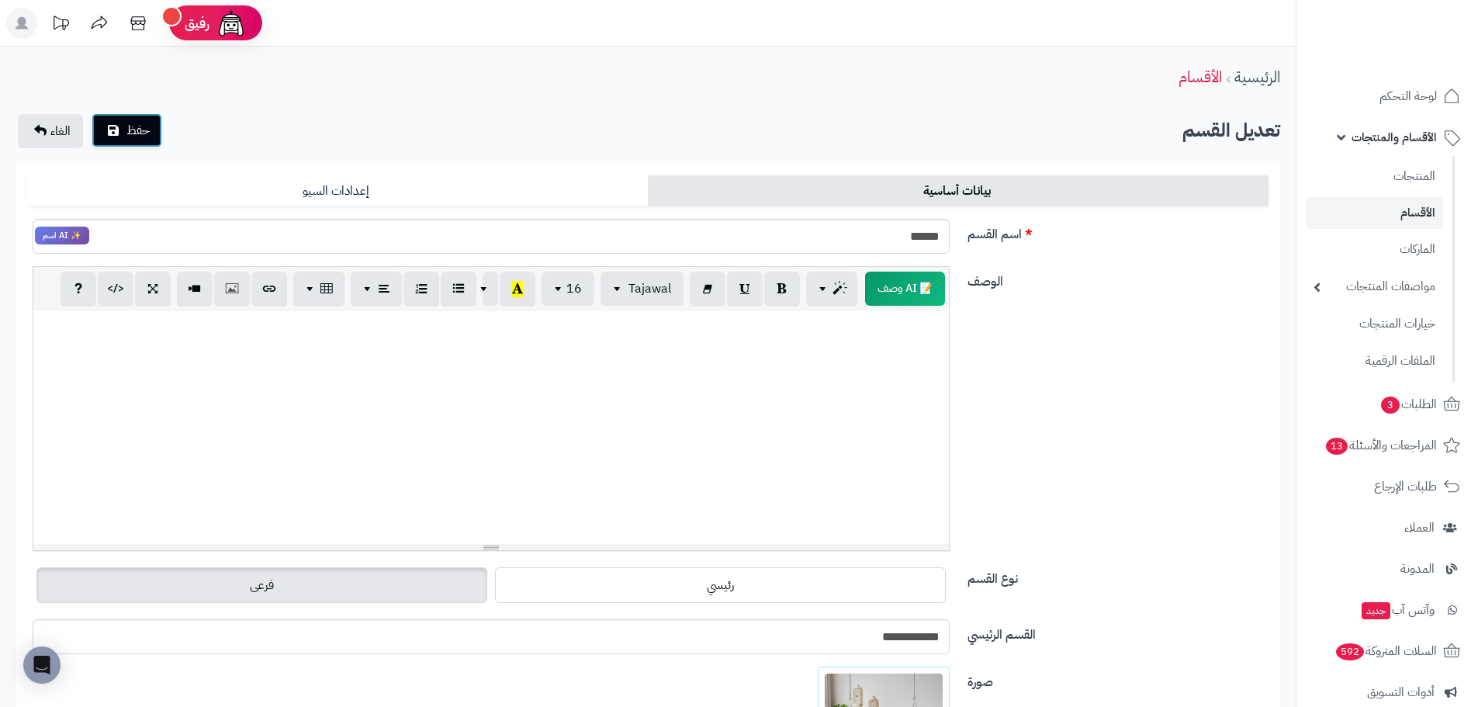
click at [124, 135] on button "حفظ" at bounding box center [127, 130] width 71 height 34
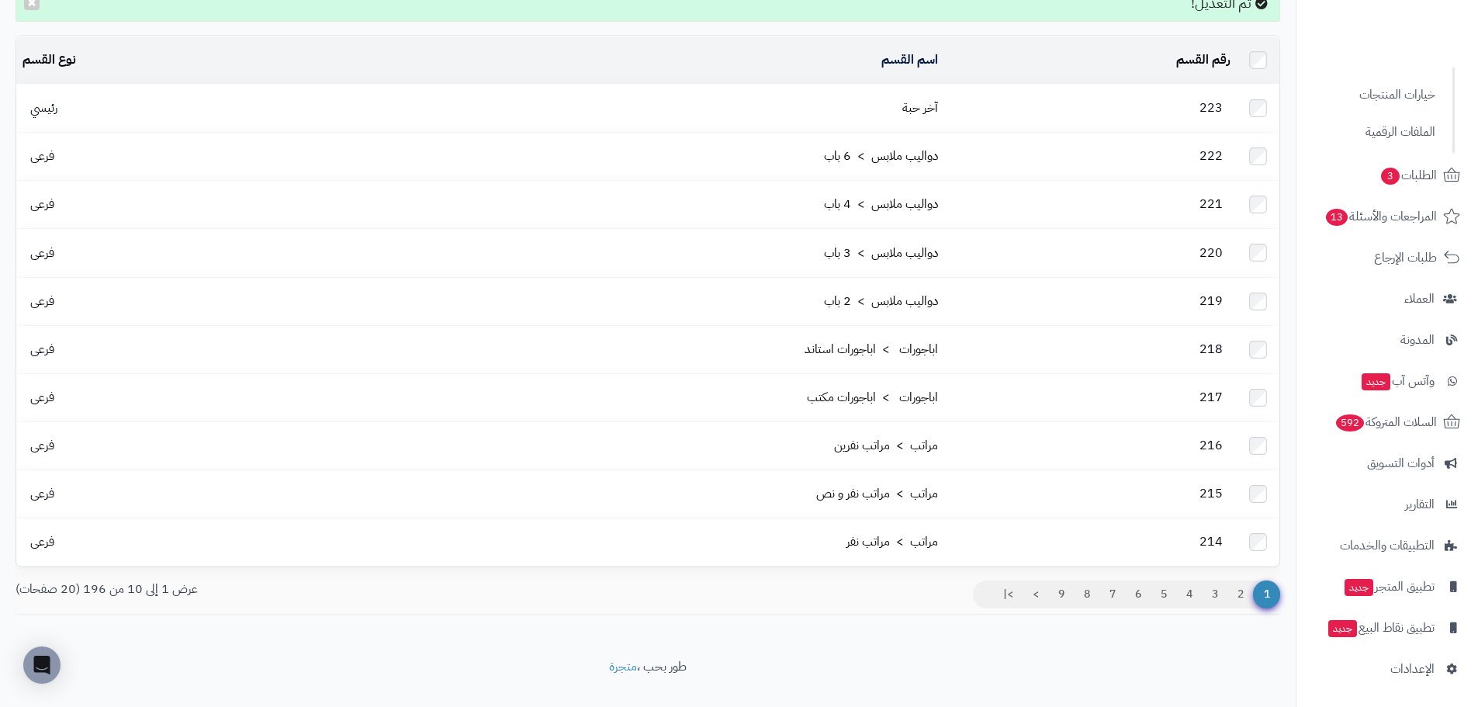
scroll to position [132, 0]
click at [1399, 674] on span "الإعدادات" at bounding box center [1413, 669] width 44 height 22
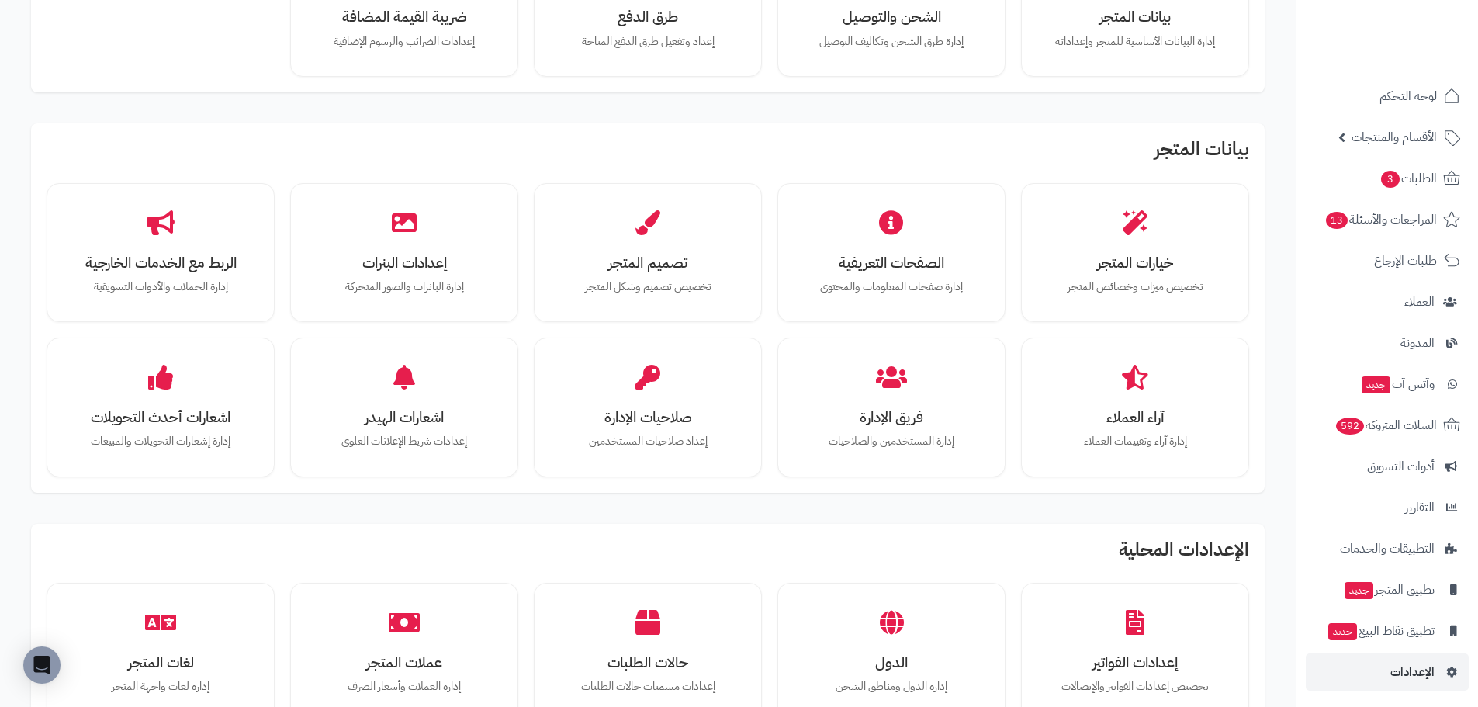
scroll to position [621, 0]
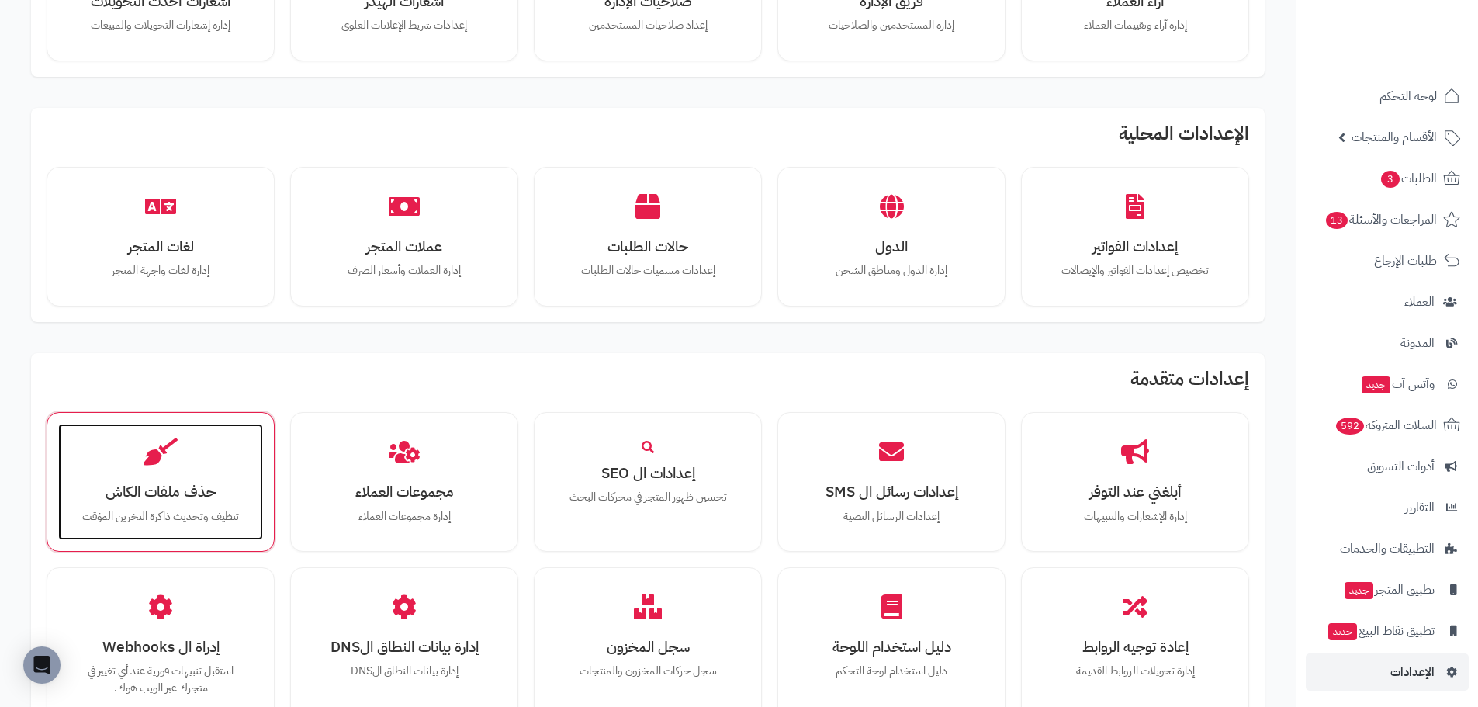
click at [167, 475] on div "حذف ملفات الكاش تنظيف وتحديث ذاكرة التخزين المؤقت" at bounding box center [160, 482] width 205 height 116
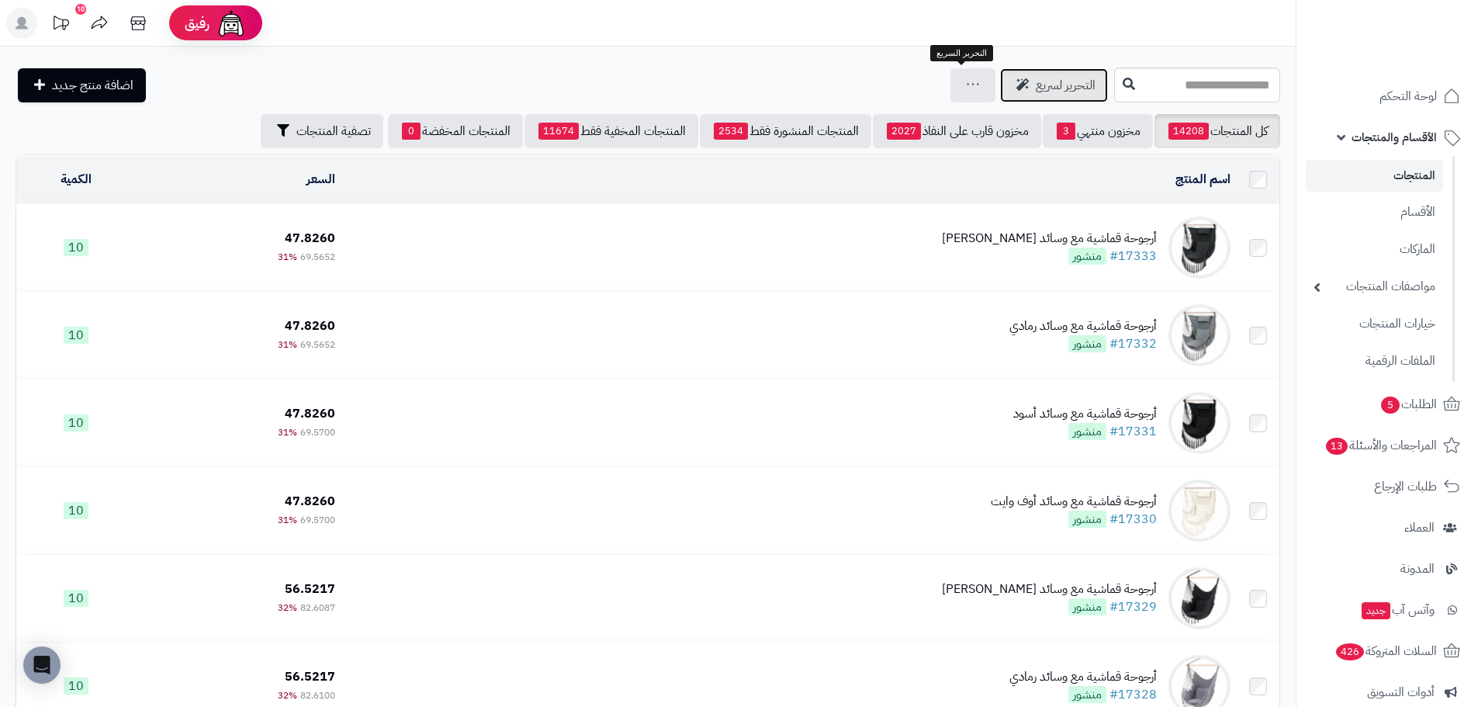
click at [1036, 84] on span "التحرير لسريع" at bounding box center [1066, 85] width 60 height 19
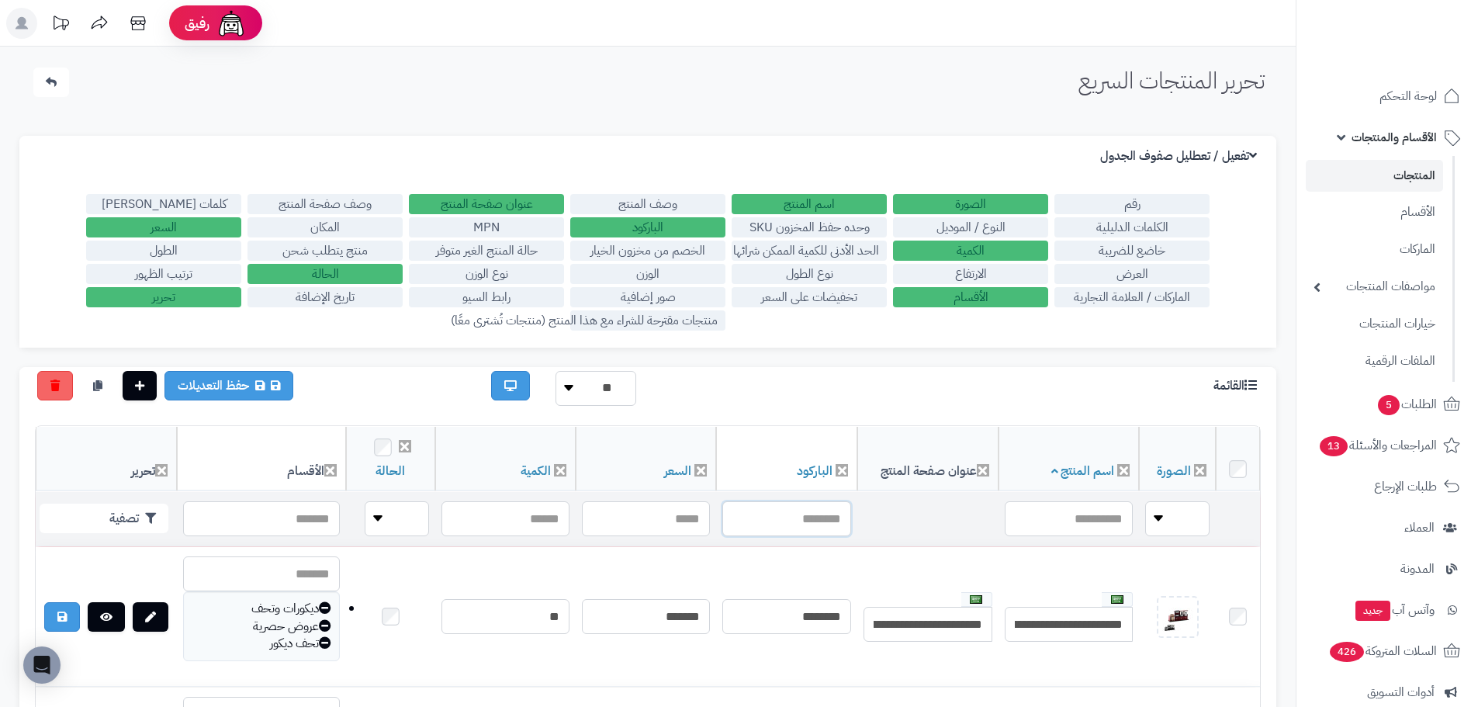
click at [736, 517] on input "text" at bounding box center [786, 518] width 129 height 35
paste input "**********"
type input "**********"
click at [153, 516] on icon "button" at bounding box center [150, 517] width 11 height 11
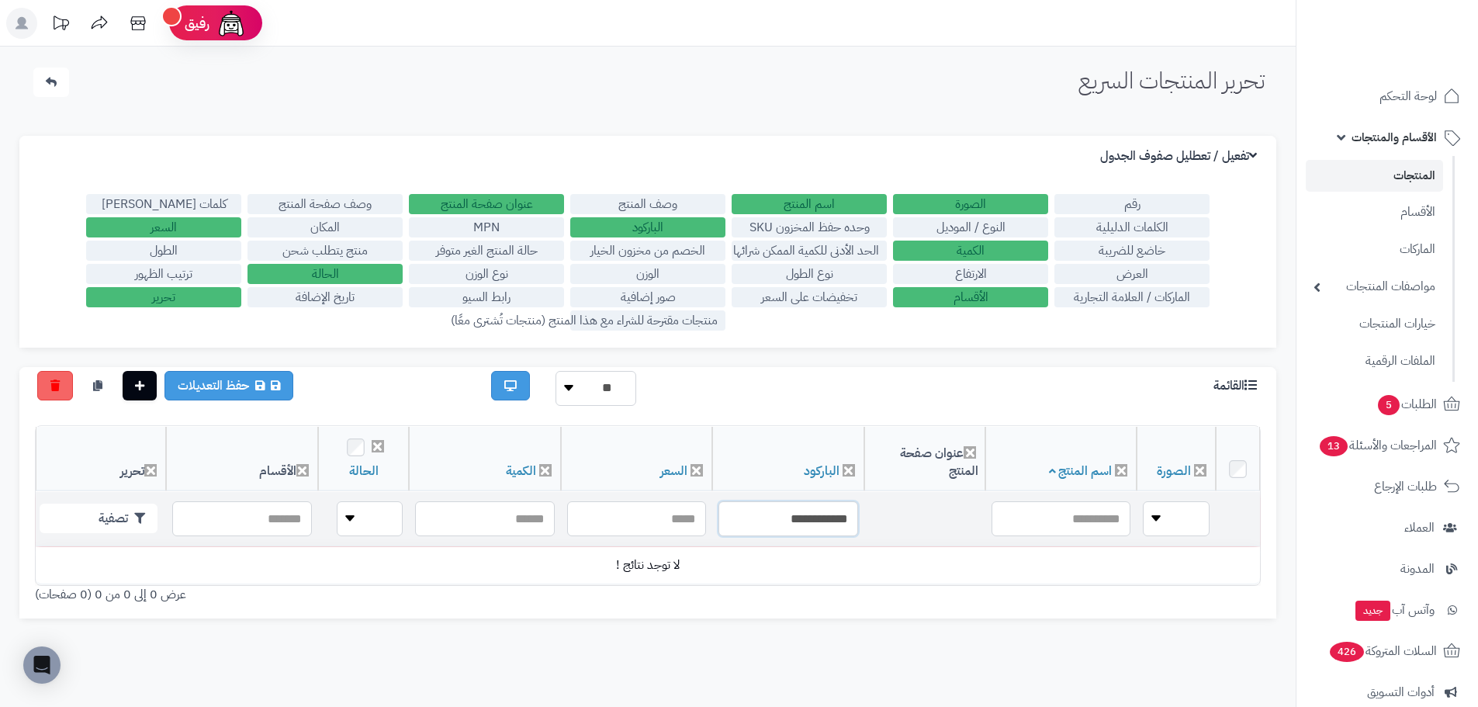
click at [858, 510] on input "**********" at bounding box center [789, 518] width 140 height 35
click at [858, 518] on input "**********" at bounding box center [789, 518] width 140 height 35
click at [858, 512] on input "**********" at bounding box center [789, 518] width 140 height 35
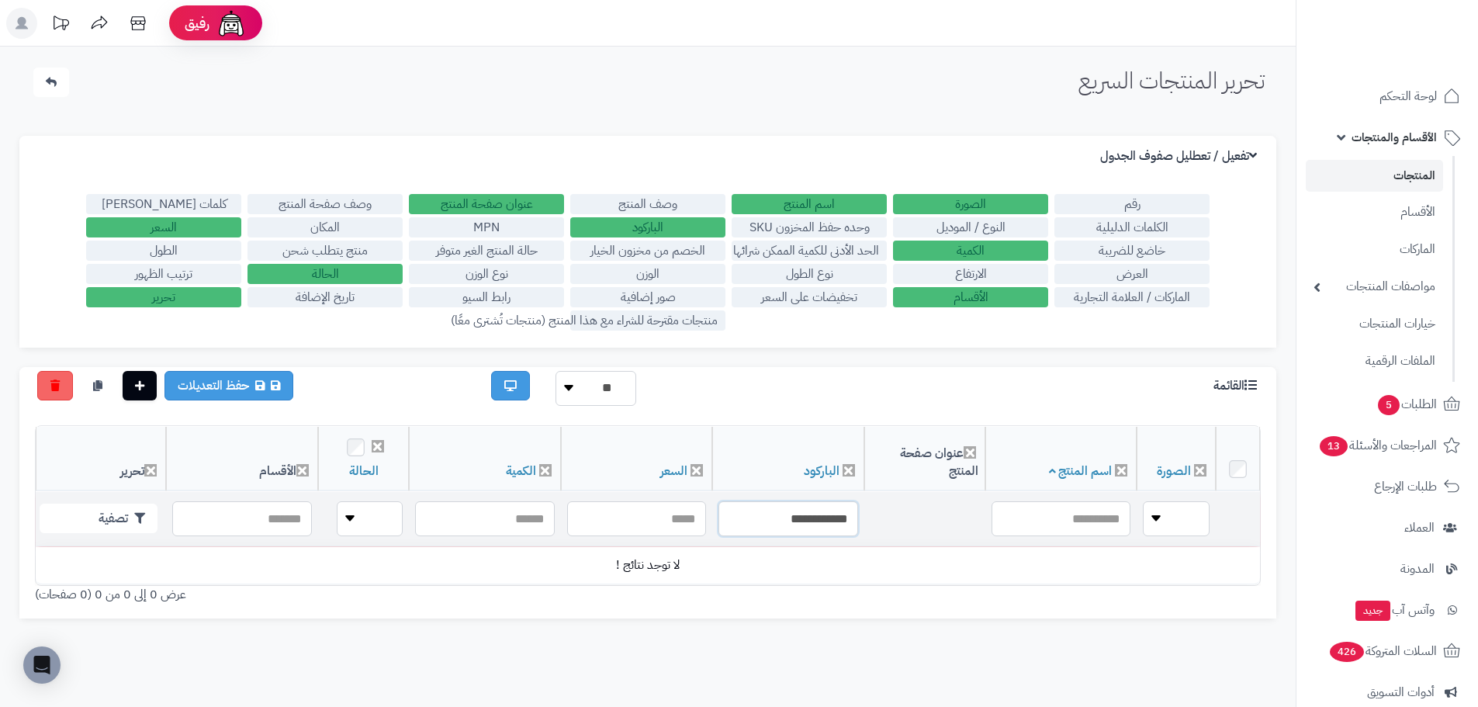
click at [840, 515] on input "**********" at bounding box center [789, 518] width 140 height 35
paste input "text"
type input "**********"
click at [143, 526] on button "تصفية" at bounding box center [99, 517] width 118 height 29
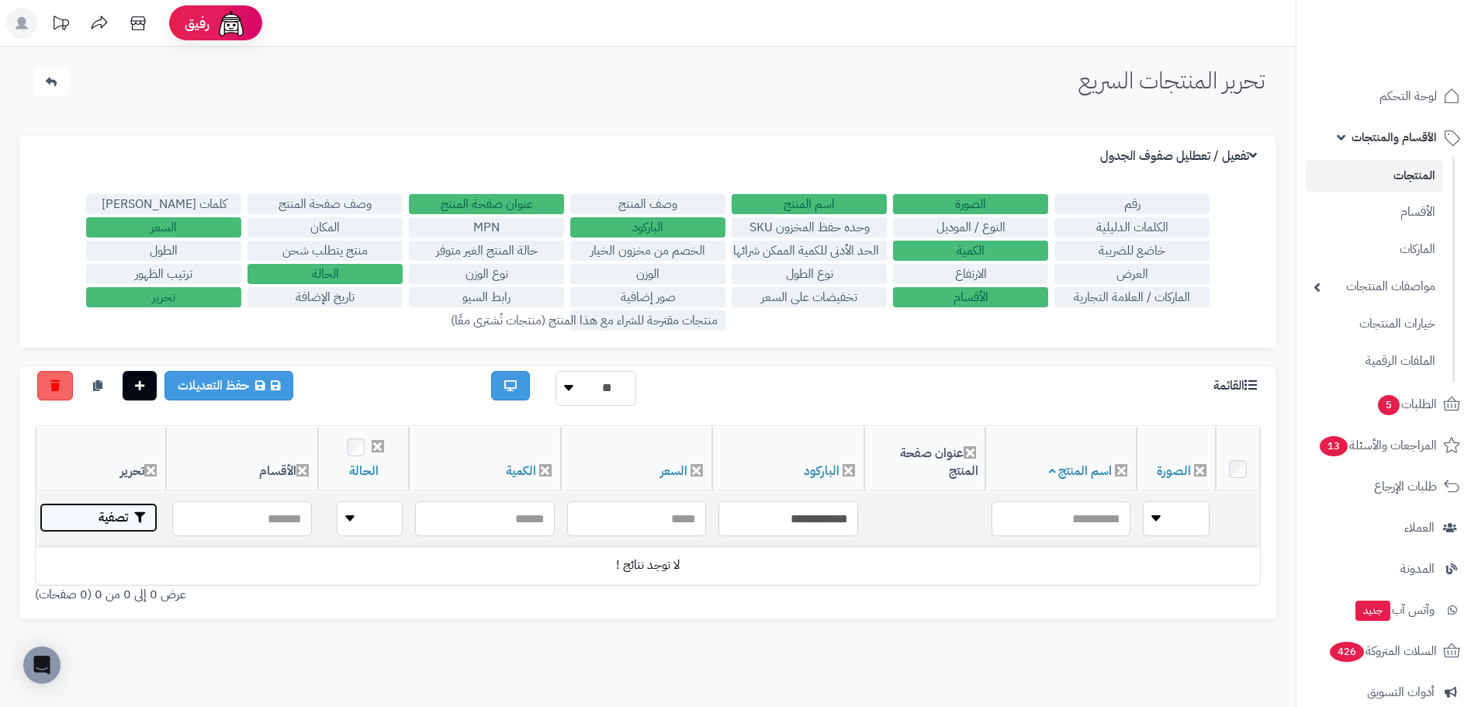
click at [126, 515] on button "تصفية" at bounding box center [99, 517] width 118 height 29
click at [1403, 92] on span "لوحة التحكم" at bounding box center [1409, 96] width 57 height 22
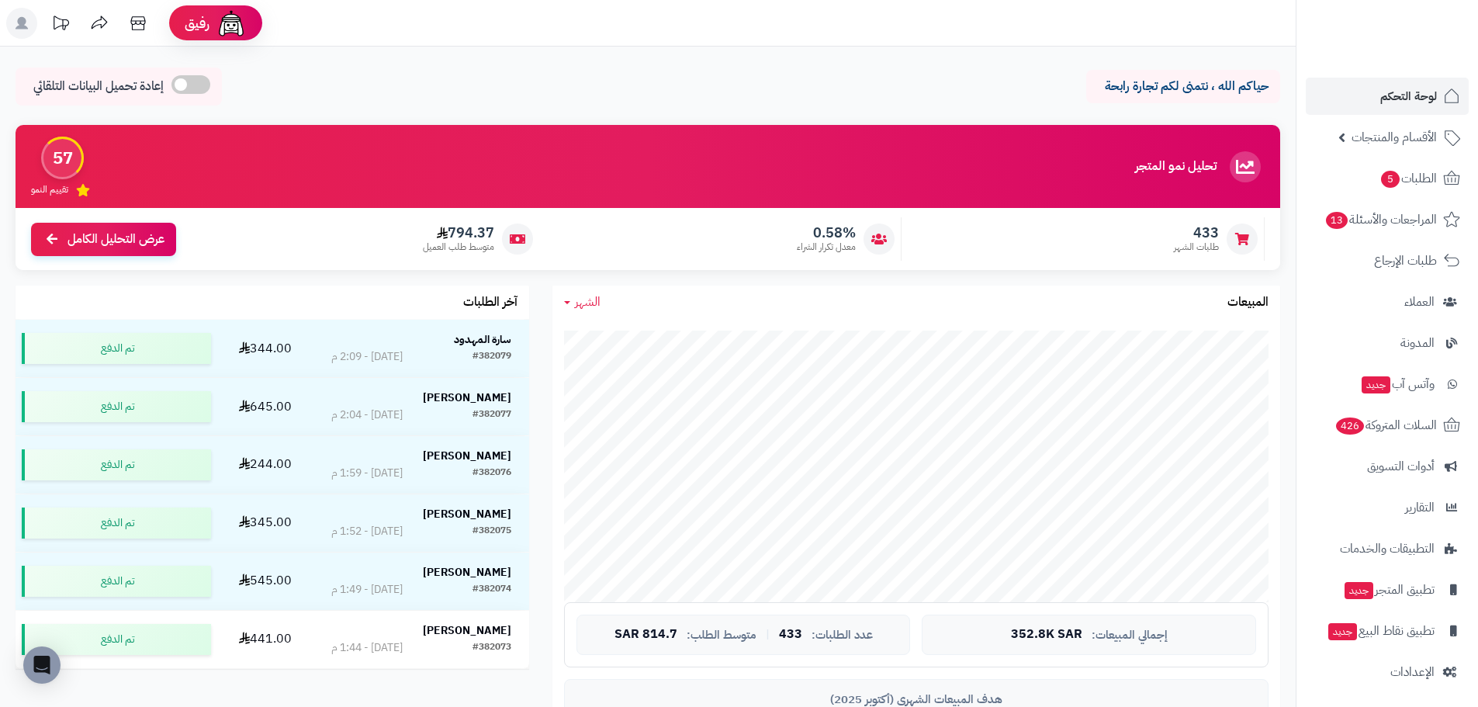
click at [600, 297] on span "الشهر" at bounding box center [588, 302] width 26 height 19
click at [618, 334] on link "اليوم" at bounding box center [615, 338] width 124 height 29
click at [1419, 176] on span "الطلبات 5" at bounding box center [1408, 179] width 57 height 22
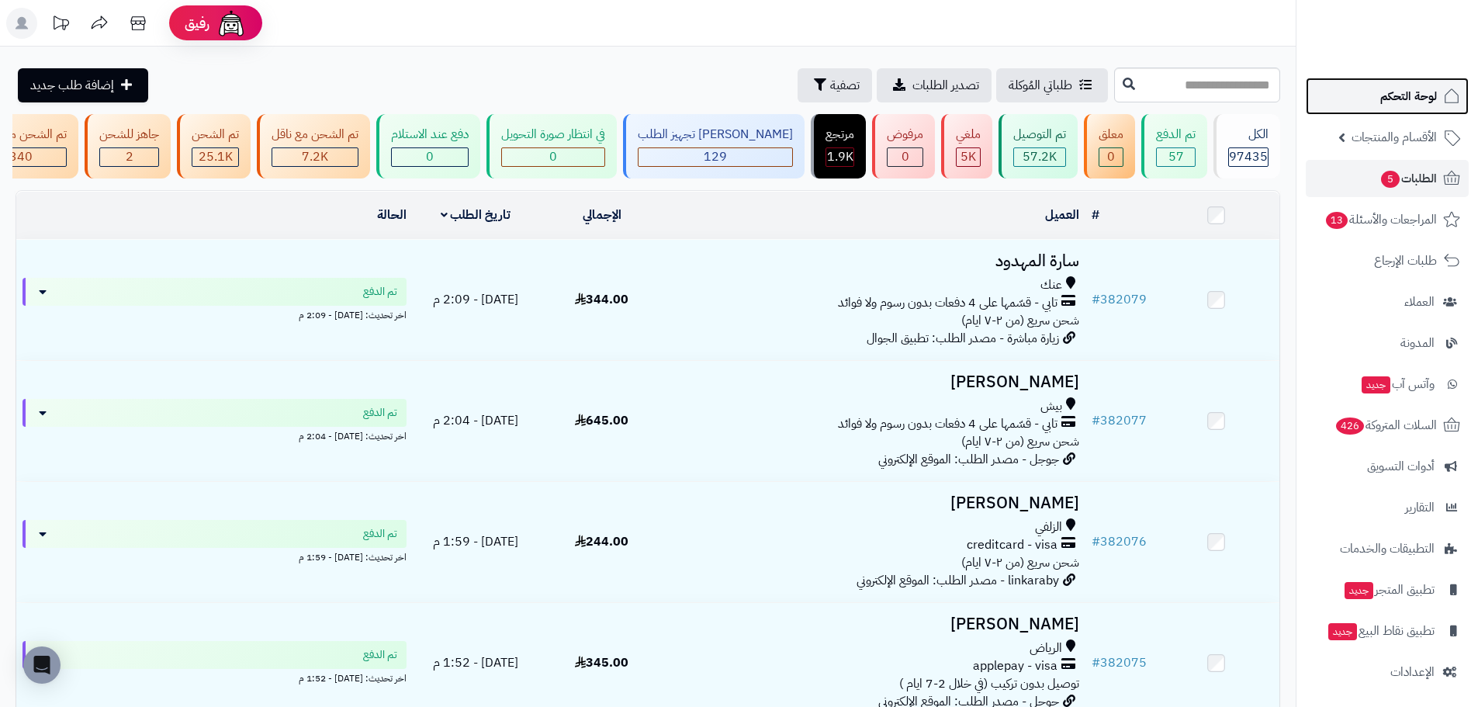
click at [1395, 99] on span "لوحة التحكم" at bounding box center [1409, 96] width 57 height 22
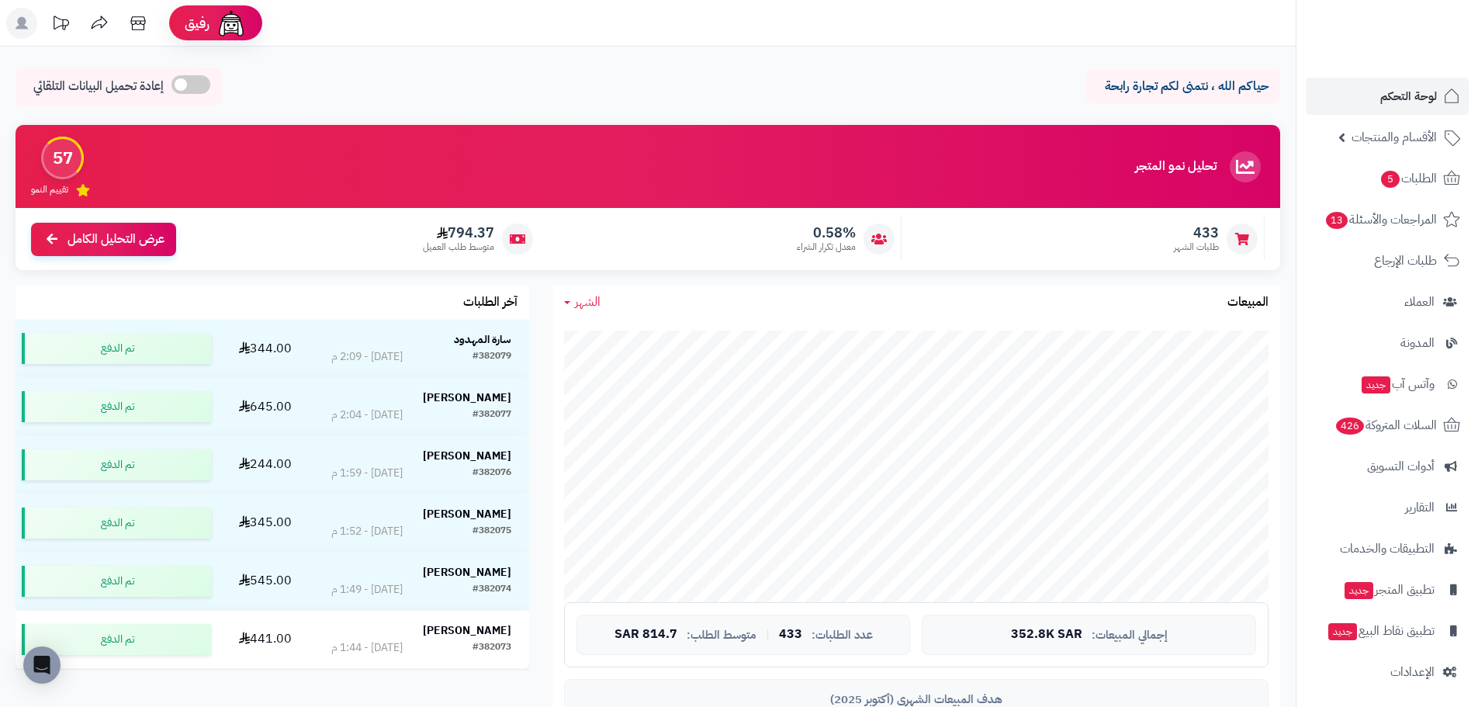
click at [587, 301] on span "الشهر" at bounding box center [588, 302] width 26 height 19
click at [626, 337] on link "اليوم" at bounding box center [615, 338] width 124 height 29
click at [581, 297] on span "اليوم" at bounding box center [586, 302] width 23 height 19
click at [622, 331] on link "اليوم" at bounding box center [615, 338] width 124 height 29
click at [584, 317] on div "اليوم اليوم الأسبوع الشهر السنة المبيعات" at bounding box center [917, 302] width 728 height 33
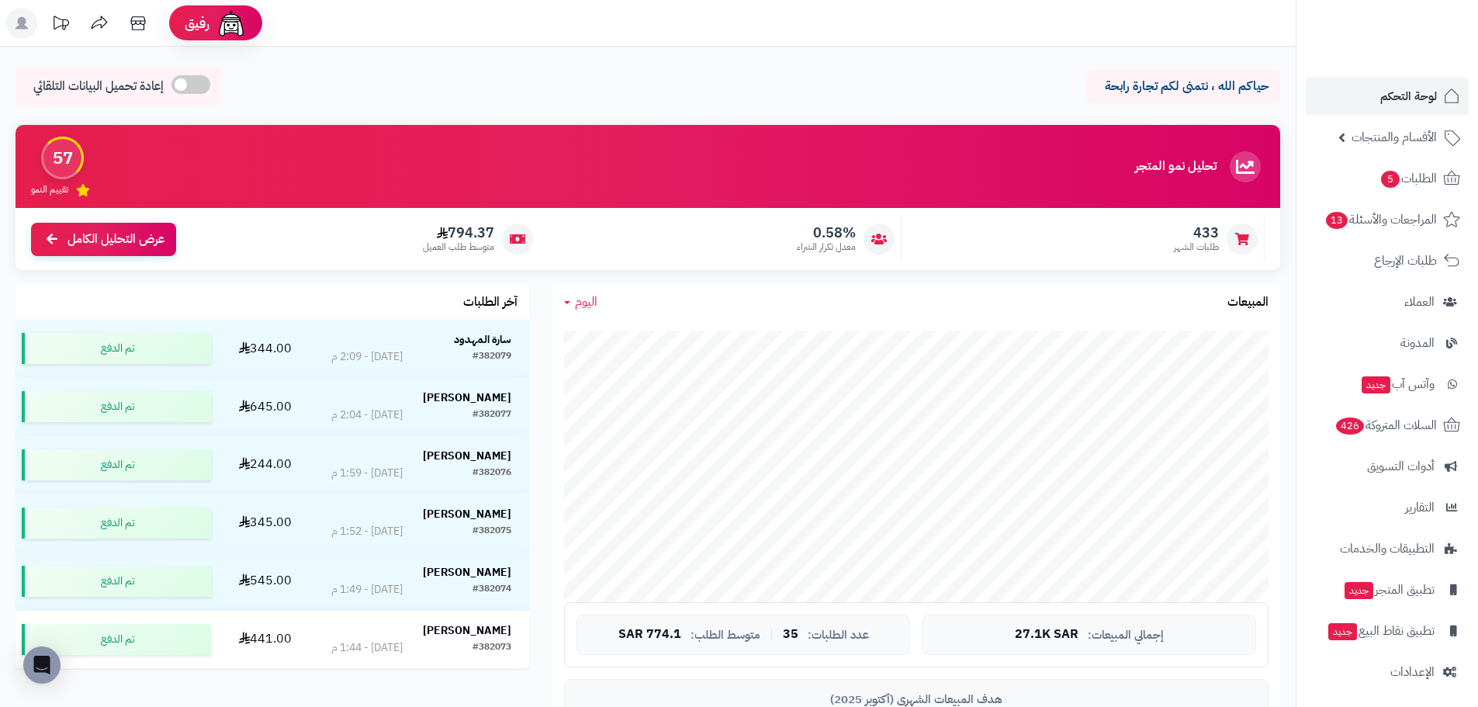
click at [583, 307] on span "اليوم" at bounding box center [586, 302] width 23 height 19
click at [610, 331] on link "اليوم" at bounding box center [615, 338] width 124 height 29
click at [712, 85] on div "حياكم الله ، نتمنى لكم تجارة رابحة إعادة تحميل البيانات التلقائي" at bounding box center [648, 91] width 1265 height 46
click at [569, 307] on link "اليوم" at bounding box center [580, 302] width 33 height 18
click at [622, 344] on link "اليوم" at bounding box center [615, 338] width 124 height 29
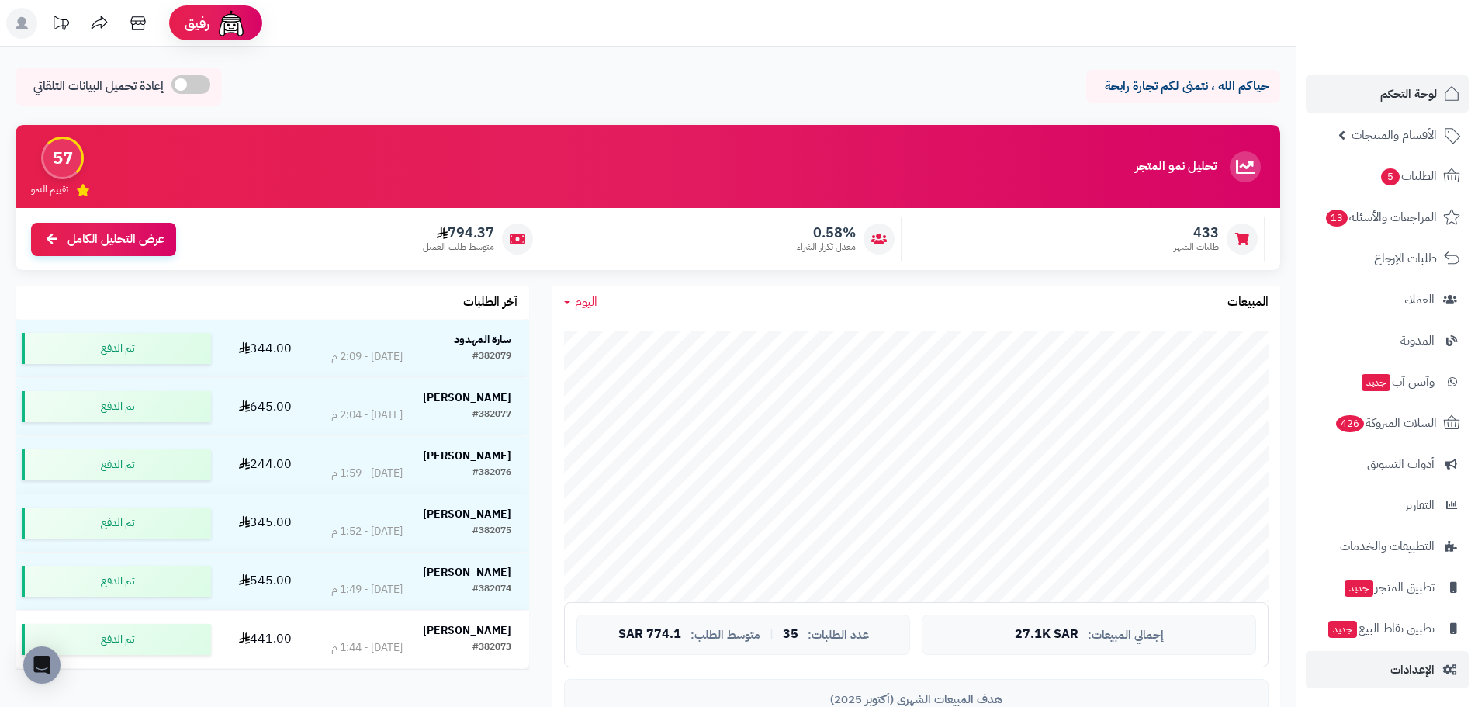
scroll to position [3, 0]
click at [1394, 671] on span "الإعدادات" at bounding box center [1413, 669] width 44 height 22
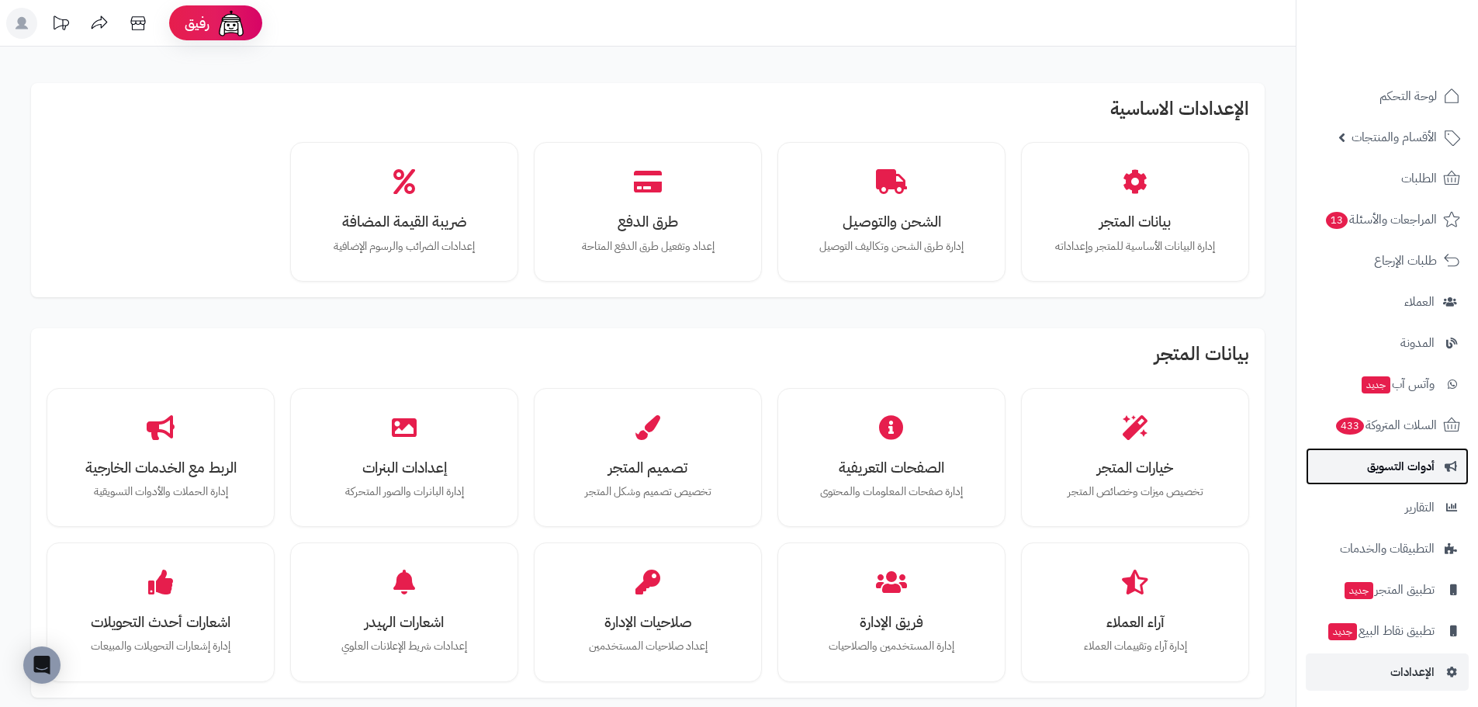
click at [1397, 462] on span "أدوات التسويق" at bounding box center [1401, 467] width 68 height 22
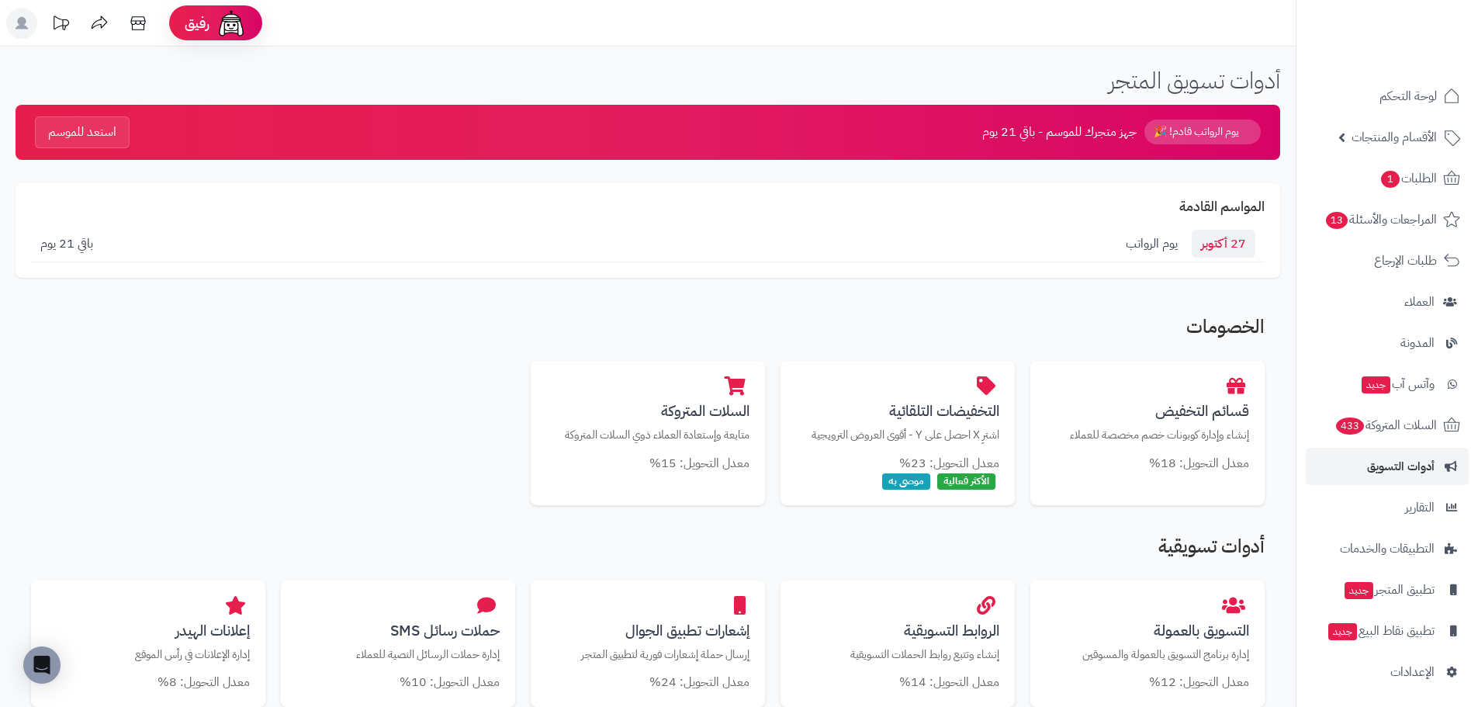
scroll to position [155, 0]
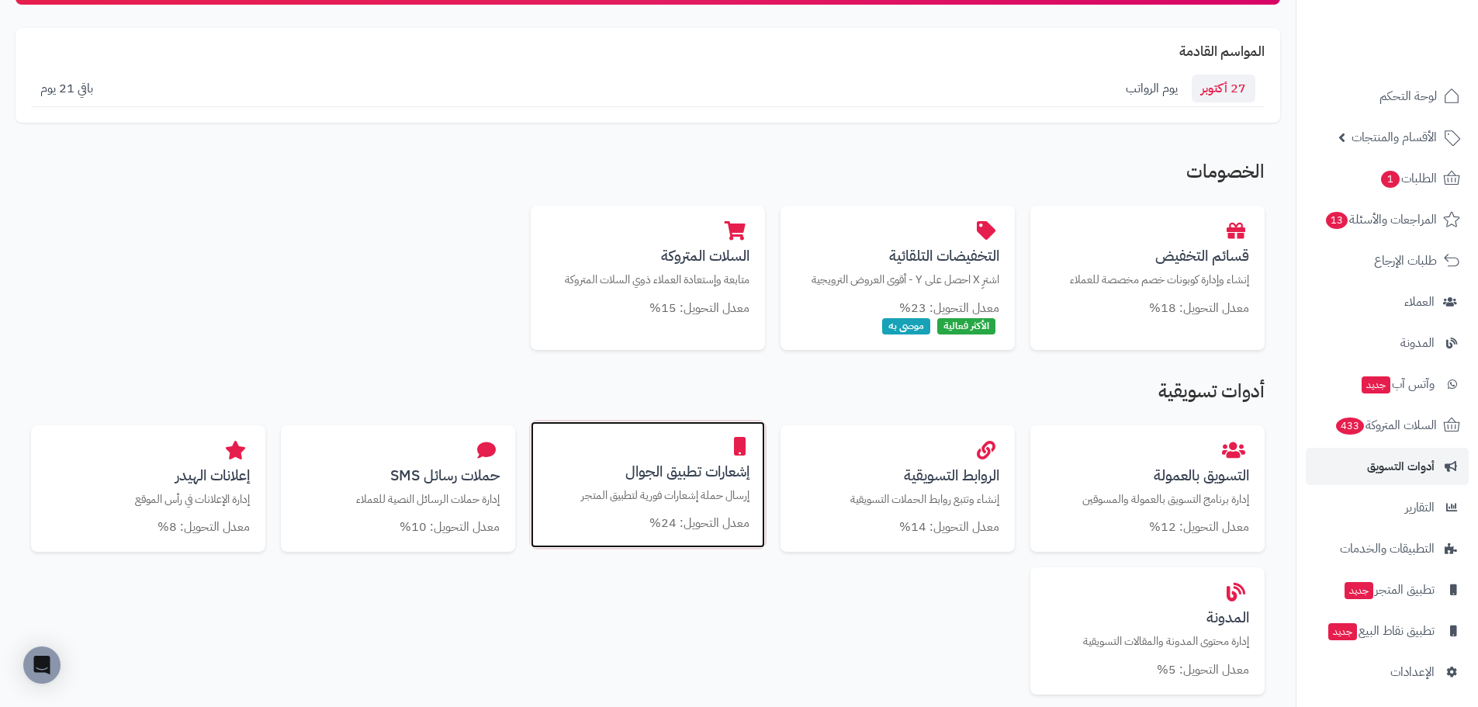
click at [678, 468] on h3 "إشعارات تطبيق الجوال" at bounding box center [647, 471] width 203 height 16
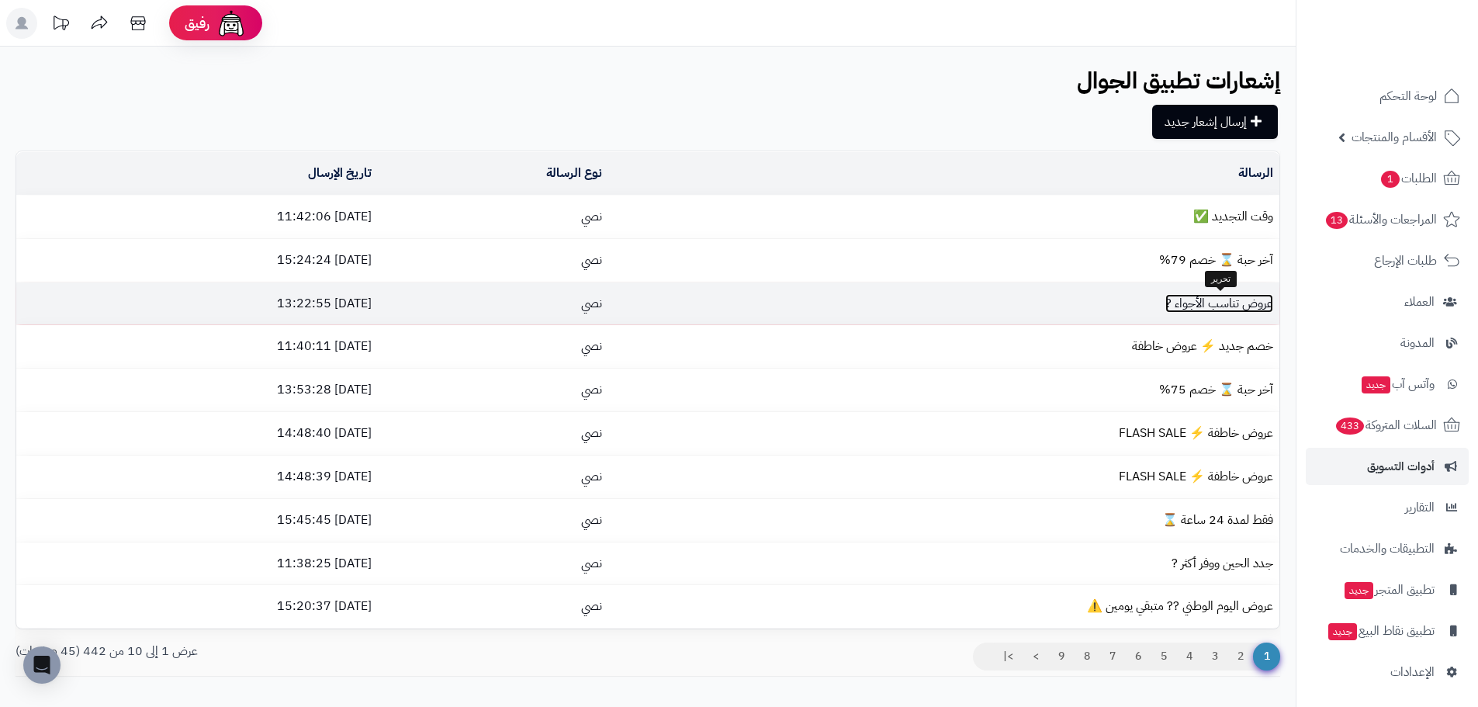
click at [1227, 303] on link "عروض تناسب الأجواء ?" at bounding box center [1220, 303] width 108 height 19
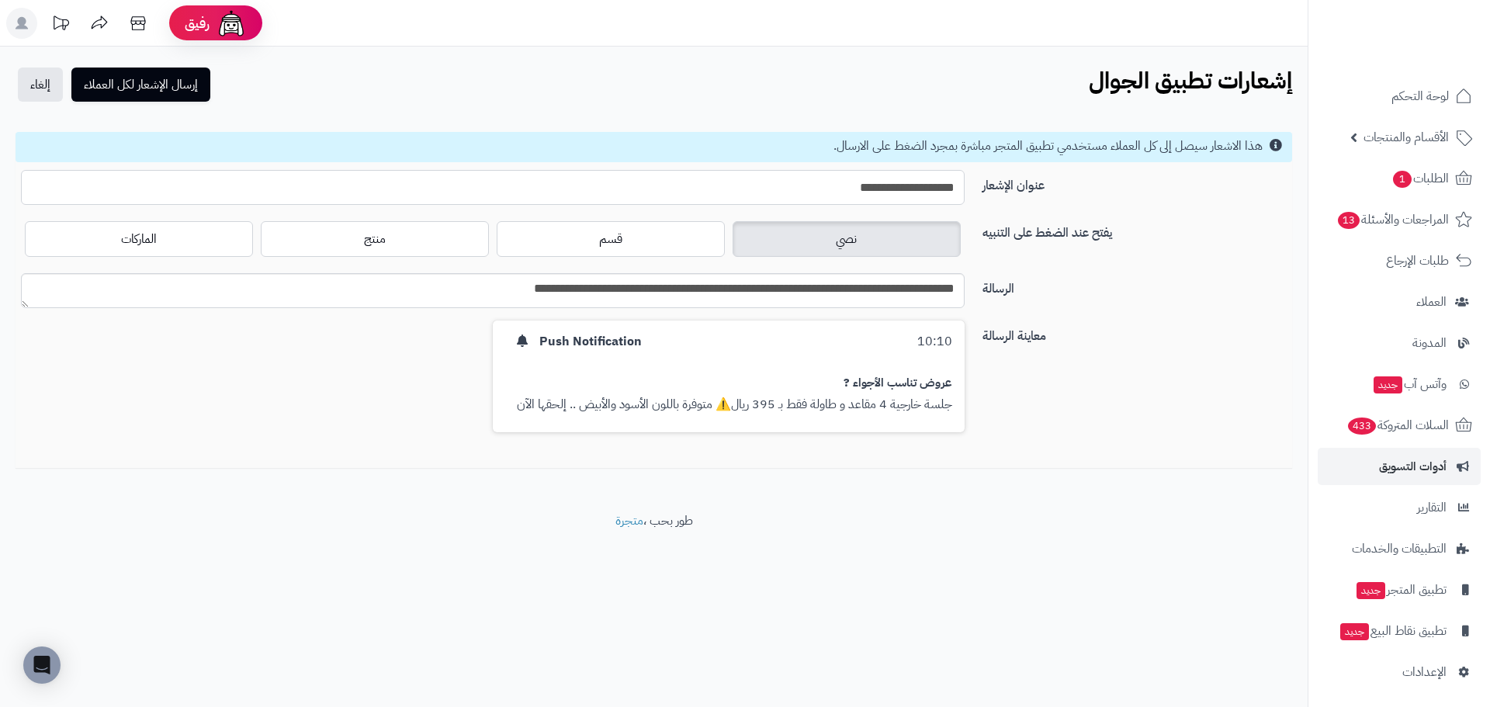
click at [921, 182] on input "**********" at bounding box center [493, 187] width 944 height 35
click at [815, 185] on input "**********" at bounding box center [493, 187] width 944 height 35
click at [882, 188] on input "**********" at bounding box center [493, 187] width 944 height 35
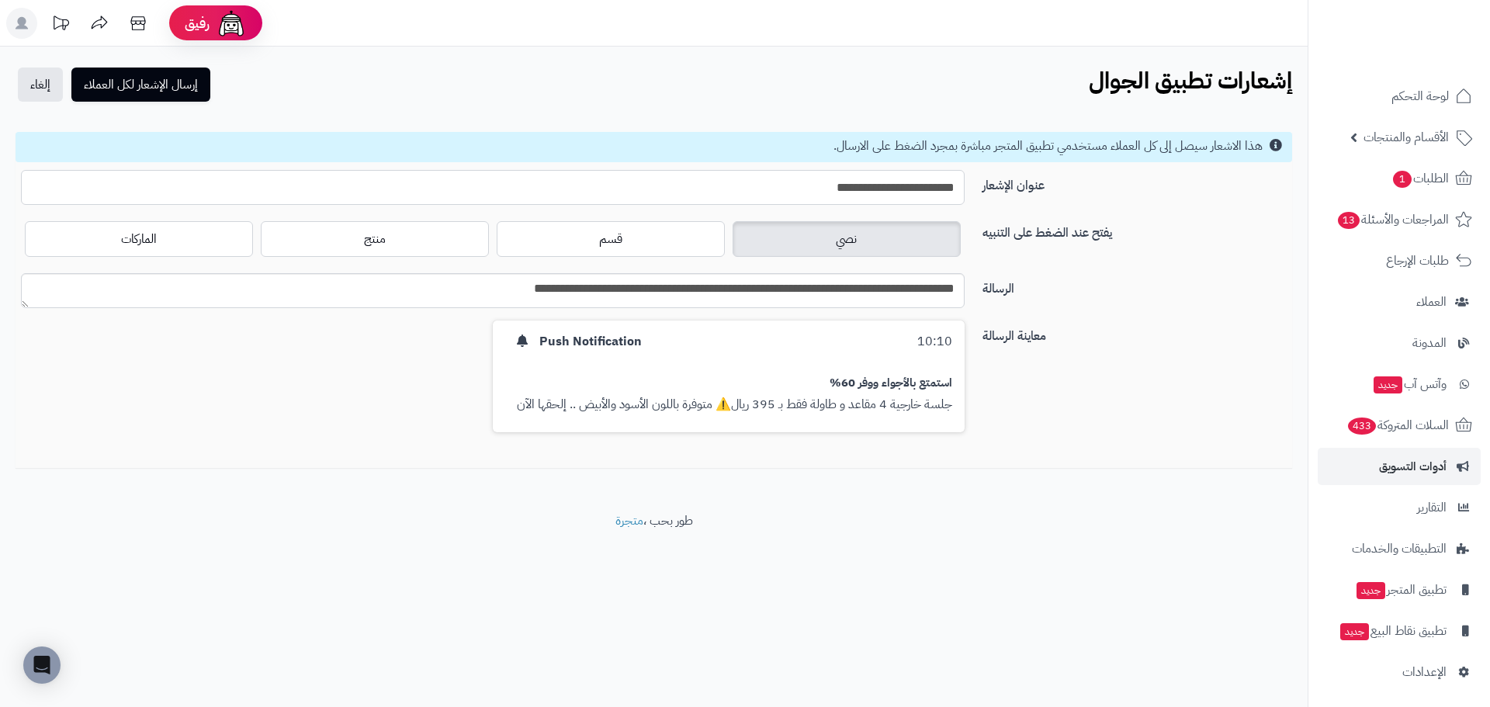
paste input "**"
type input "**********"
click at [867, 297] on textarea "**********" at bounding box center [493, 290] width 944 height 35
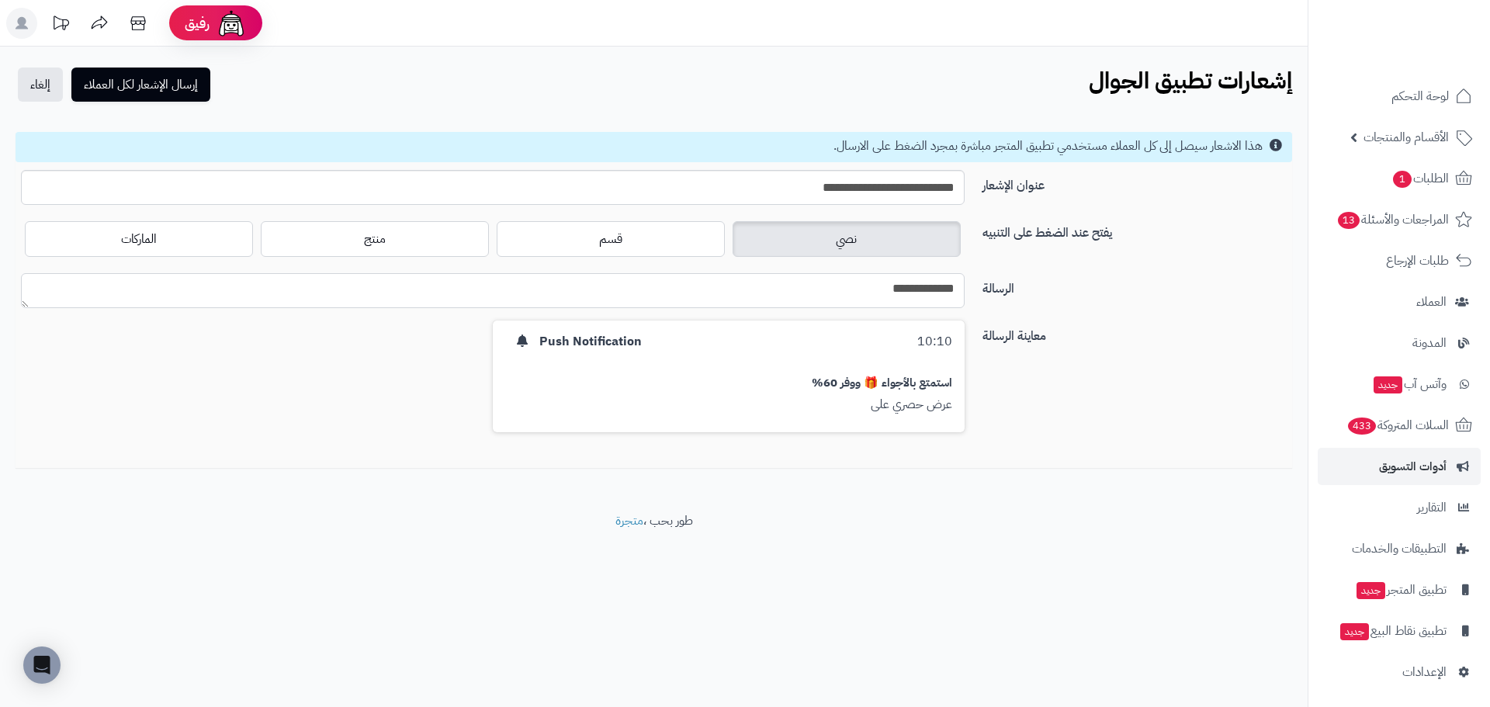
paste textarea "**********"
click at [640, 288] on textarea "**********" at bounding box center [493, 290] width 944 height 35
click at [803, 286] on textarea "**********" at bounding box center [493, 290] width 944 height 35
click at [663, 292] on textarea "**********" at bounding box center [493, 290] width 944 height 35
paste textarea "****"
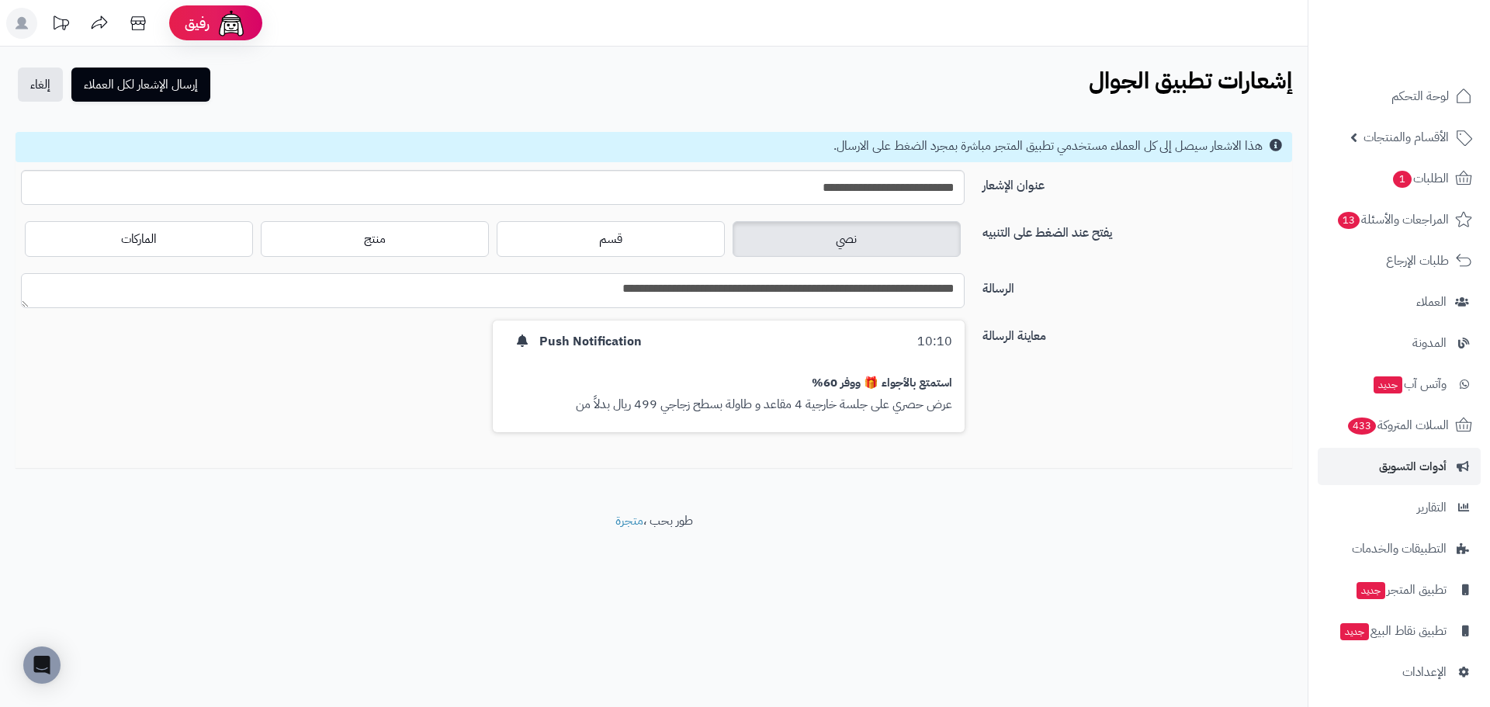
click at [661, 287] on textarea "**********" at bounding box center [493, 290] width 944 height 35
drag, startPoint x: 662, startPoint y: 282, endPoint x: 487, endPoint y: 311, distance: 177.7
click at [487, 311] on div "**********" at bounding box center [653, 296] width 1289 height 47
paste textarea "****"
click at [605, 288] on textarea "**********" at bounding box center [493, 290] width 944 height 35
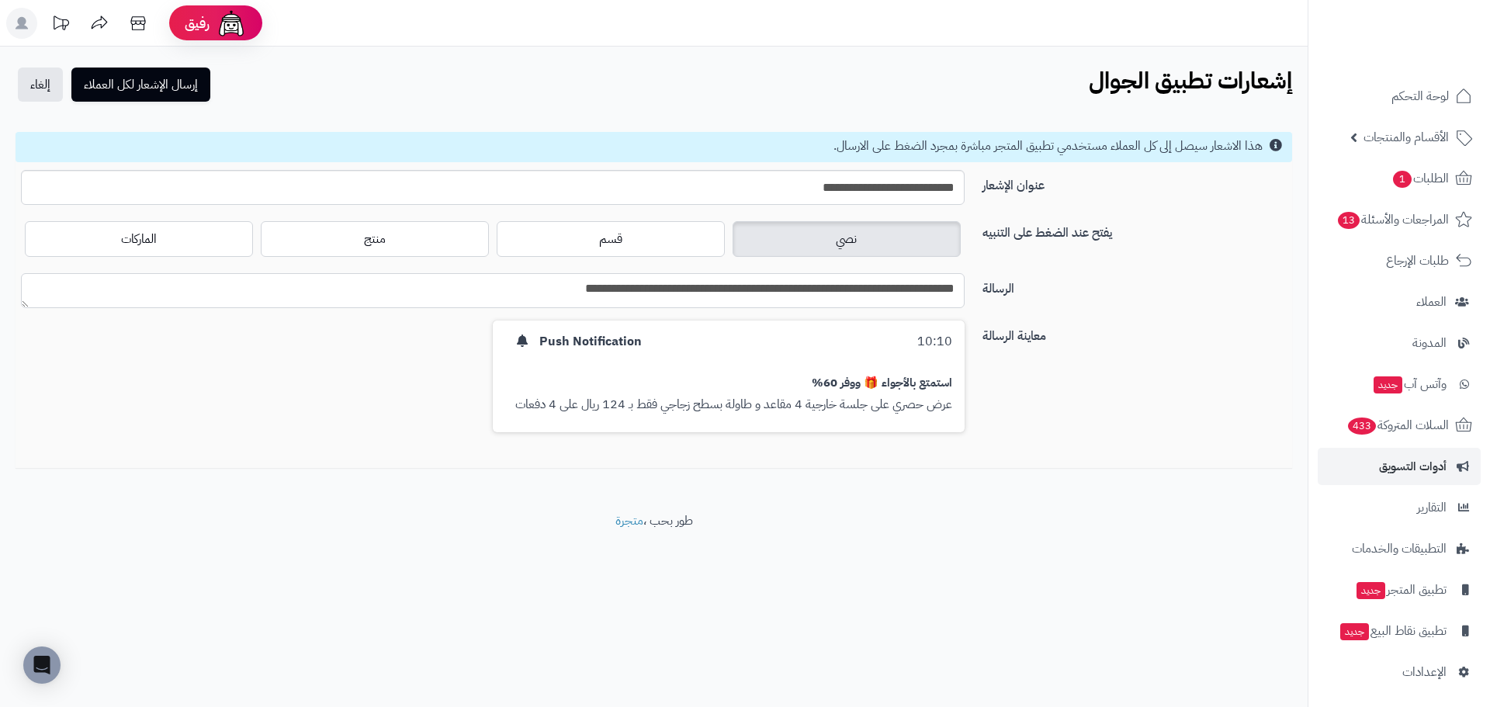
click at [451, 298] on textarea "**********" at bounding box center [493, 290] width 944 height 35
type textarea "**********"
drag, startPoint x: 944, startPoint y: 402, endPoint x: 502, endPoint y: 411, distance: 442.4
click at [502, 411] on div "10:10 Push Notification استمتع بالأجواء 🎁 ووفر 60% عرض حصري على جلسة خارجية 4 م…" at bounding box center [729, 377] width 472 height 112
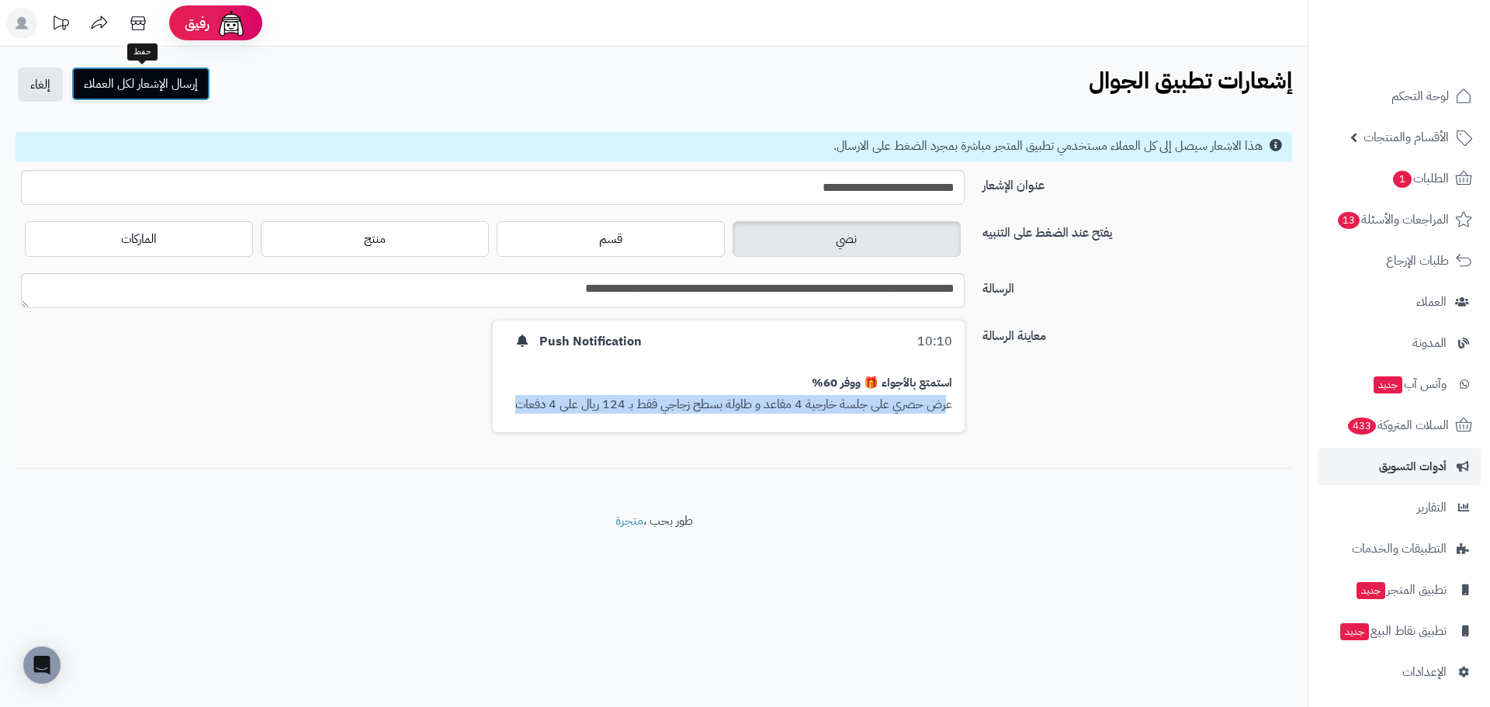
click at [182, 88] on button "إرسال الإشعار لكل العملاء" at bounding box center [140, 84] width 139 height 34
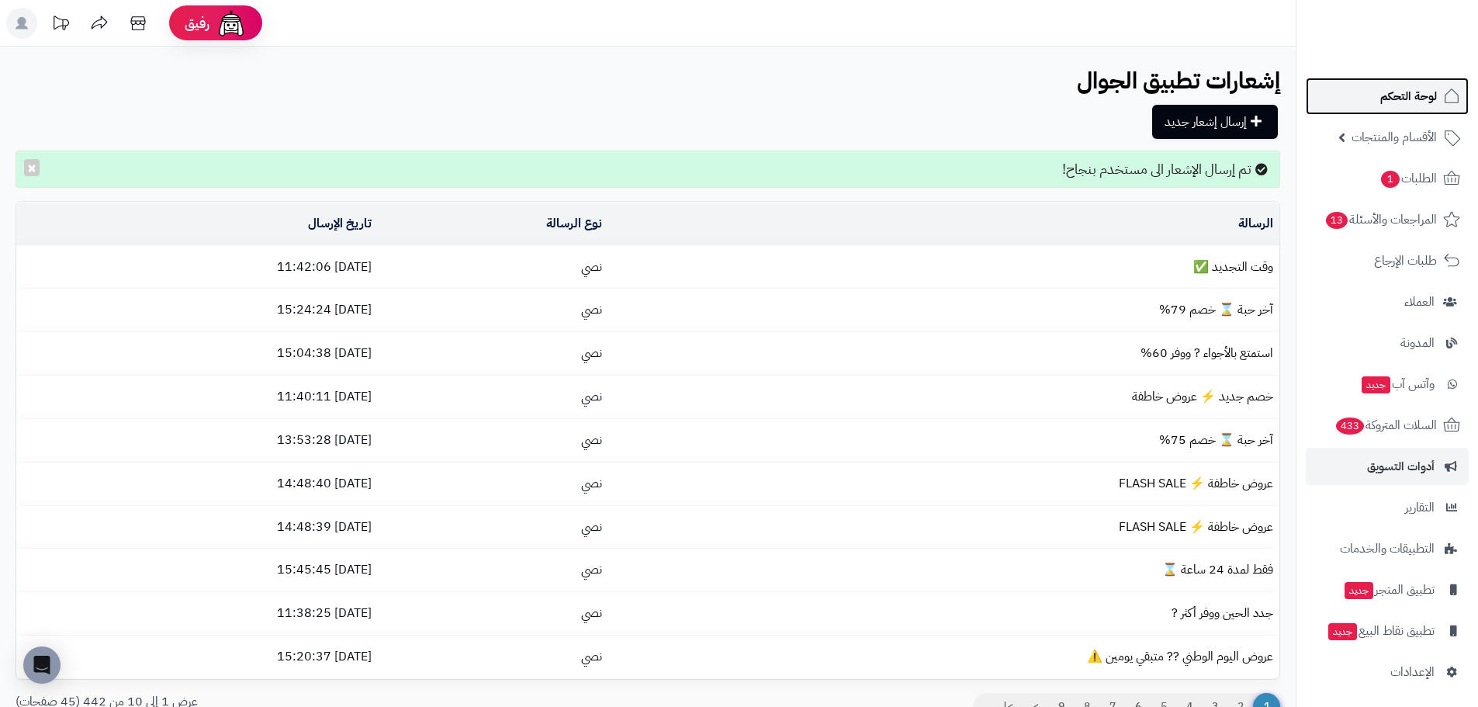
click at [1385, 102] on span "لوحة التحكم" at bounding box center [1409, 96] width 57 height 22
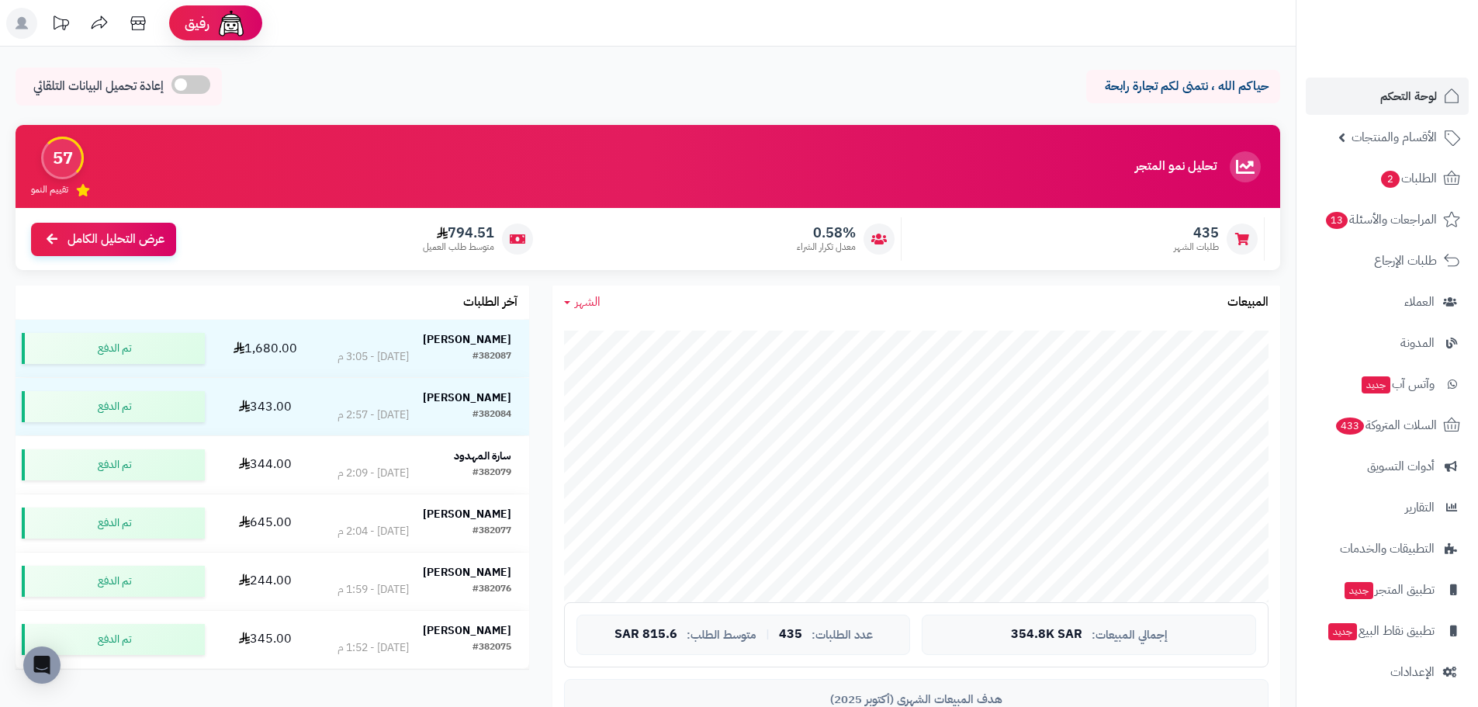
click at [583, 310] on span "الشهر" at bounding box center [588, 302] width 26 height 19
click at [616, 339] on link "اليوم" at bounding box center [615, 338] width 124 height 29
click at [1385, 175] on span "2" at bounding box center [1390, 179] width 19 height 17
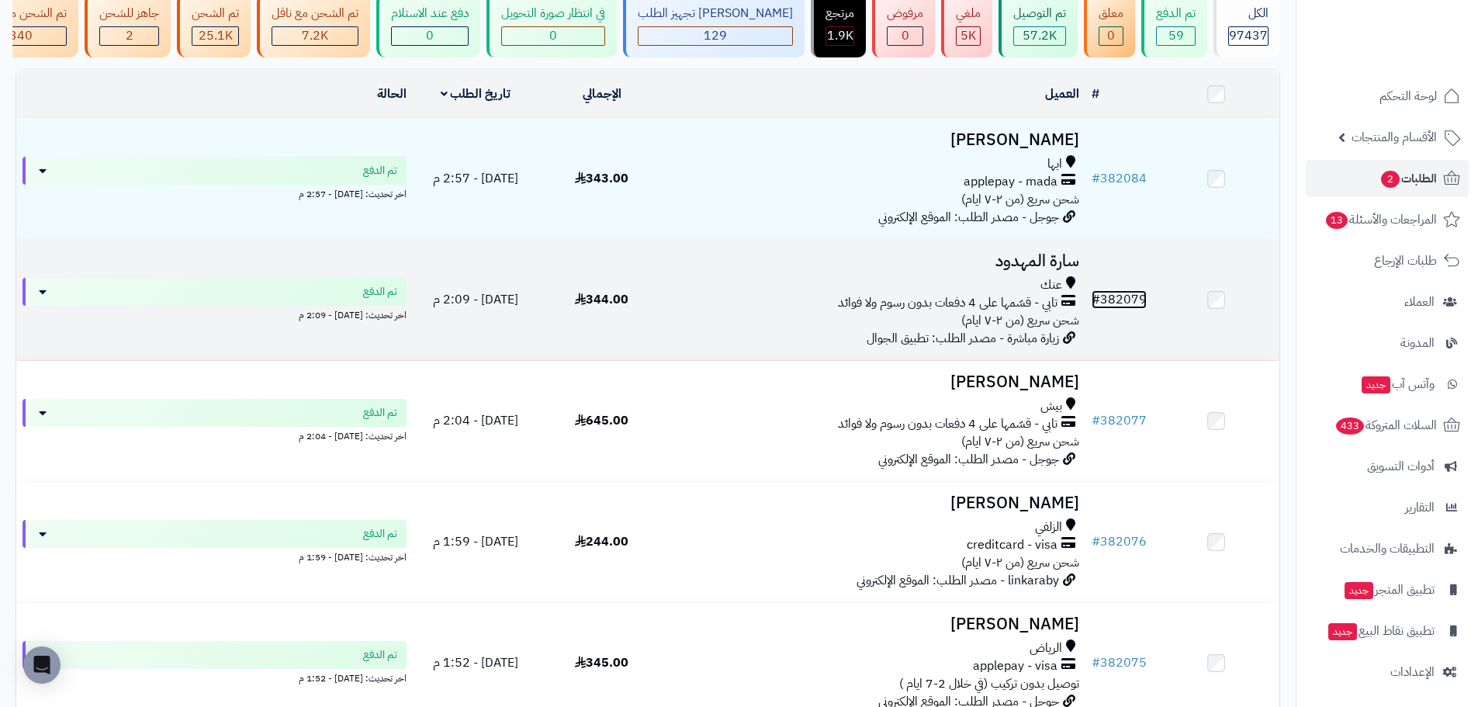
scroll to position [155, 0]
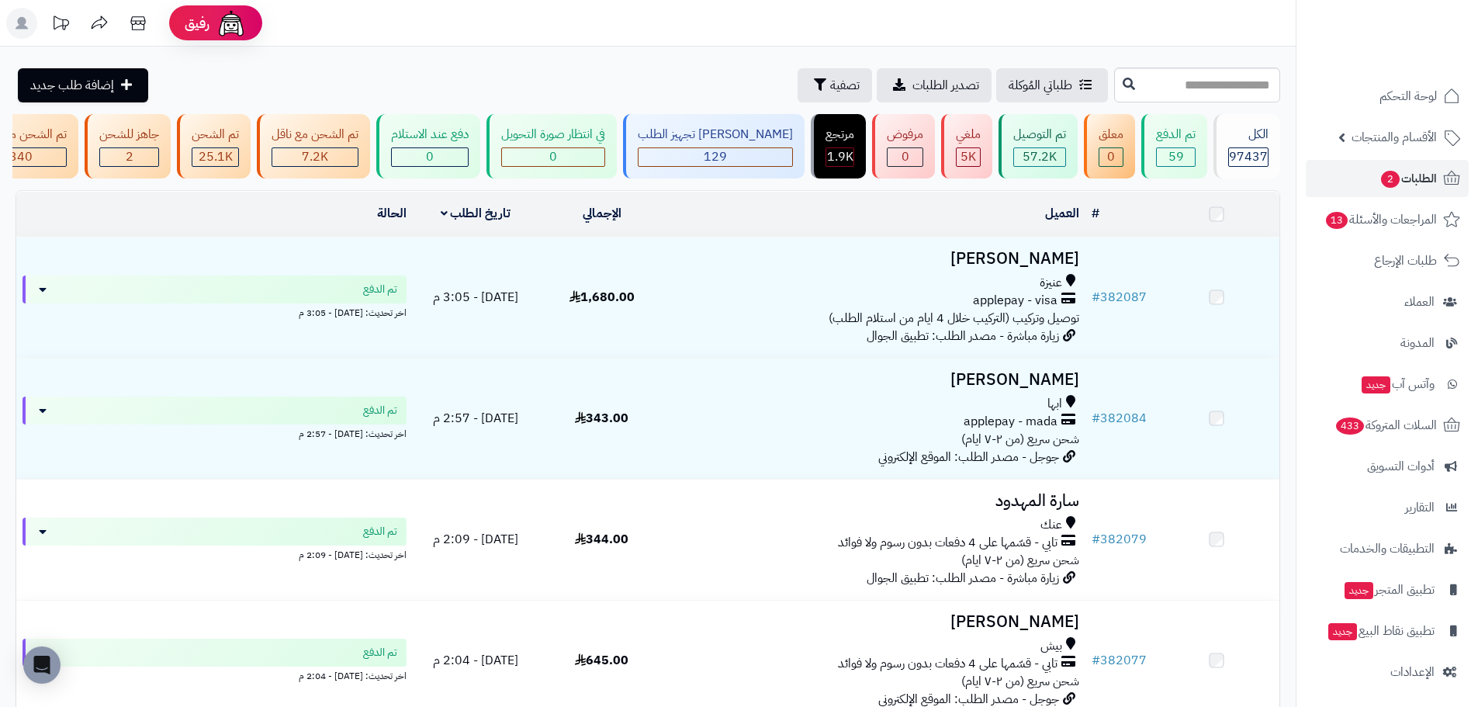
scroll to position [155, 0]
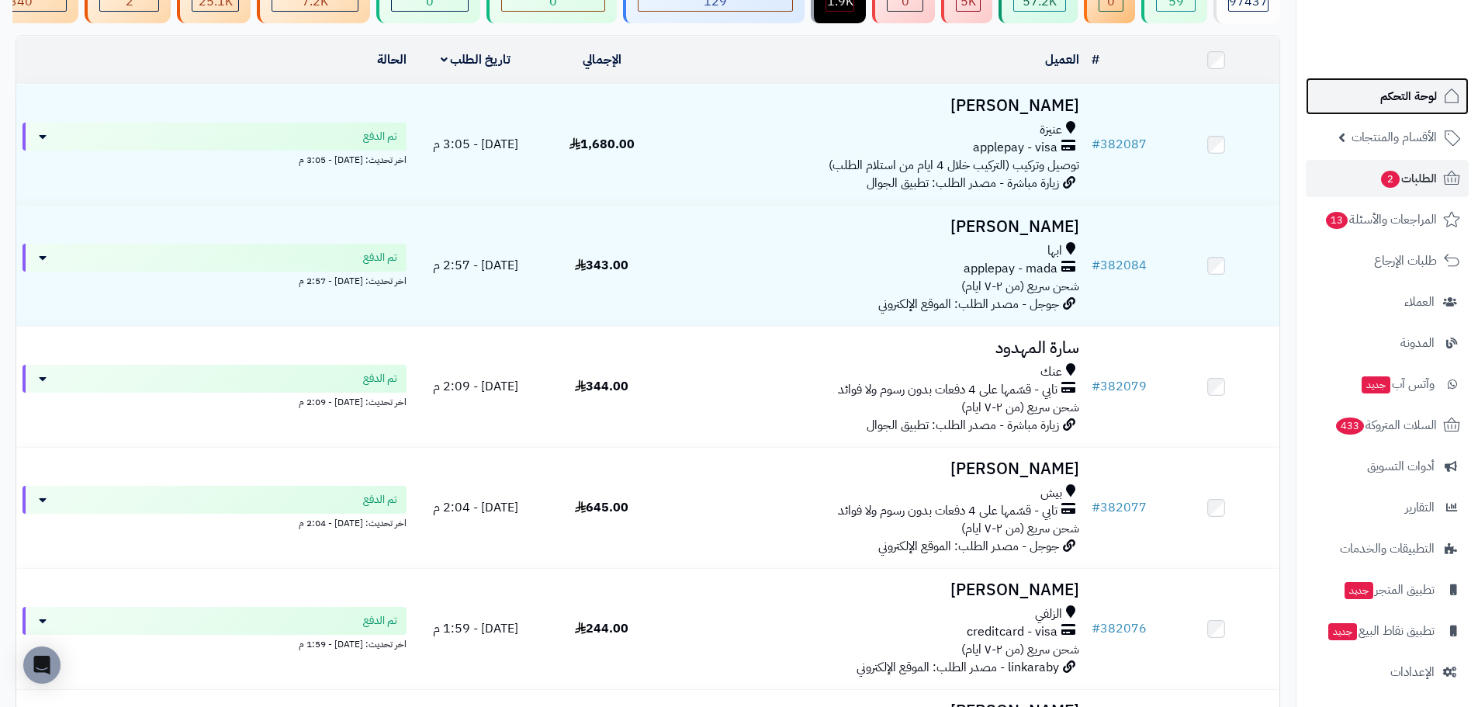
click at [1405, 97] on span "لوحة التحكم" at bounding box center [1409, 96] width 57 height 22
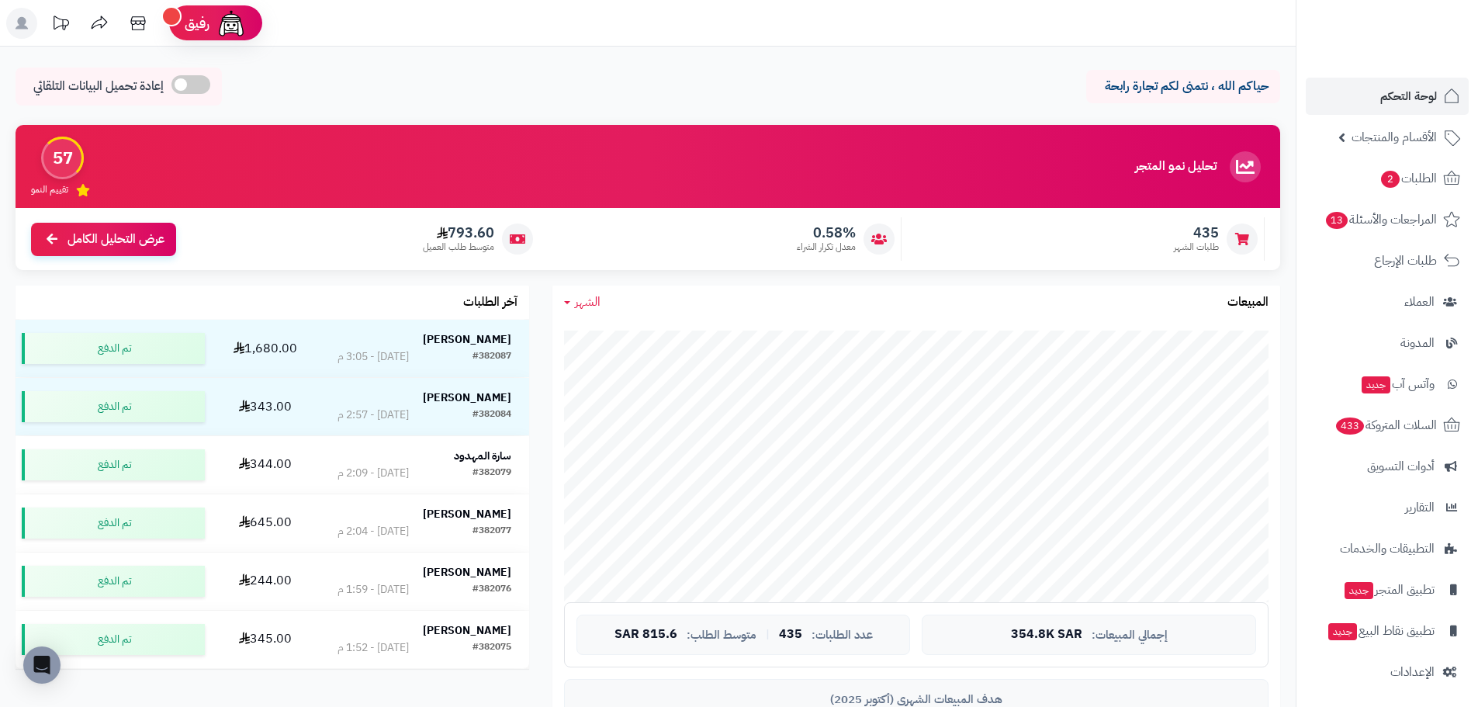
click at [589, 296] on span "الشهر" at bounding box center [588, 302] width 26 height 19
click at [630, 341] on link "اليوم" at bounding box center [615, 338] width 124 height 29
click at [585, 304] on span "اليوم" at bounding box center [586, 302] width 23 height 19
click at [638, 342] on link "اليوم" at bounding box center [615, 338] width 124 height 29
click at [591, 311] on span "اليوم" at bounding box center [586, 302] width 23 height 19
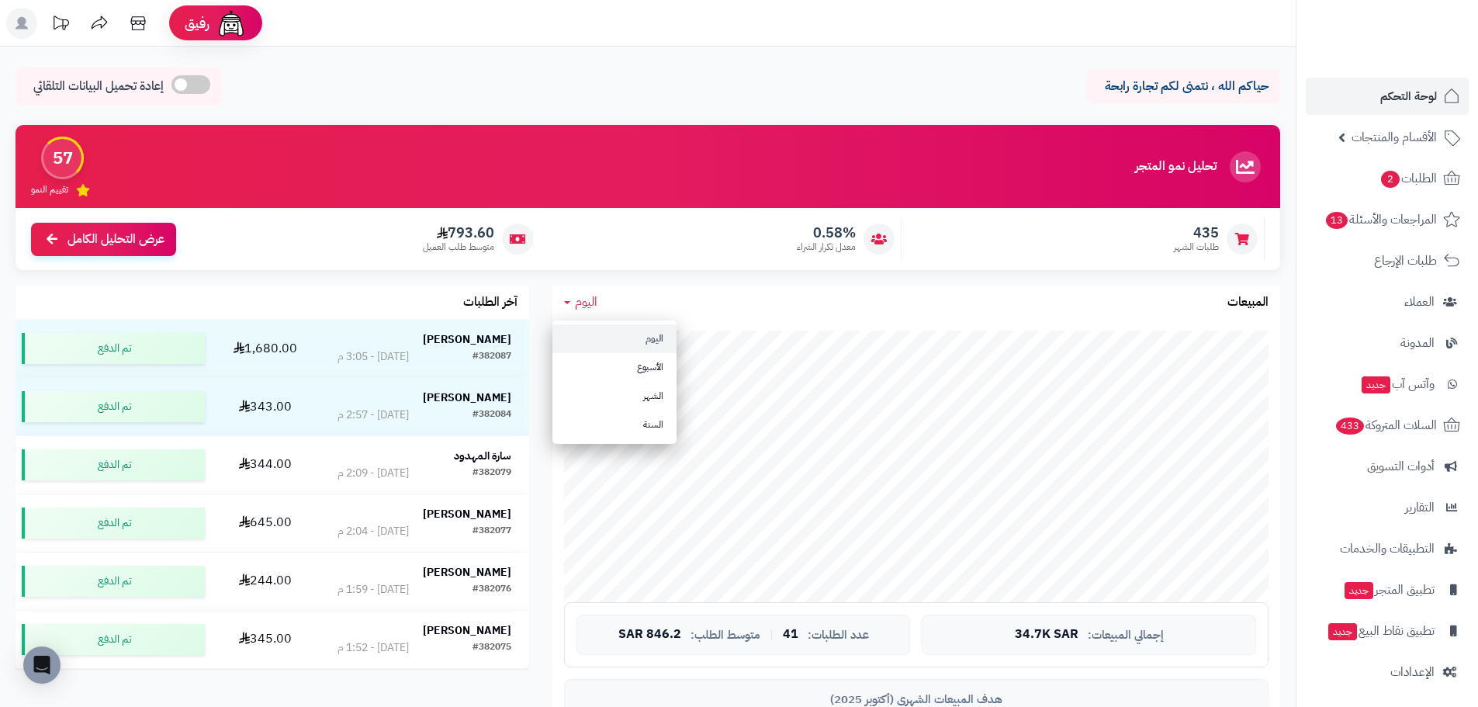
click at [624, 338] on link "اليوم" at bounding box center [615, 338] width 124 height 29
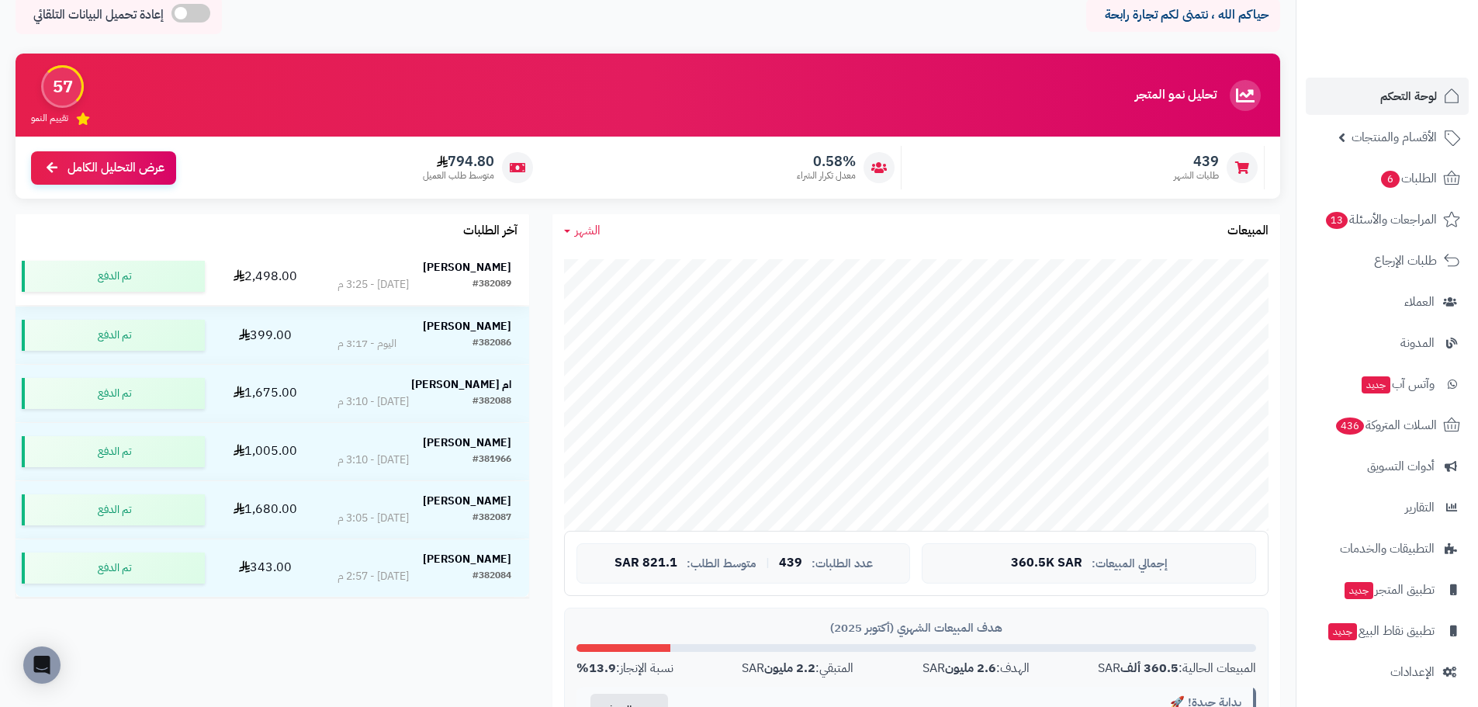
scroll to position [78, 0]
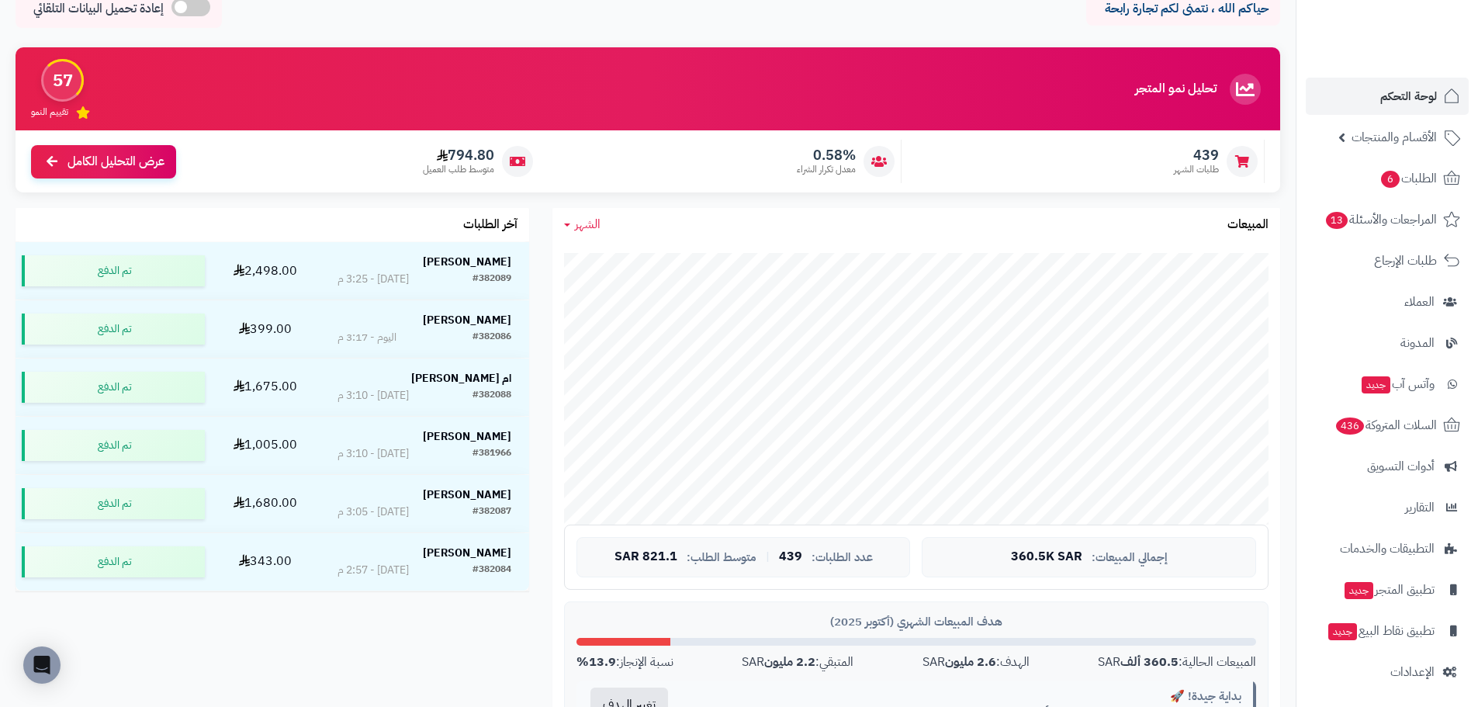
click at [564, 223] on icon at bounding box center [567, 224] width 6 height 3
click at [632, 259] on link "اليوم" at bounding box center [615, 261] width 124 height 29
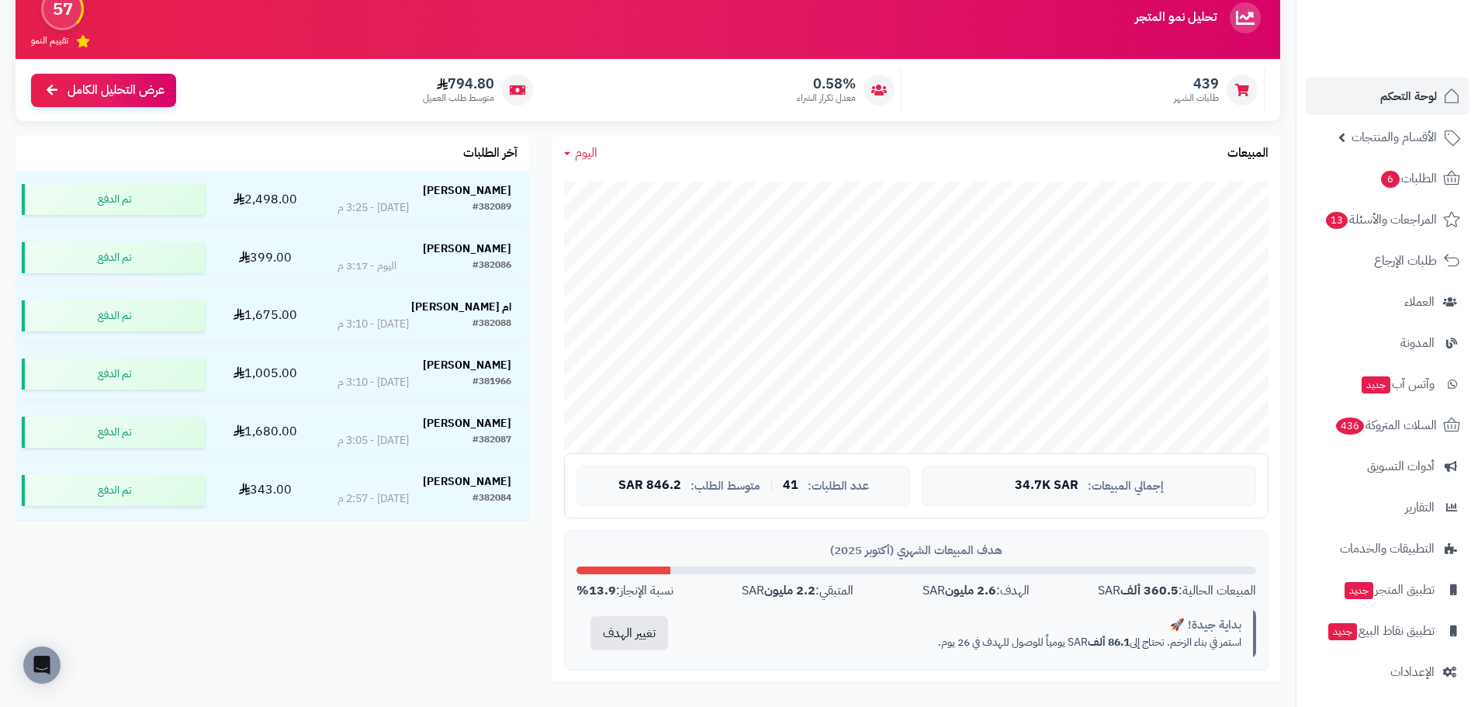
scroll to position [155, 0]
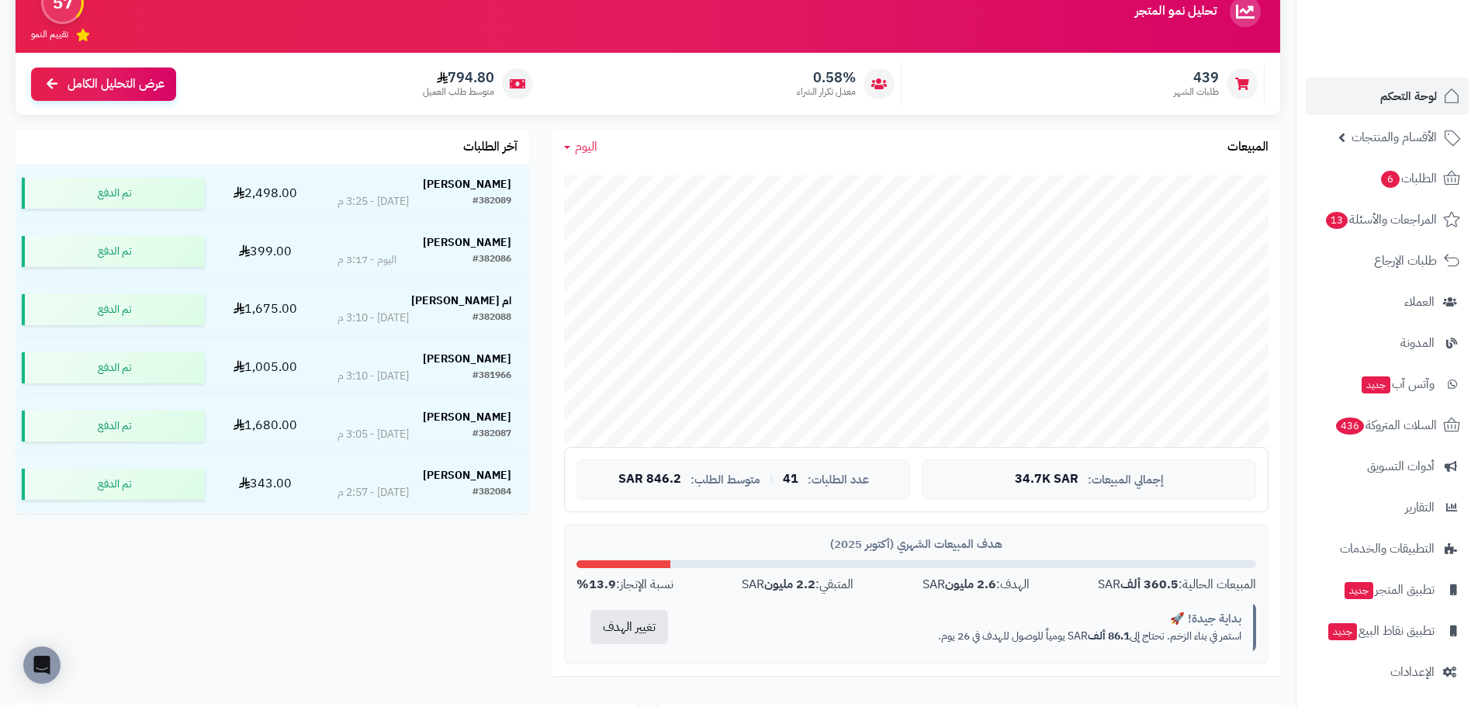
click at [601, 144] on div "اليوم اليوم الأسبوع الشهر السنة المبيعات" at bounding box center [917, 146] width 728 height 33
click at [573, 148] on link "اليوم" at bounding box center [580, 147] width 33 height 18
click at [648, 181] on link "اليوم" at bounding box center [615, 183] width 124 height 29
click at [581, 151] on span "اليوم" at bounding box center [586, 146] width 23 height 19
click at [632, 182] on link "اليوم" at bounding box center [615, 183] width 124 height 29
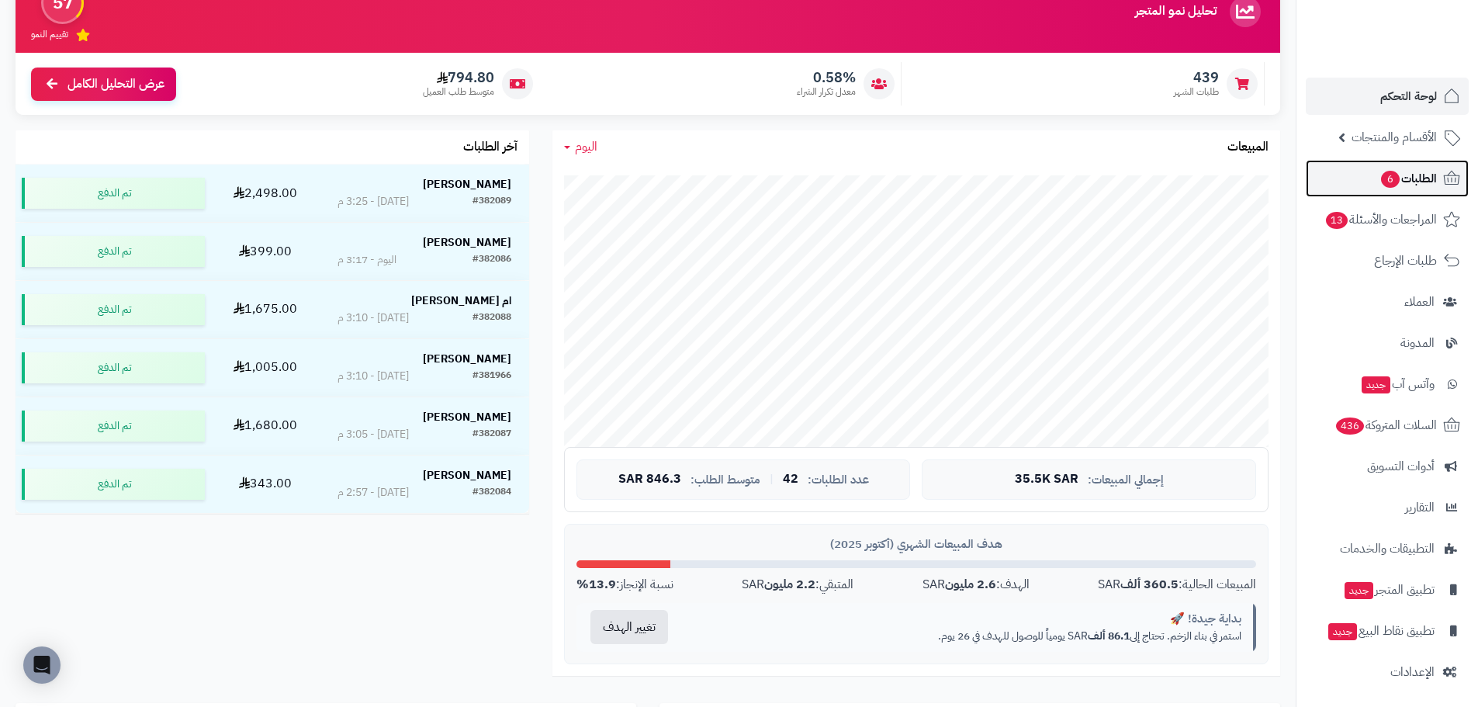
click at [1372, 179] on link "الطلبات 6" at bounding box center [1387, 178] width 163 height 37
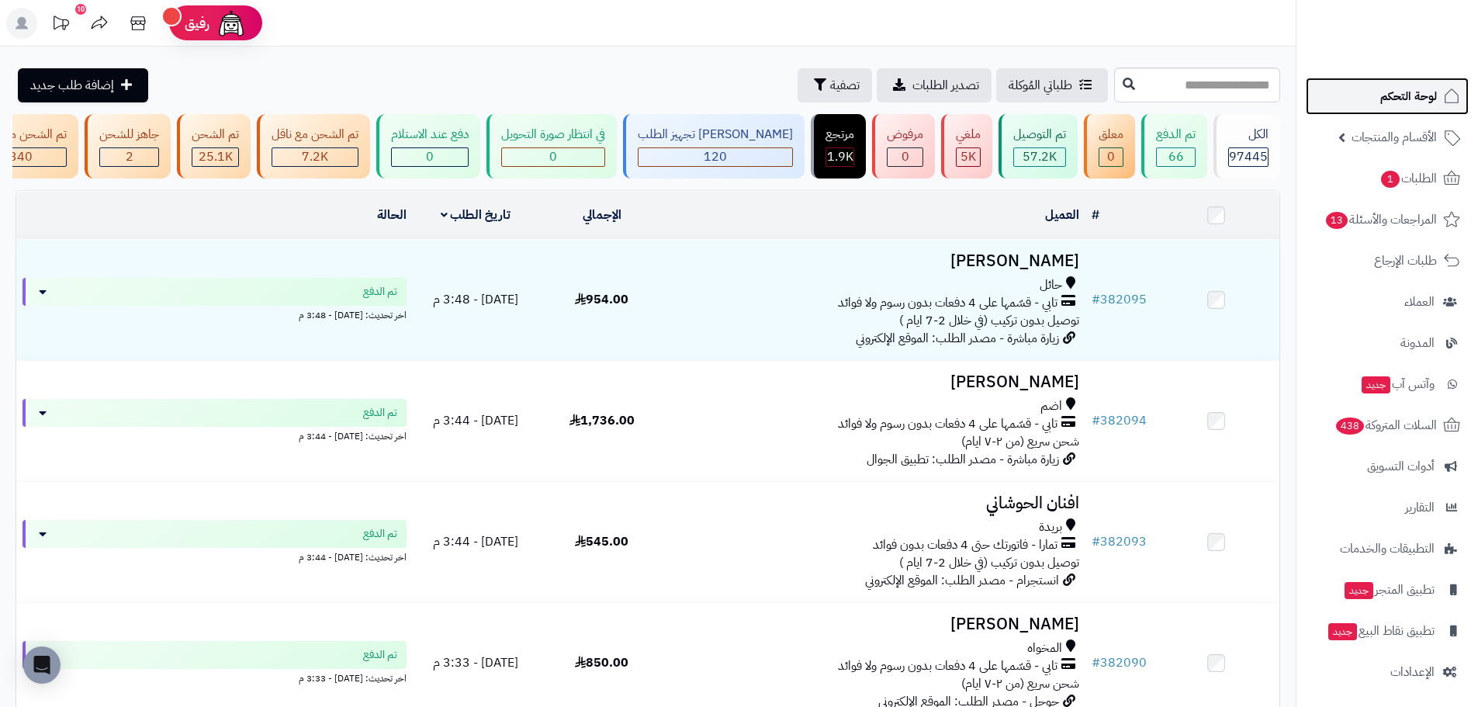
click at [1411, 88] on span "لوحة التحكم" at bounding box center [1409, 96] width 57 height 22
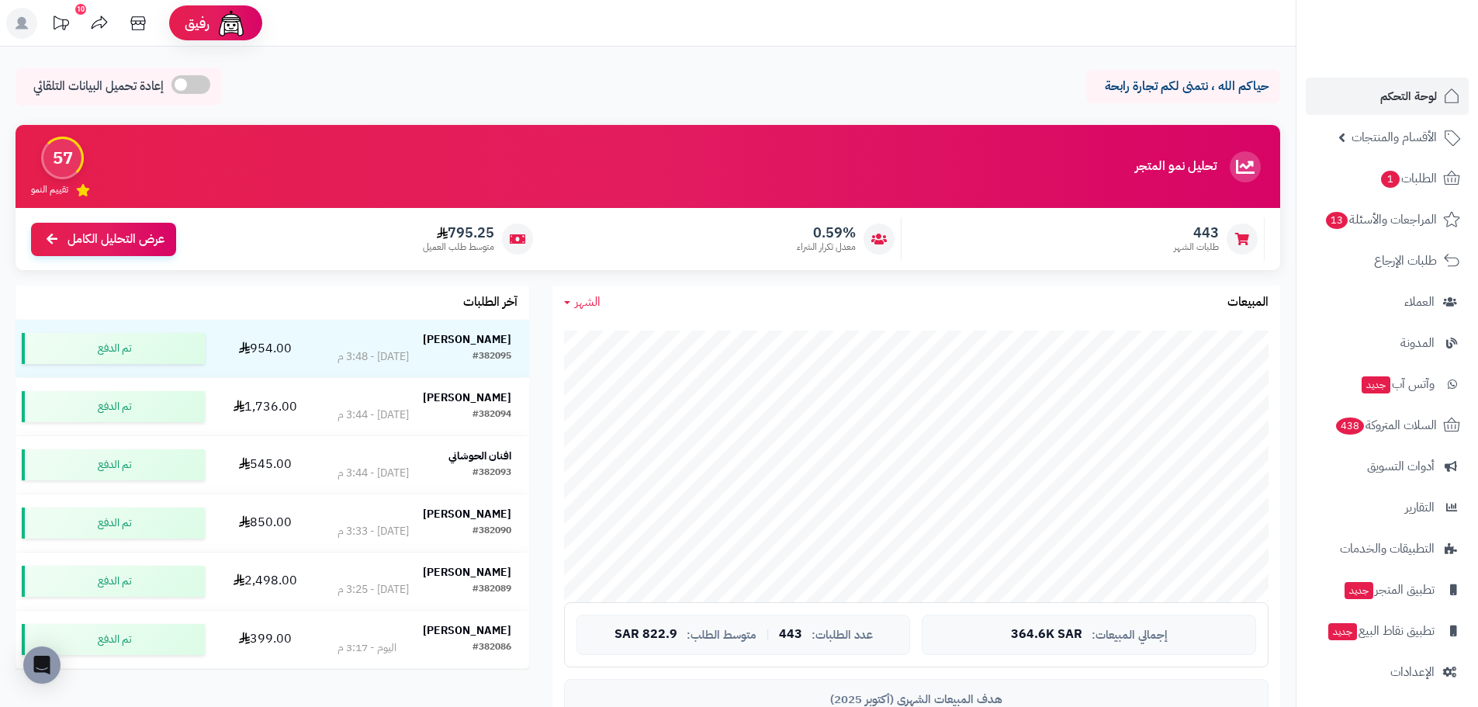
click at [590, 299] on span "الشهر" at bounding box center [588, 302] width 26 height 19
click at [627, 338] on link "اليوم" at bounding box center [615, 338] width 124 height 29
click at [598, 293] on div "اليوم اليوم الأسبوع الشهر السنة المبيعات" at bounding box center [917, 302] width 728 height 33
click at [584, 303] on span "اليوم" at bounding box center [586, 302] width 23 height 19
click at [624, 331] on link "اليوم" at bounding box center [615, 338] width 124 height 29
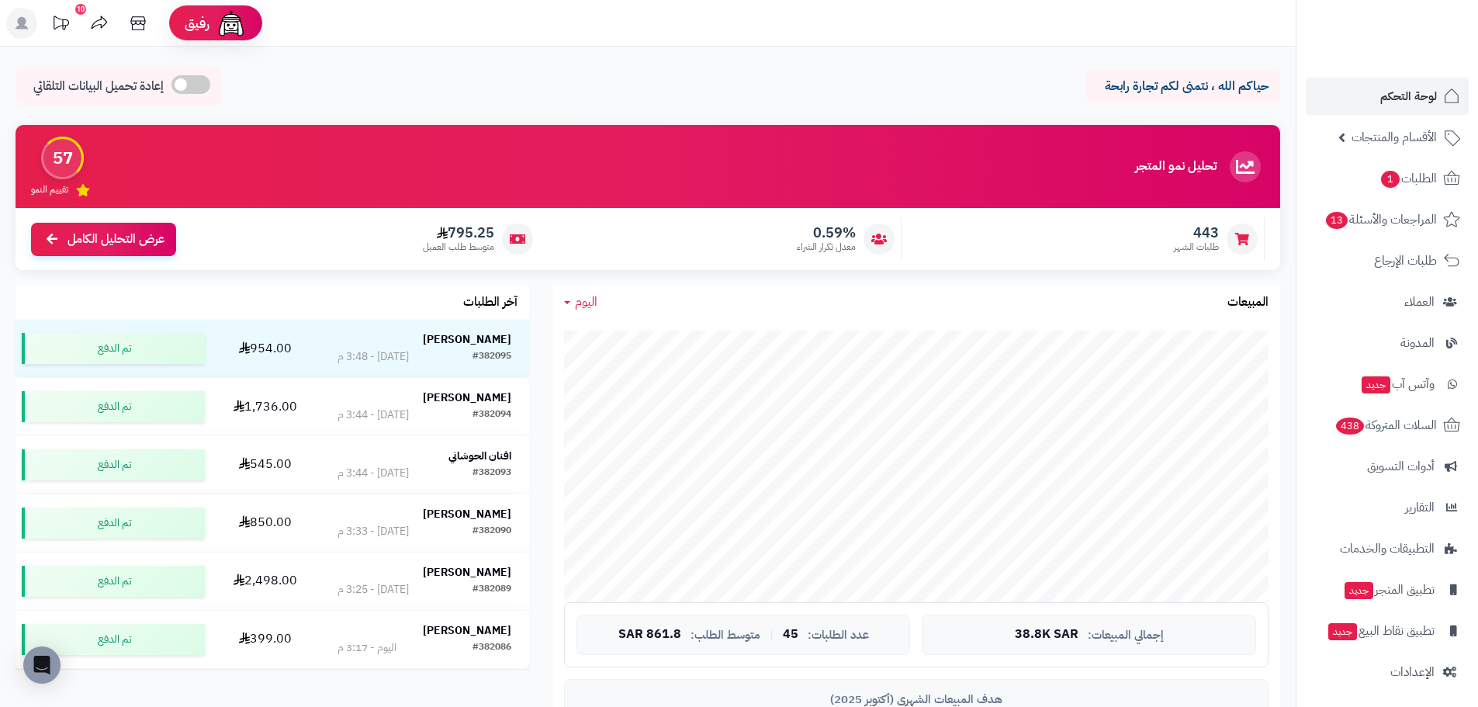
click at [577, 309] on span "اليوم" at bounding box center [586, 302] width 23 height 19
click at [638, 350] on link "اليوم" at bounding box center [615, 338] width 124 height 29
click at [590, 303] on span "اليوم" at bounding box center [586, 302] width 23 height 19
click at [604, 347] on link "اليوم" at bounding box center [615, 338] width 124 height 29
click at [585, 299] on span "اليوم" at bounding box center [586, 302] width 23 height 19
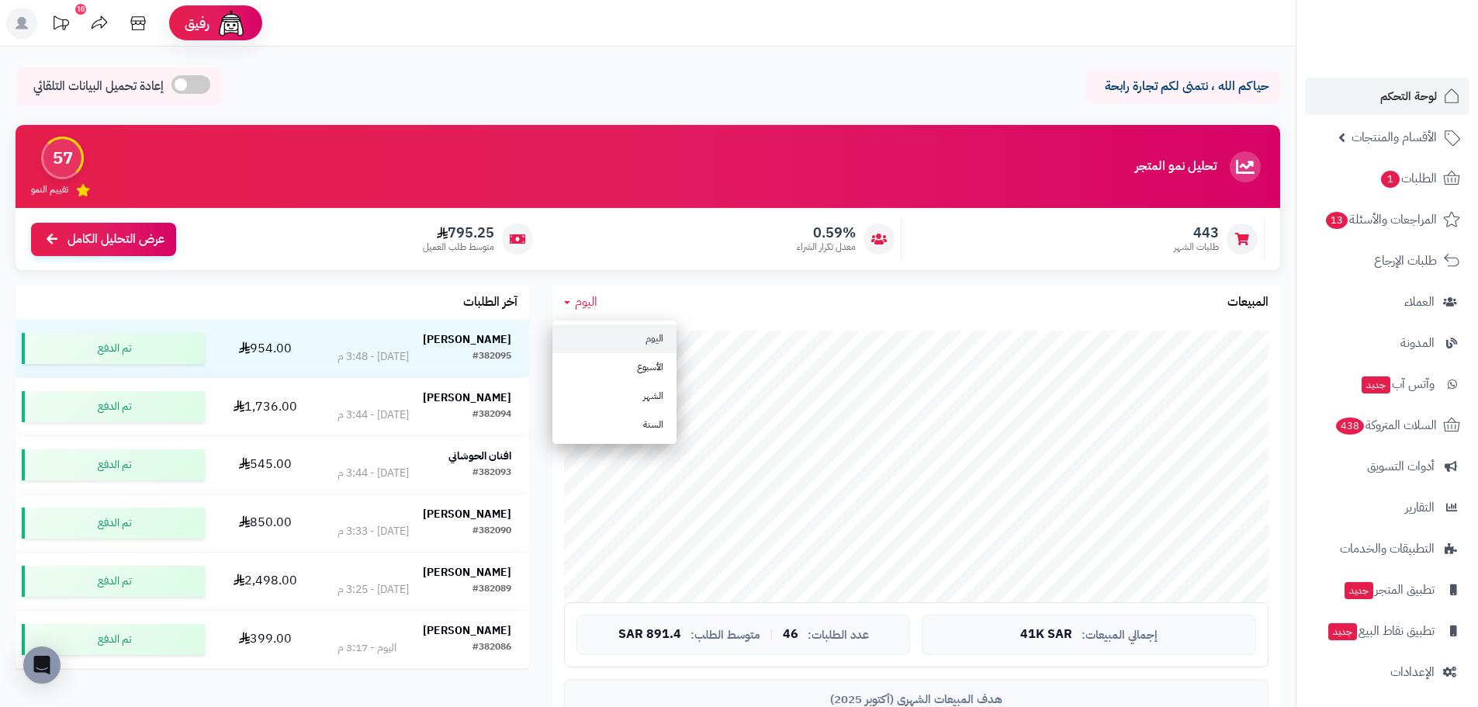
click at [613, 341] on link "اليوم" at bounding box center [615, 338] width 124 height 29
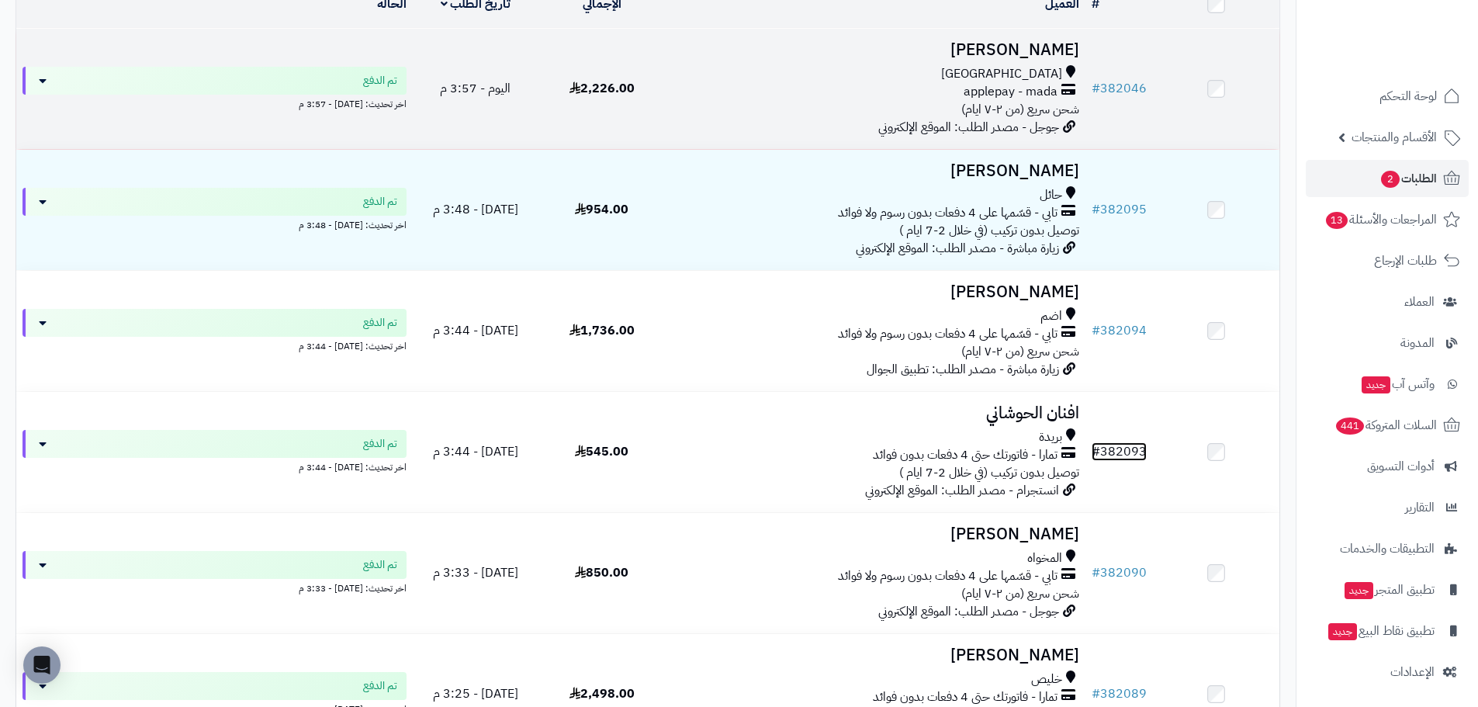
scroll to position [233, 0]
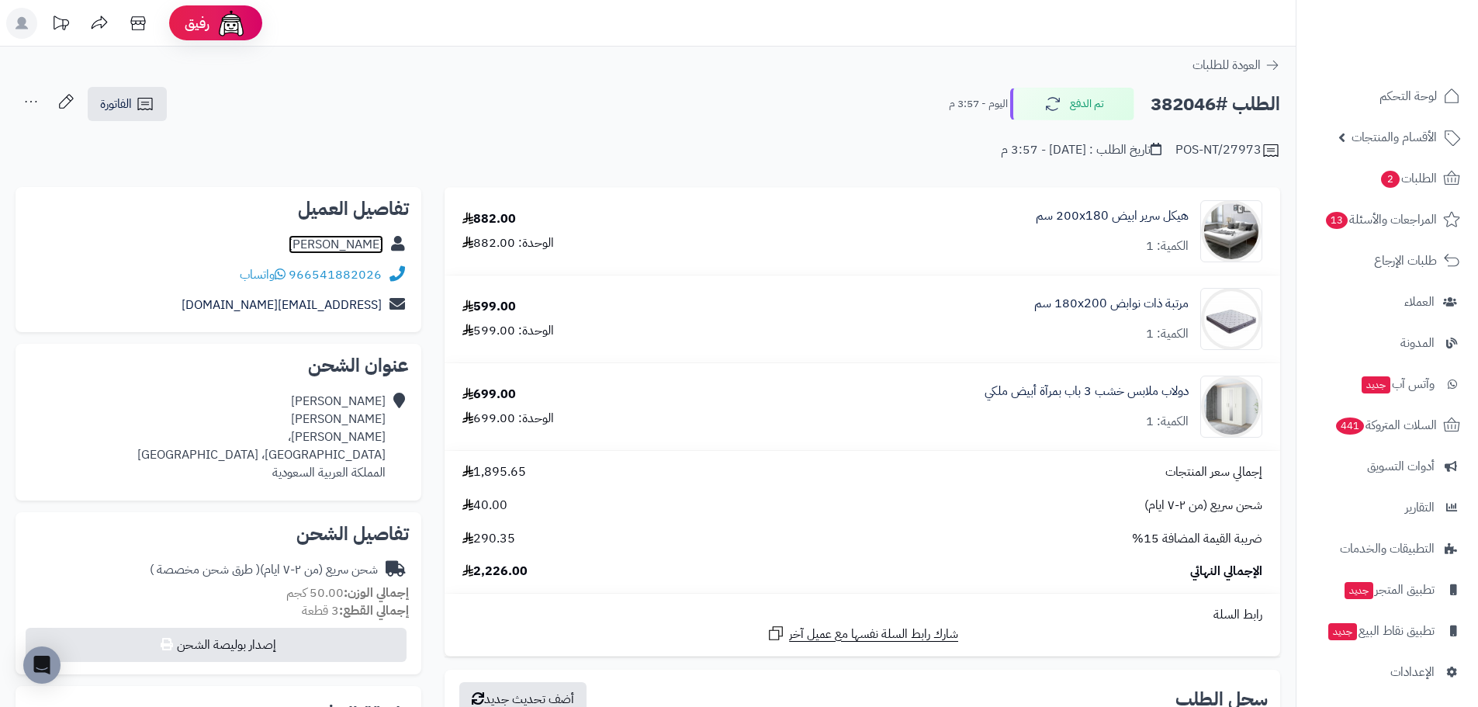
click at [339, 244] on link "ابراهيم الجهني" at bounding box center [336, 244] width 95 height 19
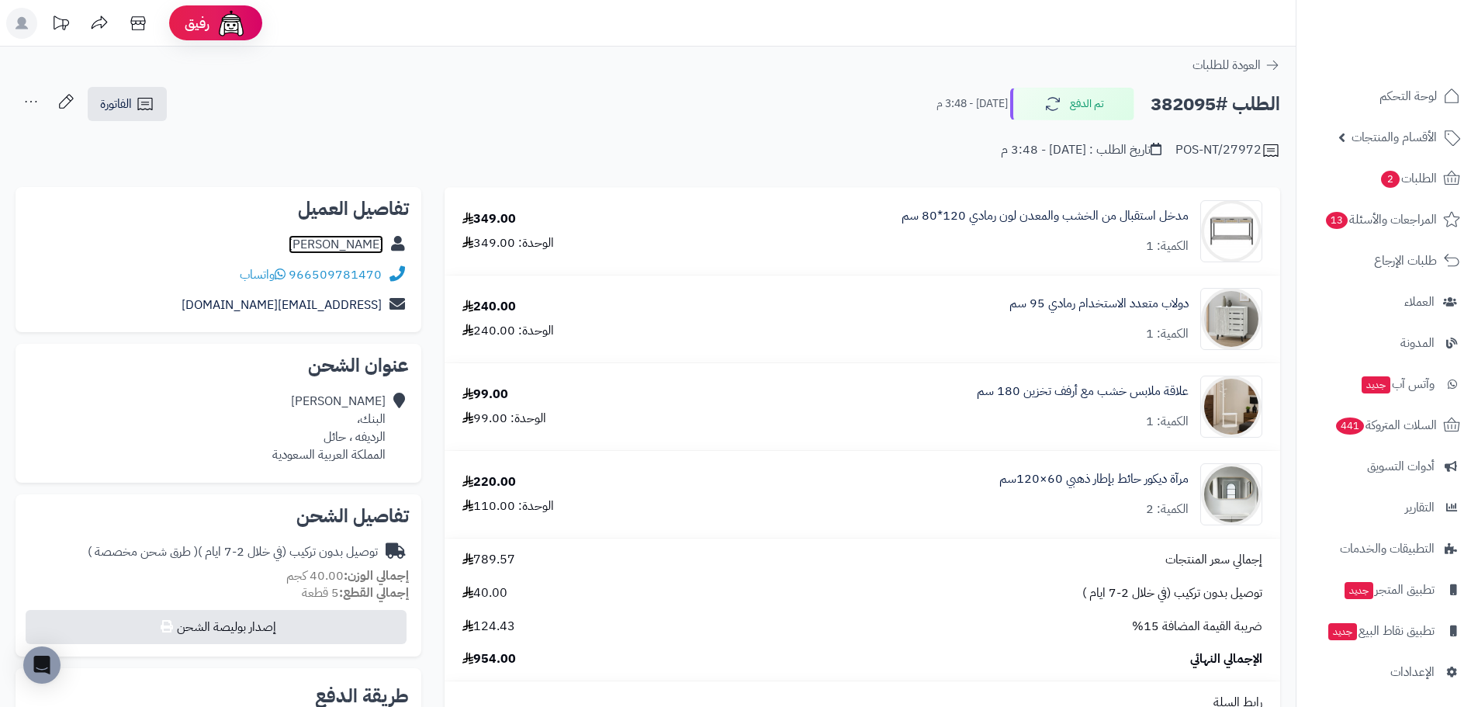
click at [355, 238] on link "[PERSON_NAME]" at bounding box center [336, 244] width 95 height 19
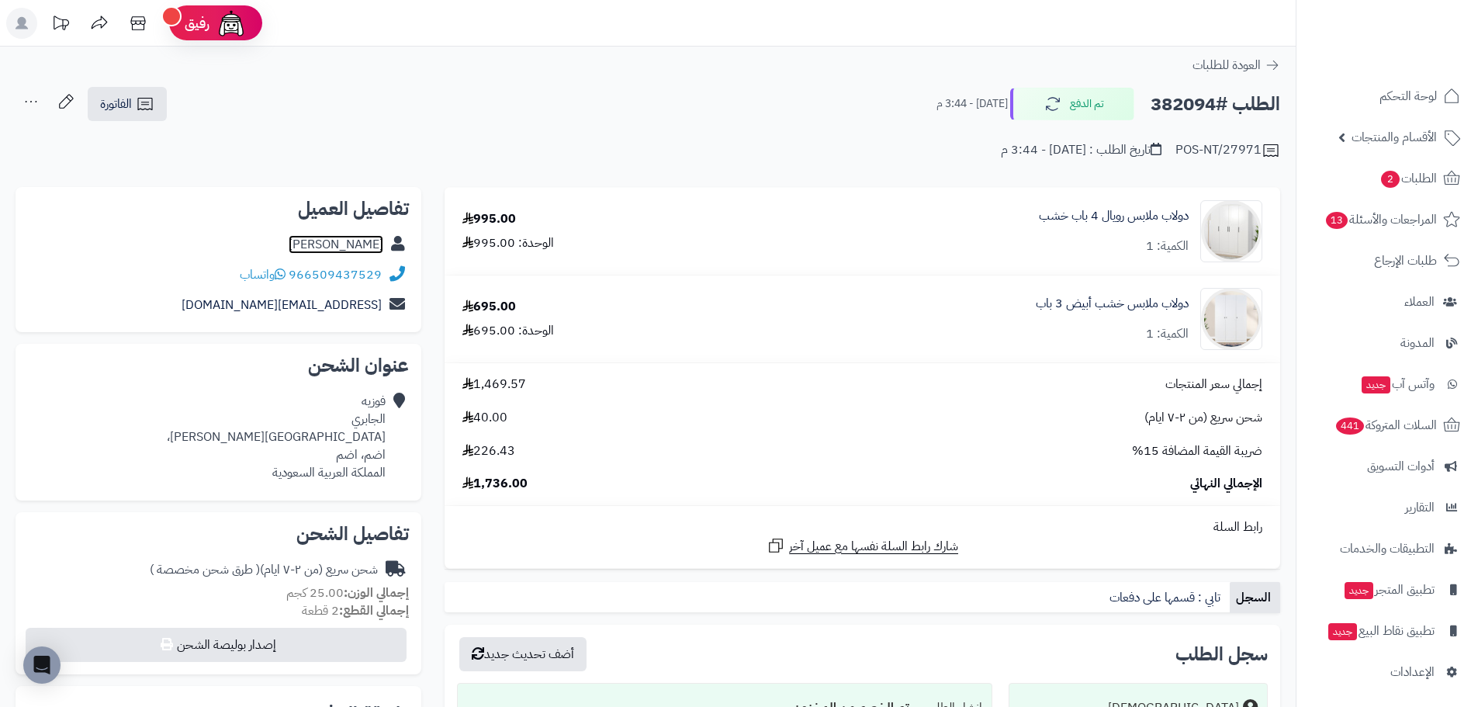
click at [348, 242] on link "[PERSON_NAME]" at bounding box center [336, 244] width 95 height 19
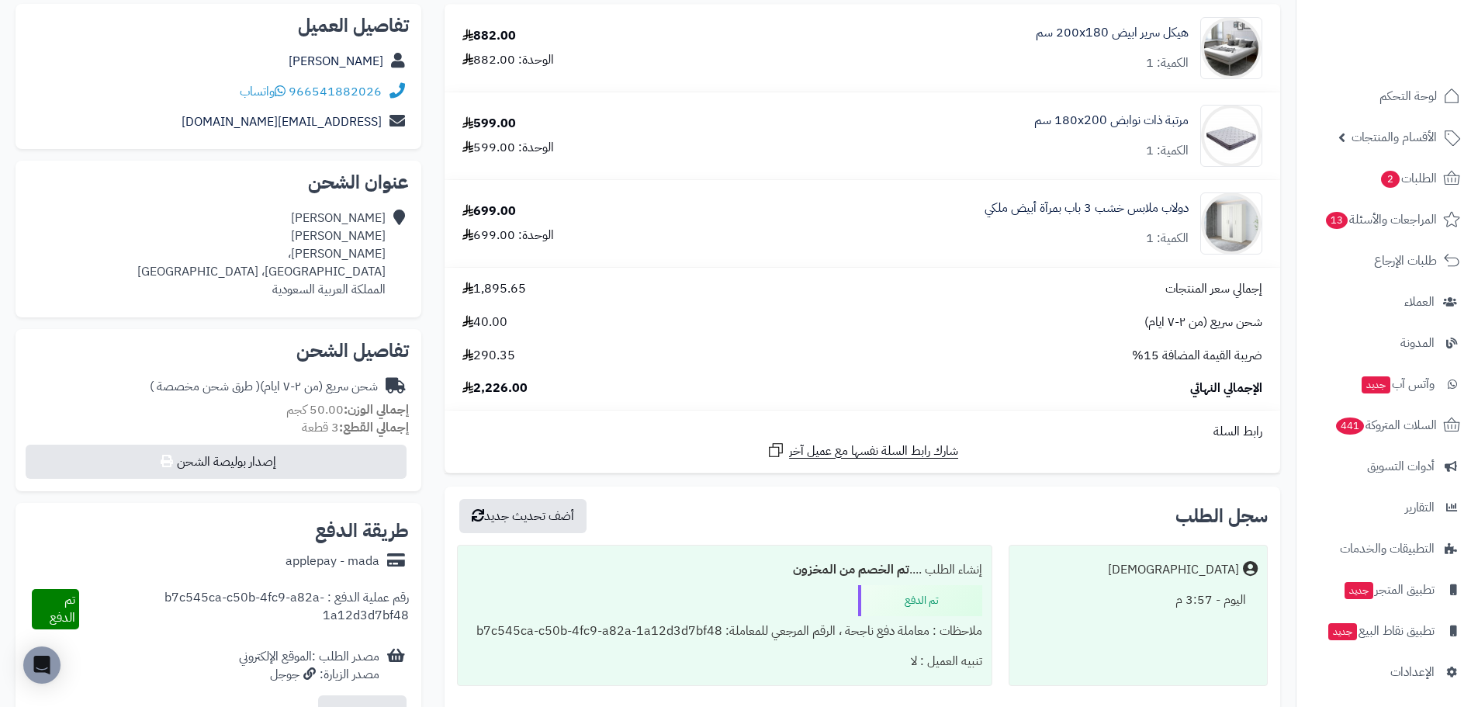
scroll to position [233, 0]
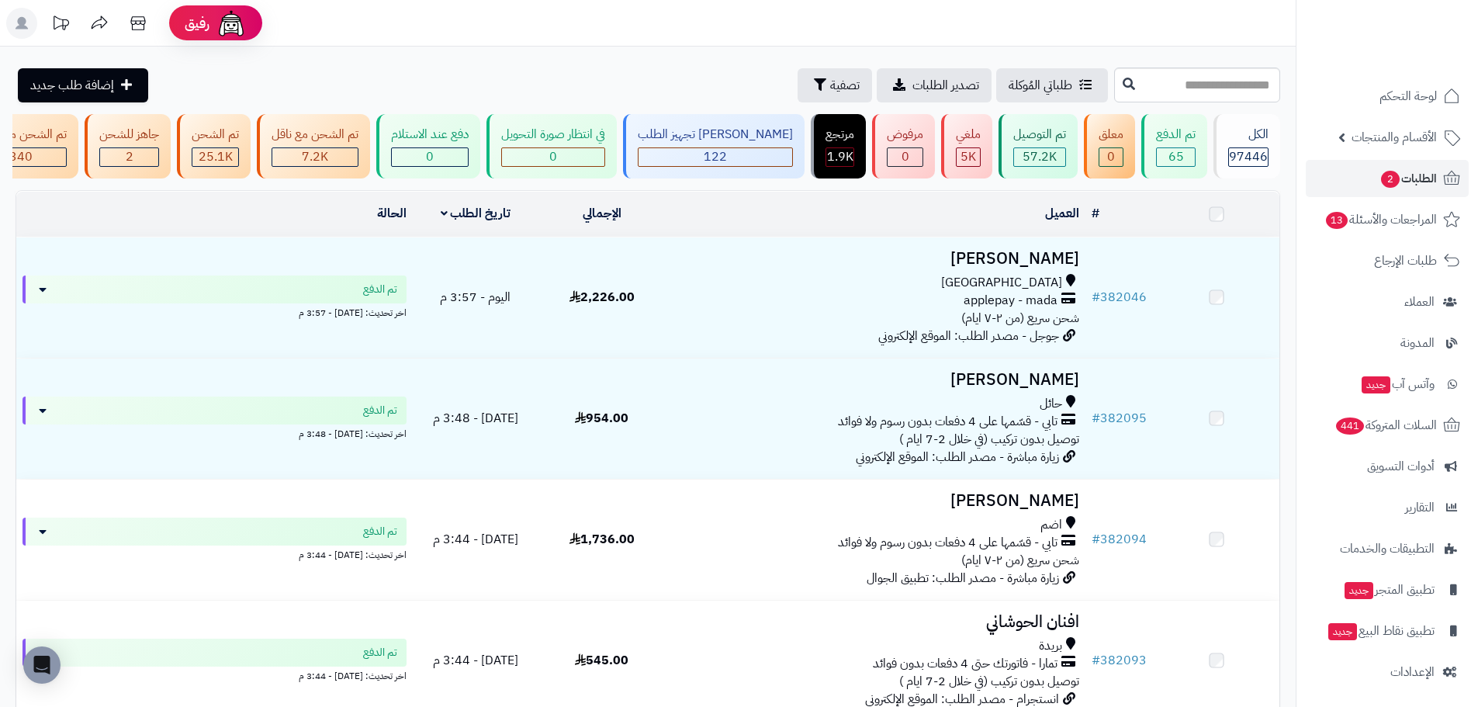
scroll to position [233, 0]
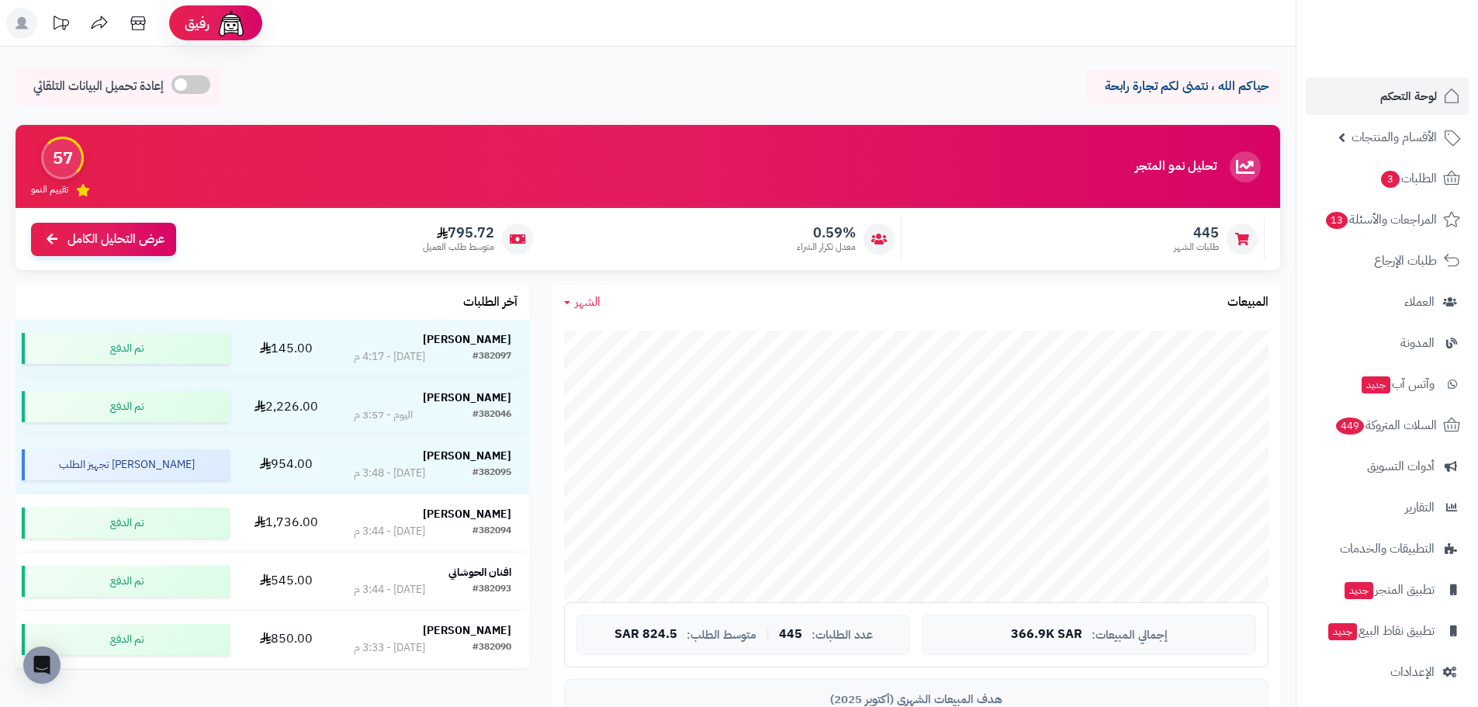
click at [580, 307] on span "الشهر" at bounding box center [588, 302] width 26 height 19
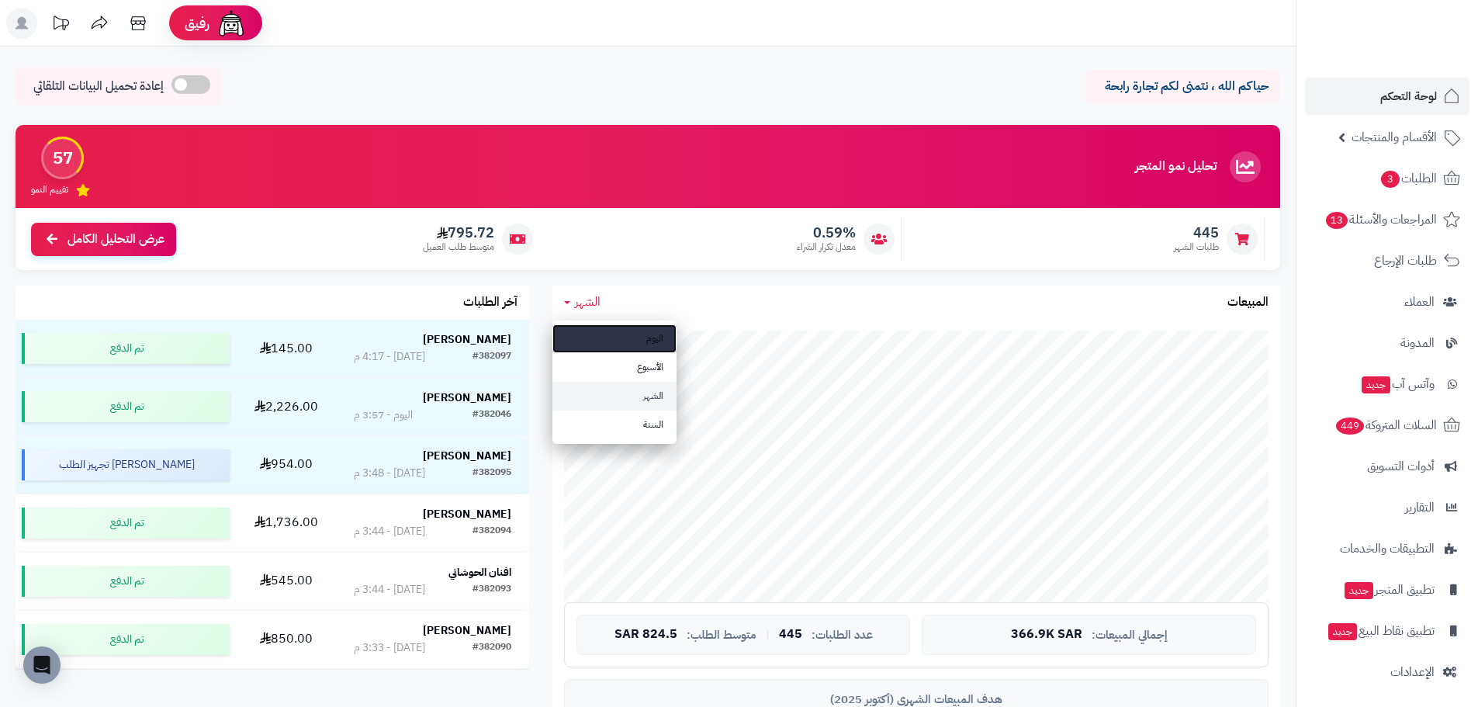
click at [631, 338] on link "اليوم" at bounding box center [615, 338] width 124 height 29
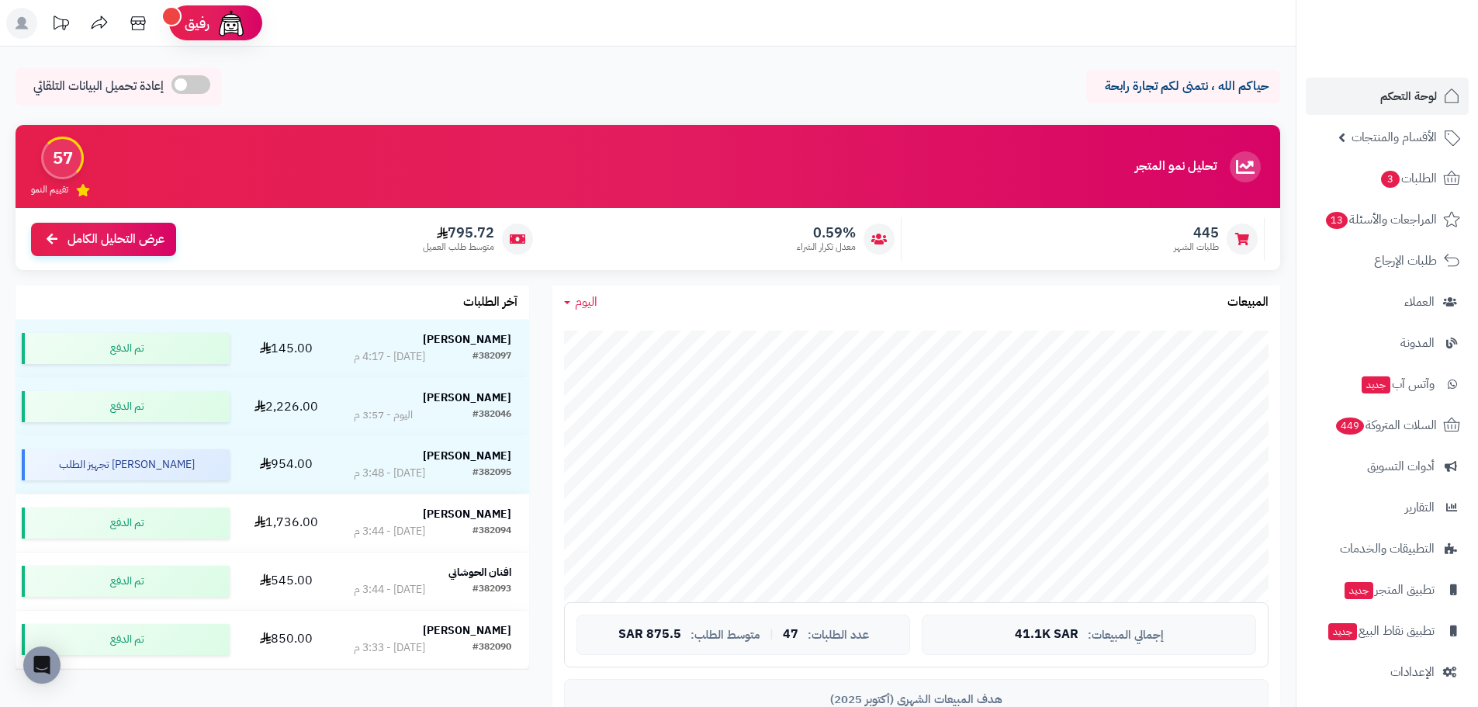
click at [575, 294] on span "اليوم" at bounding box center [586, 302] width 23 height 19
click at [622, 356] on link "الأسبوع" at bounding box center [615, 367] width 124 height 29
click at [602, 307] on span "الأسبوع" at bounding box center [593, 302] width 36 height 19
click at [638, 383] on link "الشهر" at bounding box center [615, 396] width 124 height 29
click at [580, 301] on span "الشهر" at bounding box center [588, 302] width 26 height 19
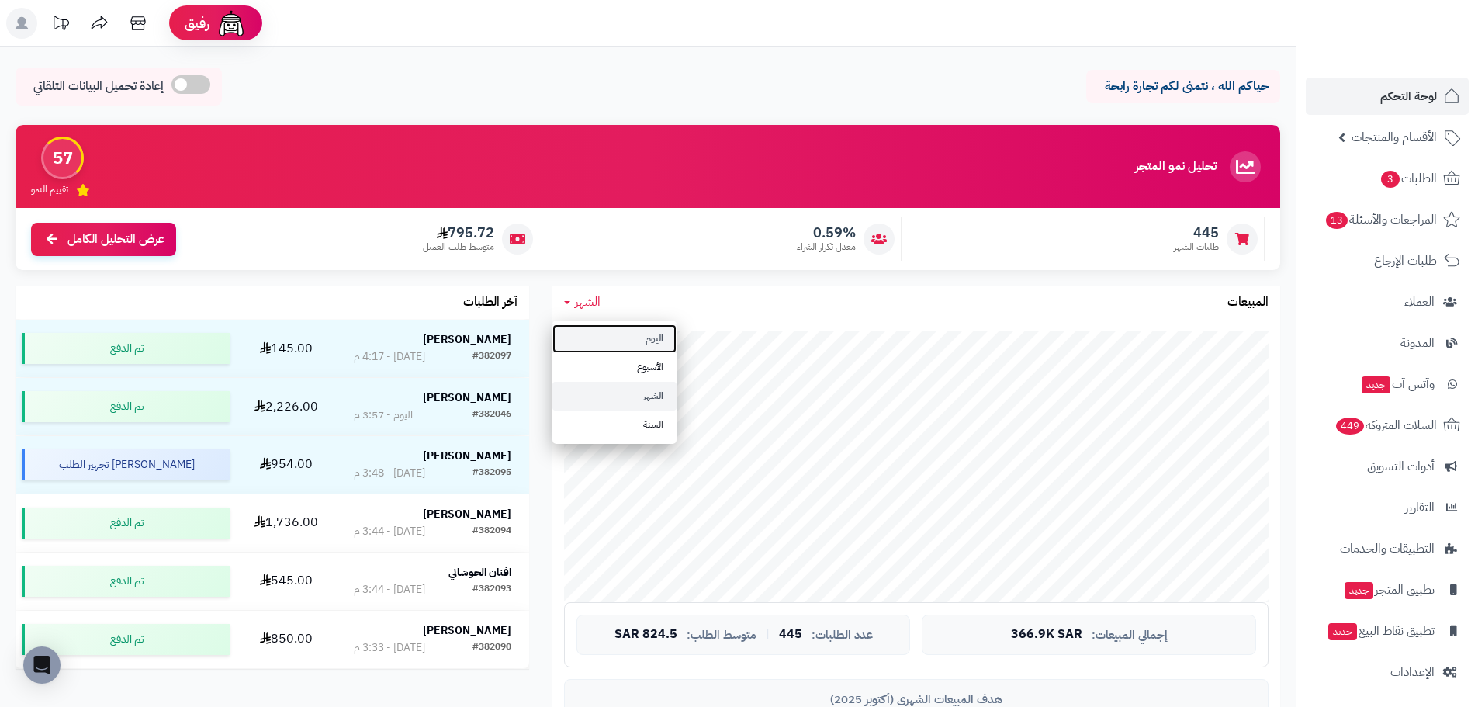
click at [618, 336] on link "اليوم" at bounding box center [615, 338] width 124 height 29
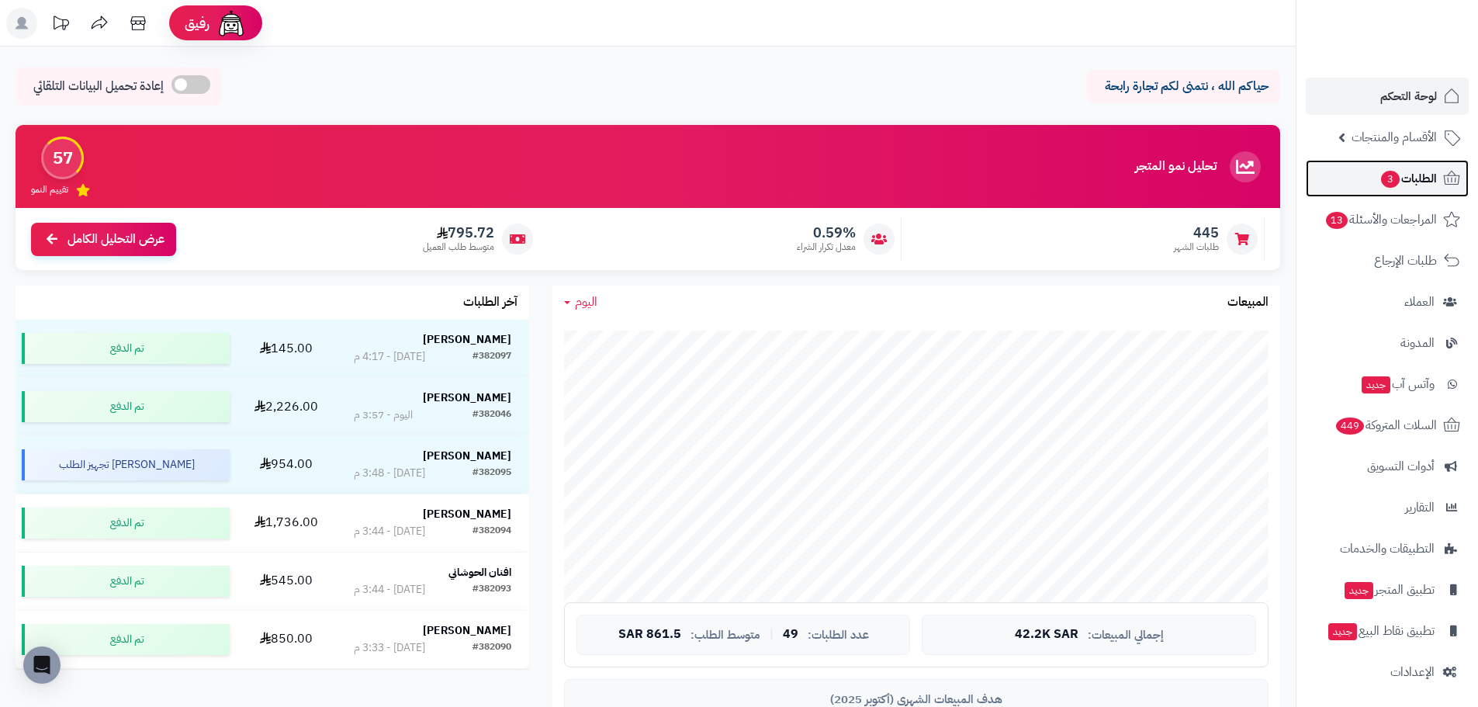
click at [1413, 181] on span "الطلبات 3" at bounding box center [1408, 179] width 57 height 22
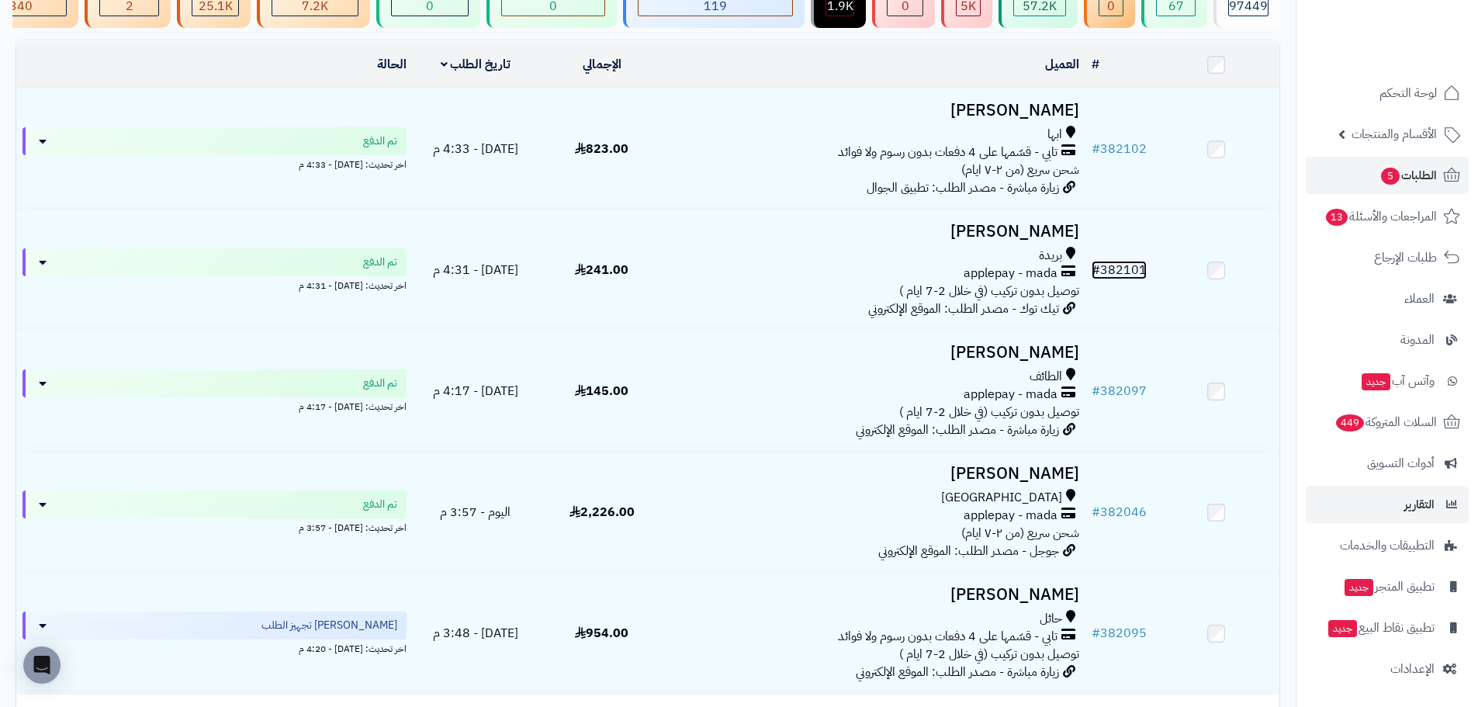
scroll to position [155, 0]
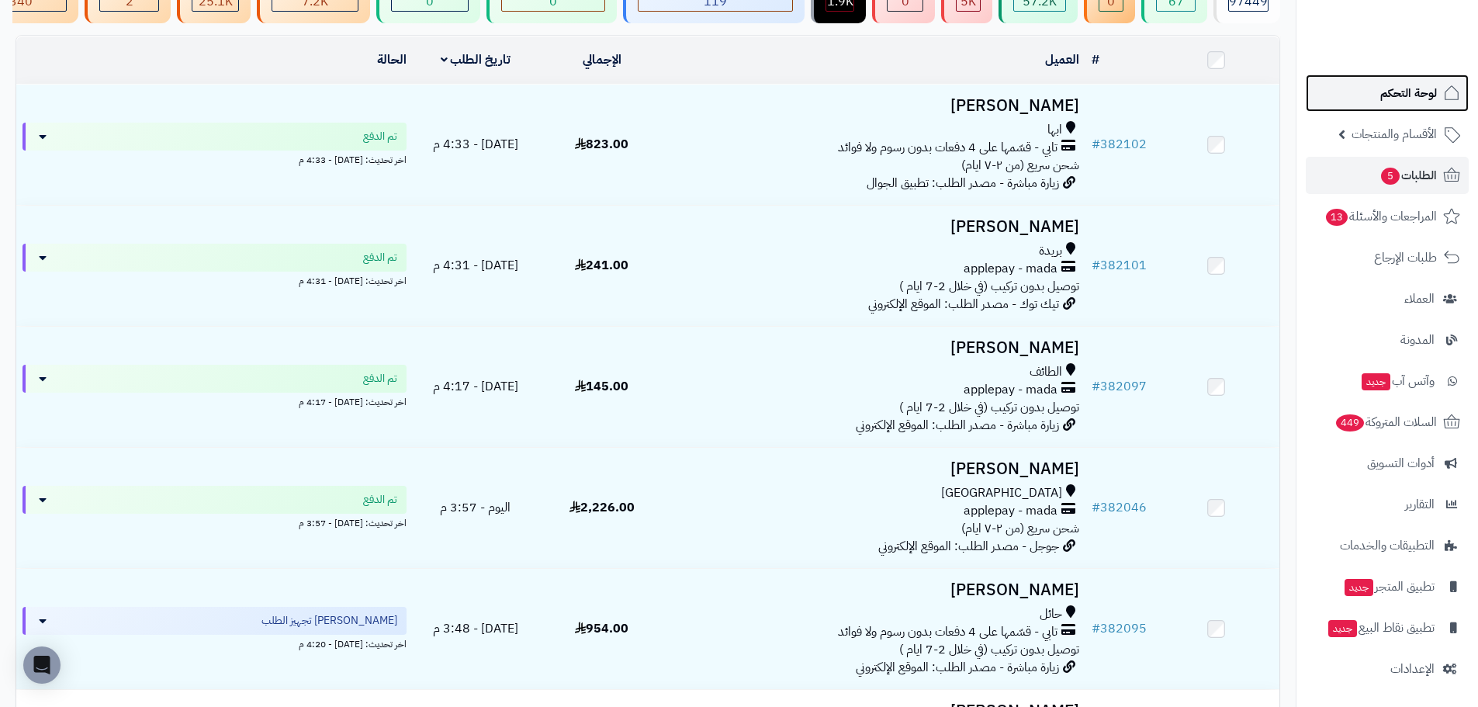
click at [1393, 90] on span "لوحة التحكم" at bounding box center [1409, 93] width 57 height 22
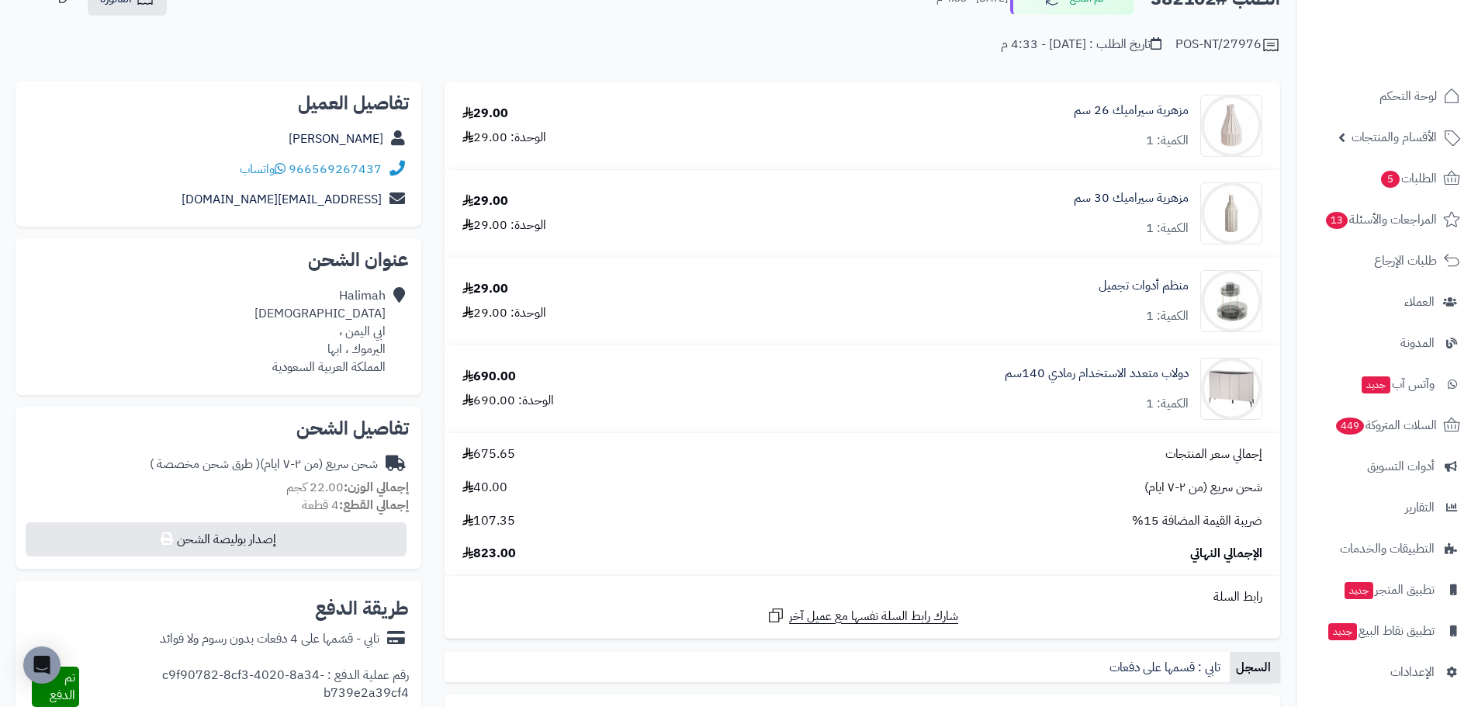
scroll to position [155, 0]
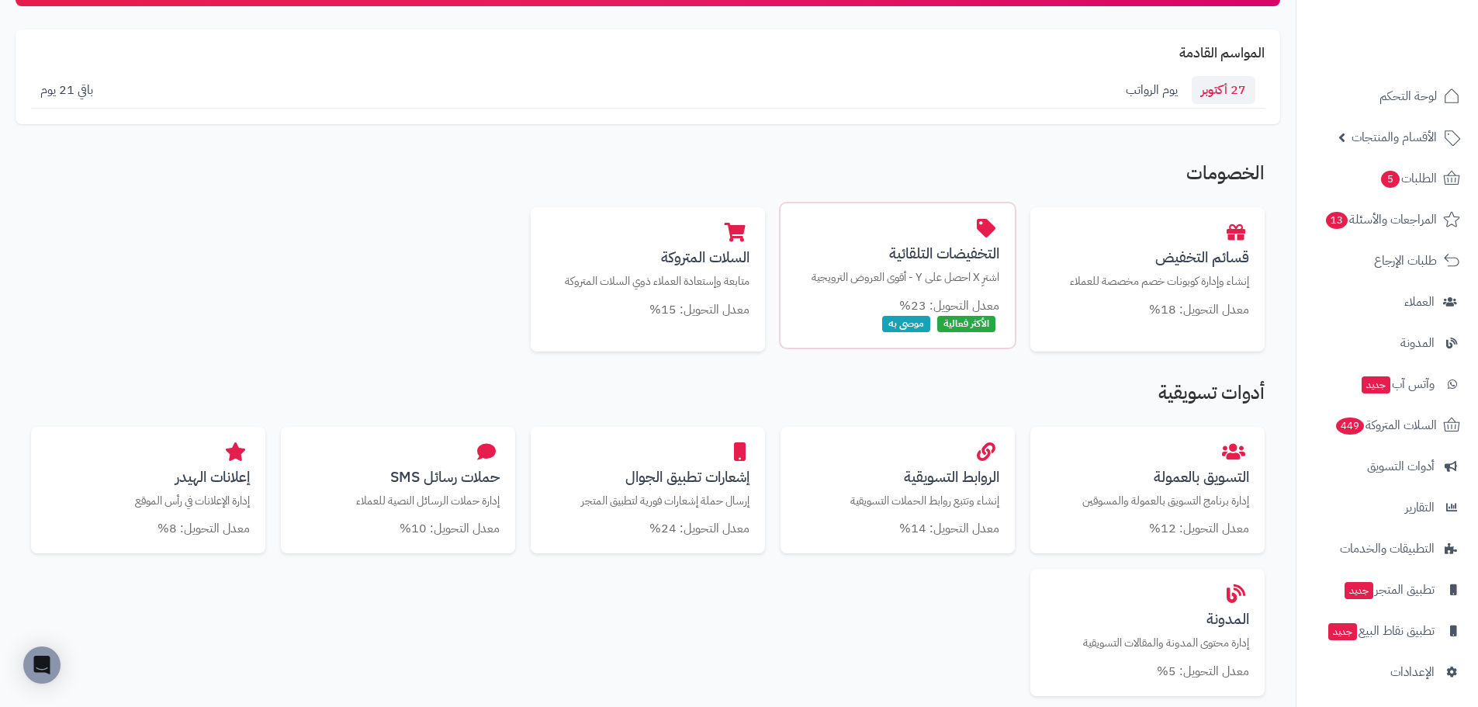
scroll to position [155, 0]
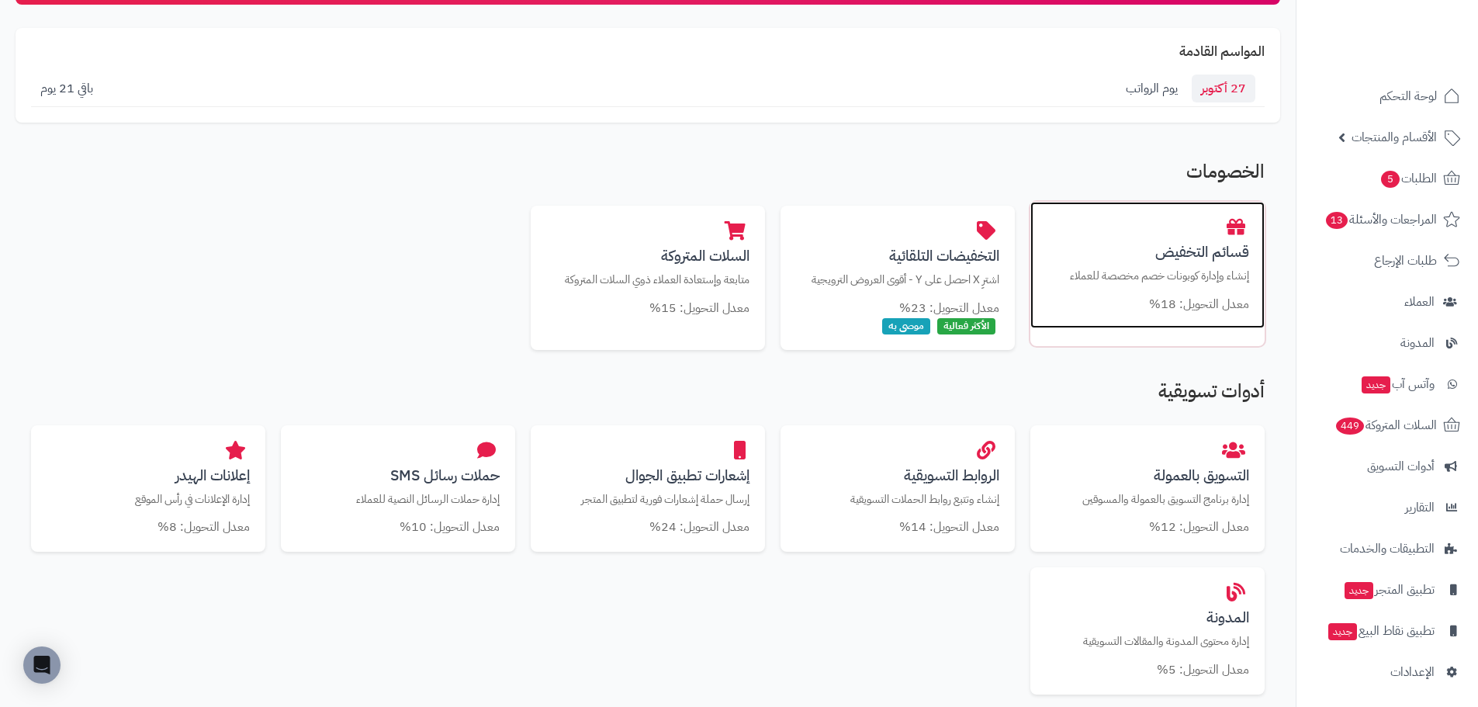
click at [1177, 265] on div "قسائم التخفيض إنشاء وإدارة كوبونات خصم مخصصة للعملاء معدل التحويل: 18%" at bounding box center [1148, 265] width 234 height 127
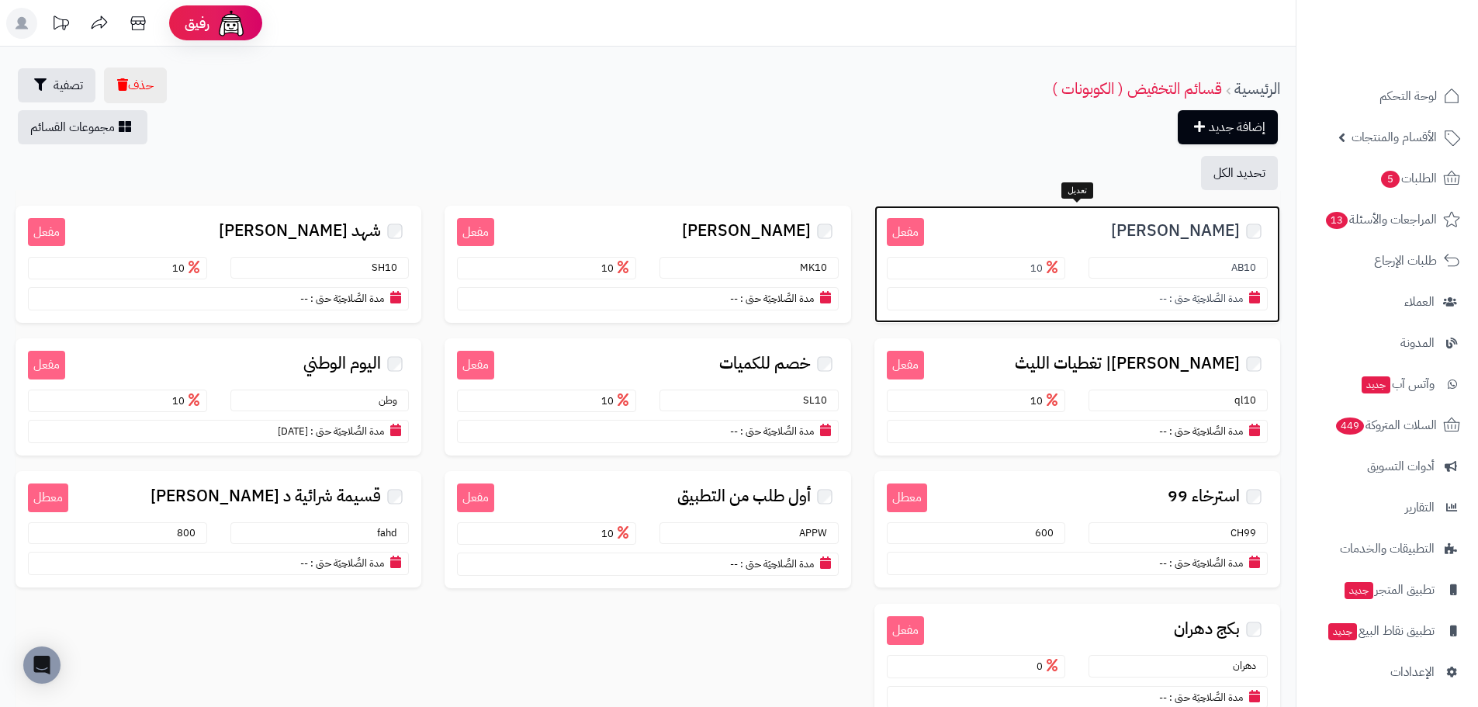
click at [1177, 222] on span "عبد الله الخماش" at bounding box center [1175, 231] width 129 height 18
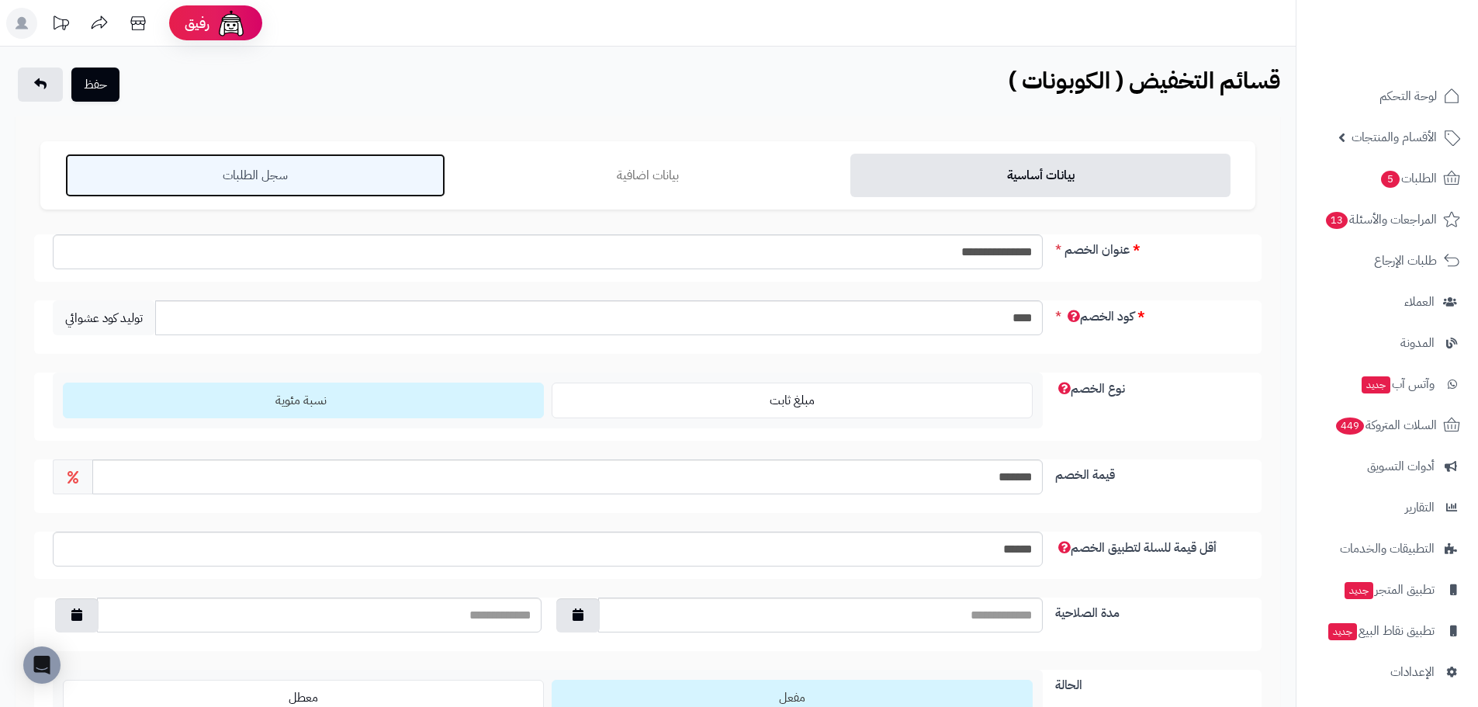
click at [405, 177] on link "سجل الطلبات" at bounding box center [255, 175] width 380 height 43
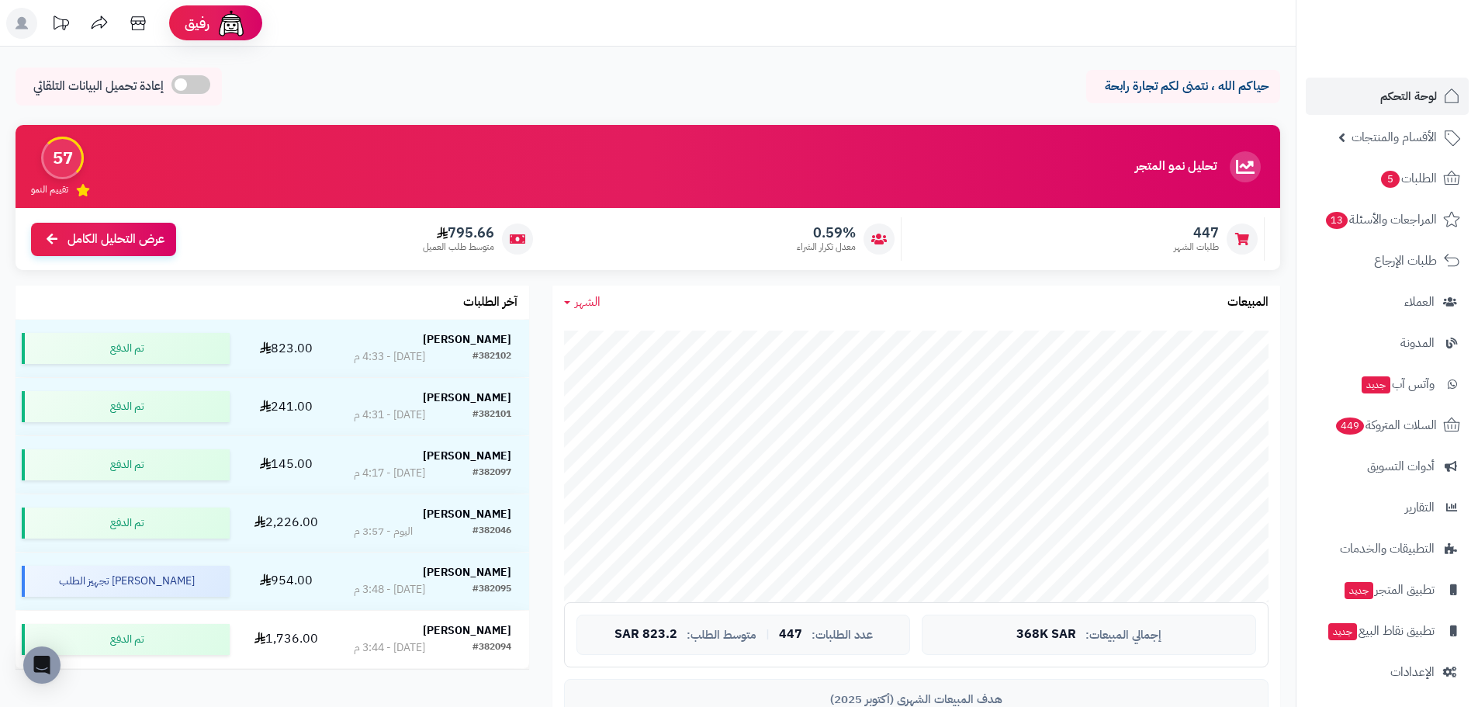
click at [594, 300] on span "الشهر" at bounding box center [588, 302] width 26 height 19
click at [640, 333] on link "اليوم" at bounding box center [615, 338] width 124 height 29
drag, startPoint x: 572, startPoint y: 301, endPoint x: 587, endPoint y: 307, distance: 16.4
click at [572, 301] on link "اليوم" at bounding box center [580, 302] width 33 height 18
click at [628, 338] on link "اليوم" at bounding box center [615, 338] width 124 height 29
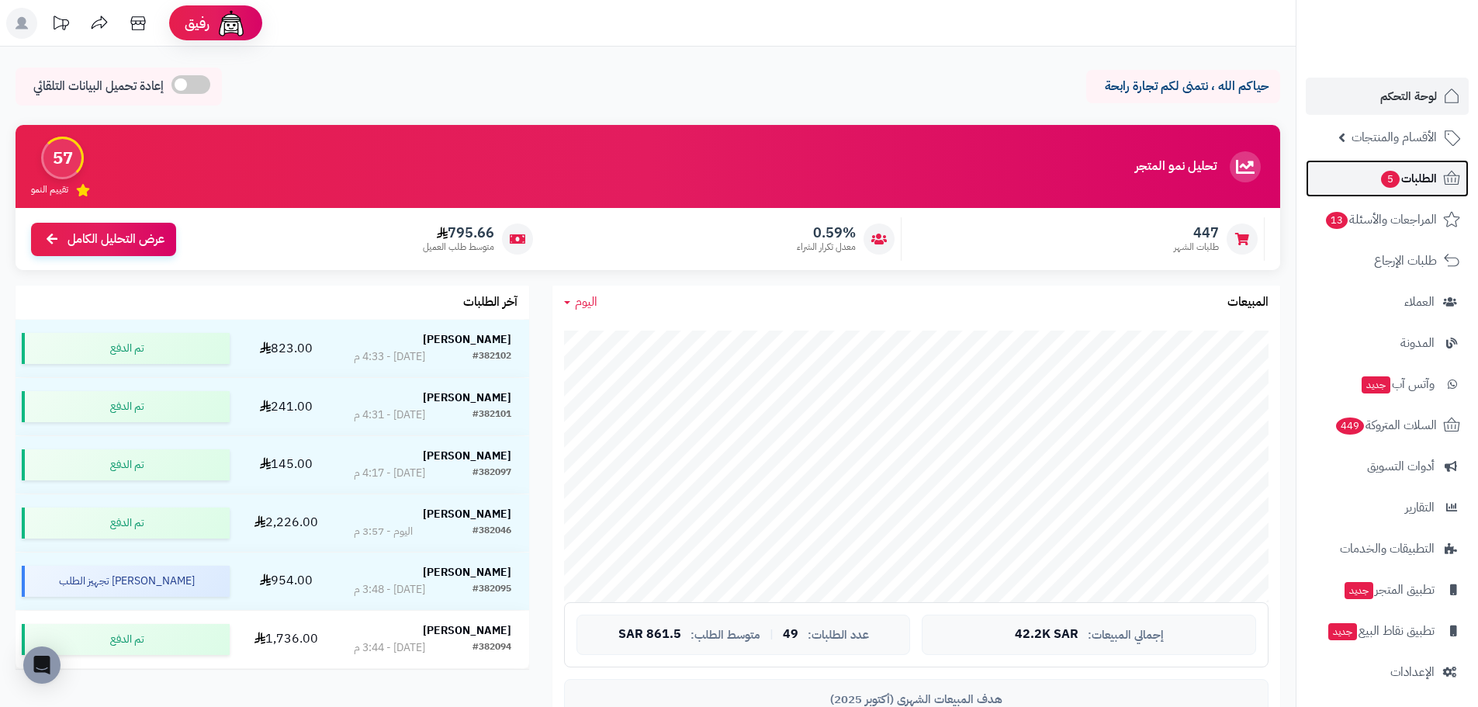
click at [1414, 178] on span "الطلبات 5" at bounding box center [1408, 179] width 57 height 22
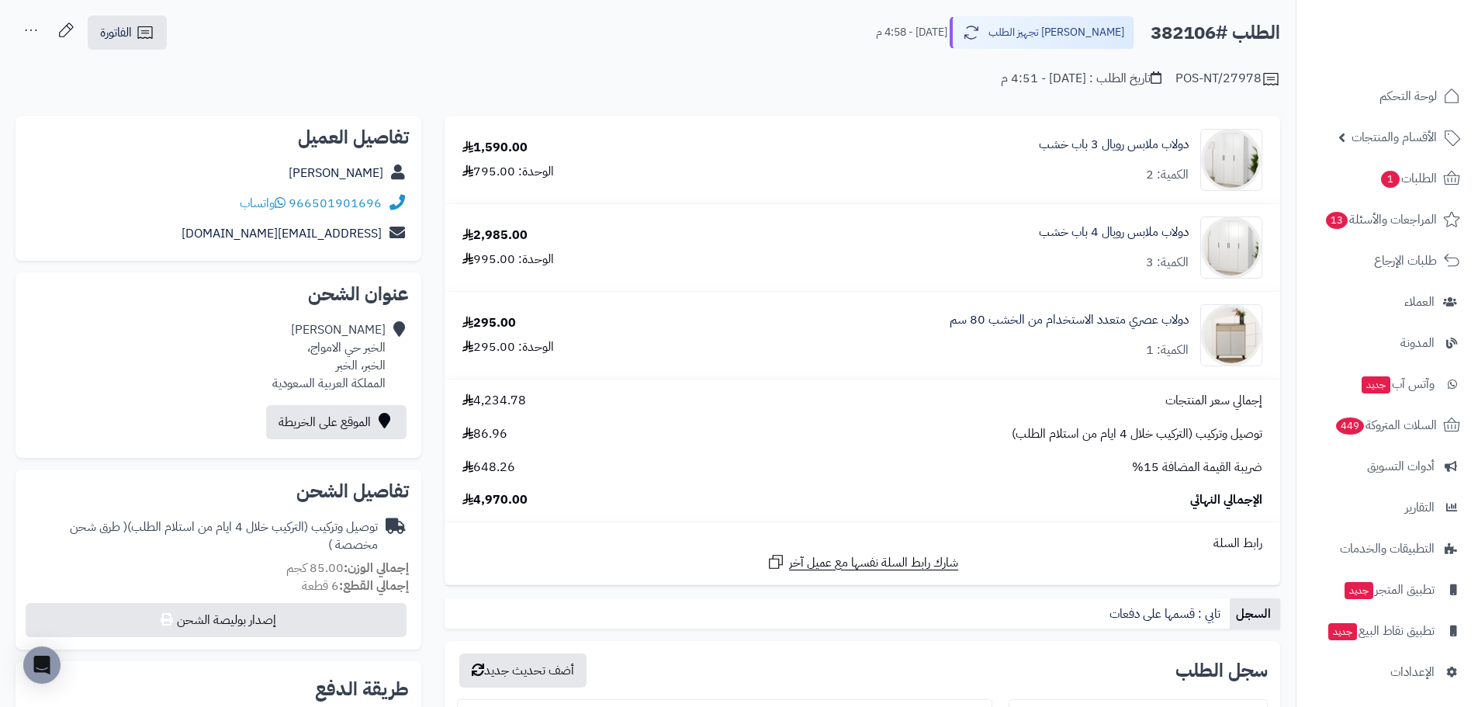
scroll to position [78, 0]
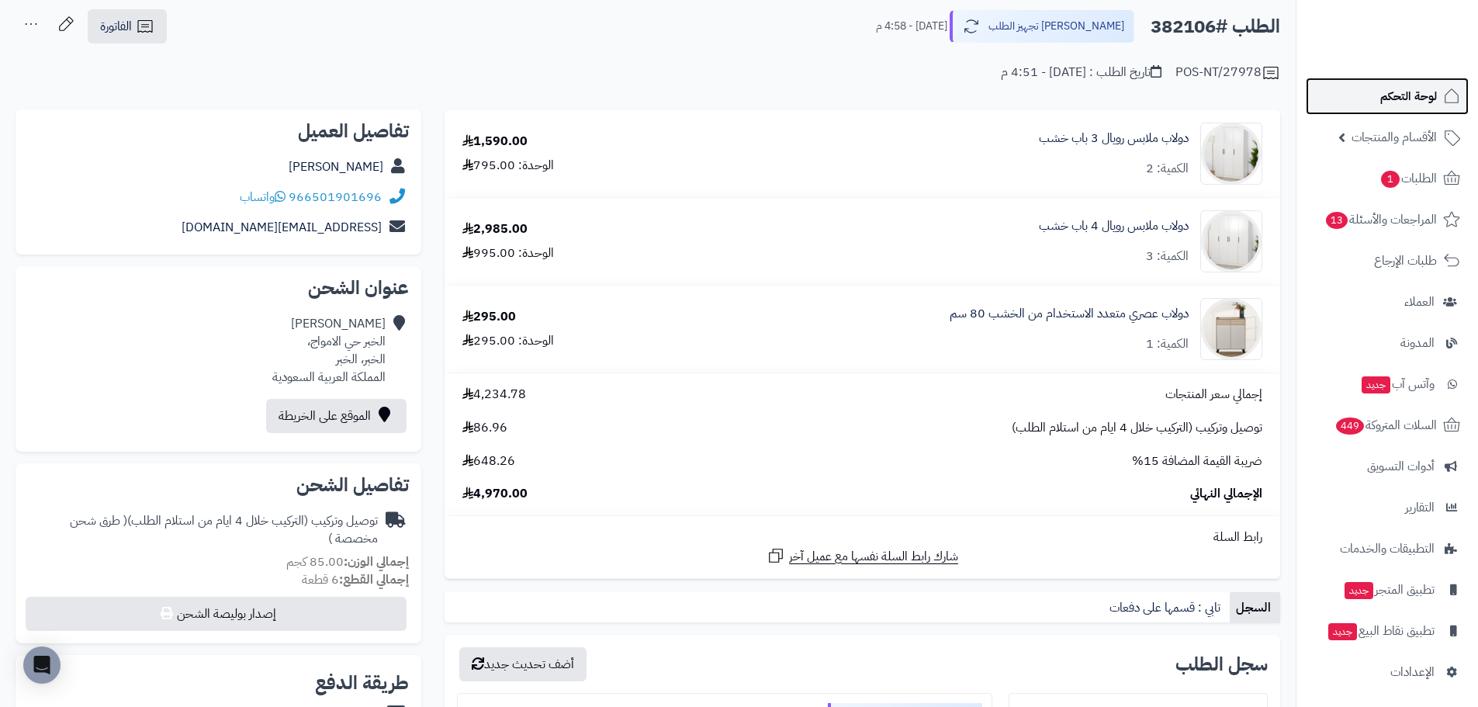
click at [1398, 87] on span "لوحة التحكم" at bounding box center [1409, 96] width 57 height 22
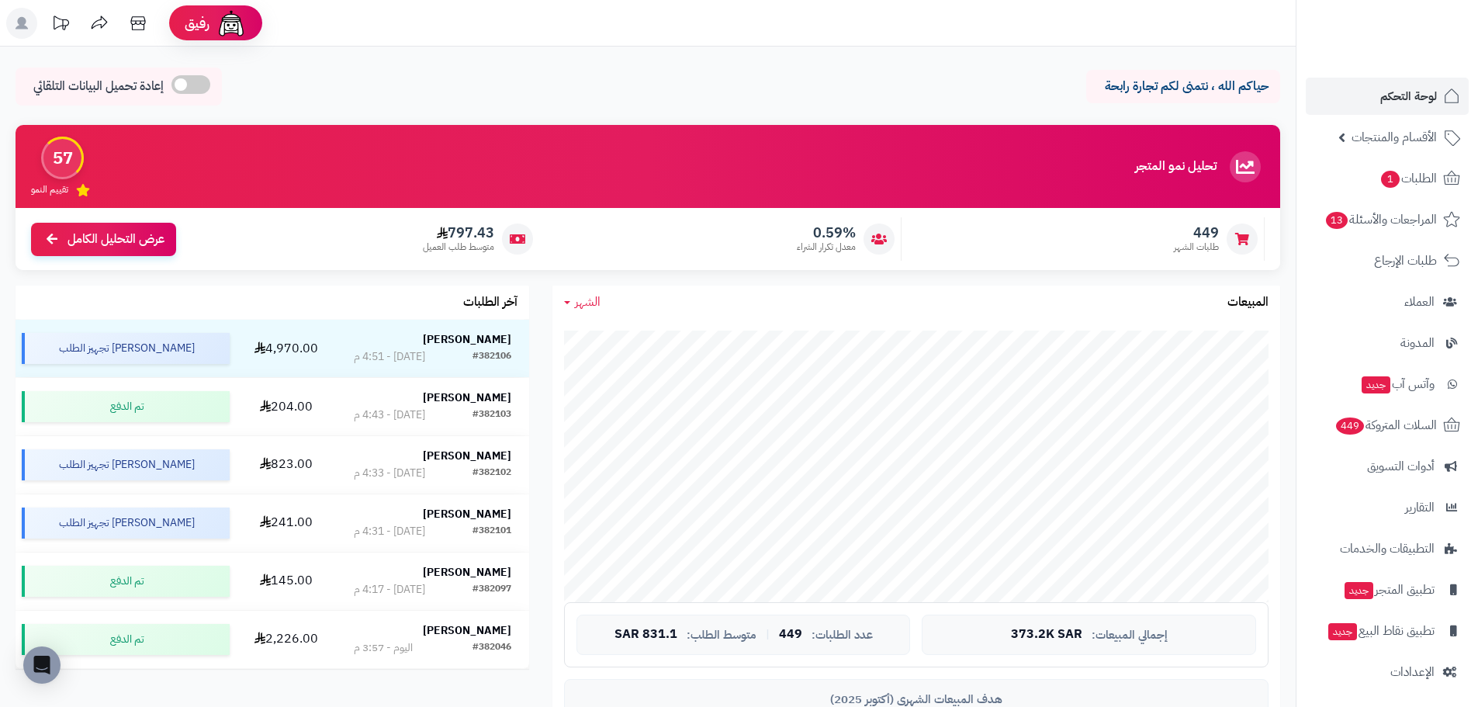
click at [601, 298] on div "الشهر [DATE] الأسبوع الشهر السنة المبيعات" at bounding box center [917, 302] width 728 height 33
click at [579, 305] on span "الشهر" at bounding box center [588, 302] width 26 height 19
click at [616, 336] on link "اليوم" at bounding box center [615, 338] width 124 height 29
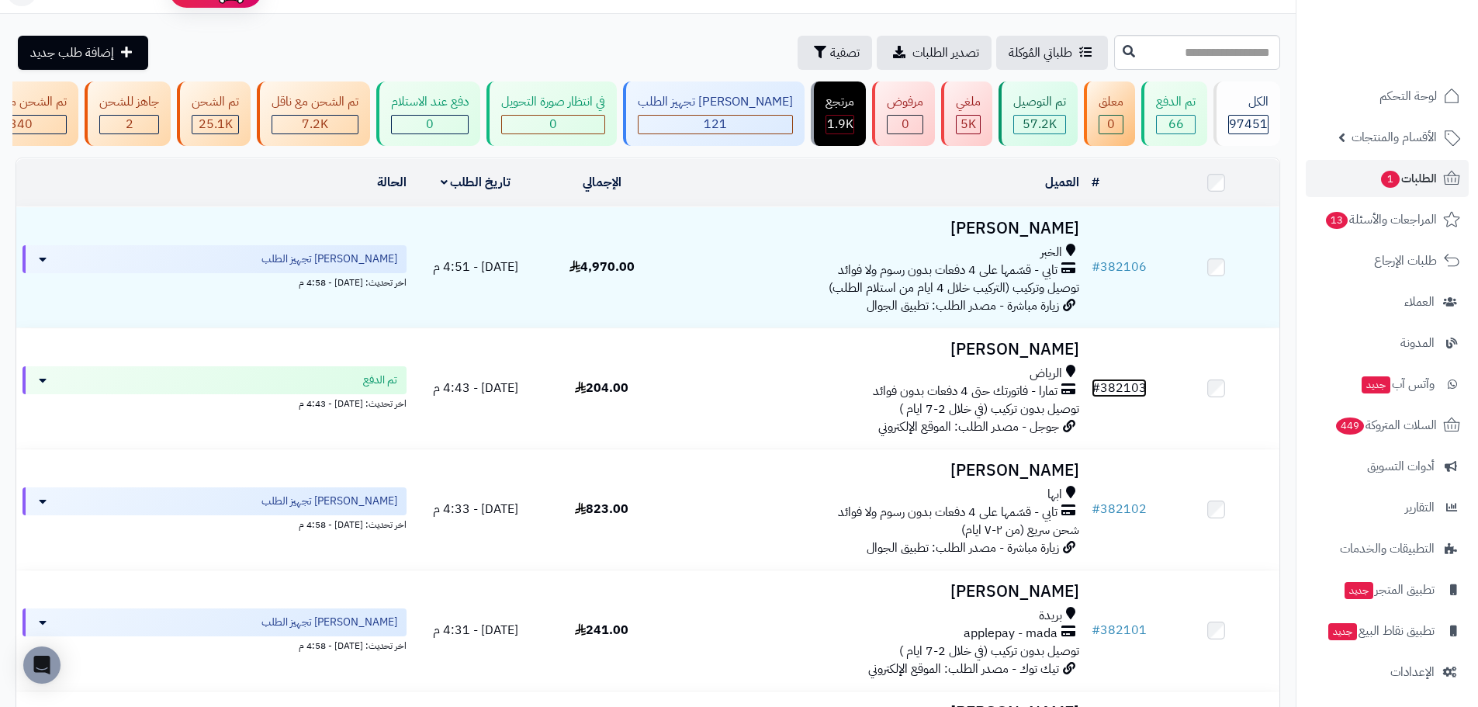
scroll to position [78, 0]
